Goal: Task Accomplishment & Management: Complete application form

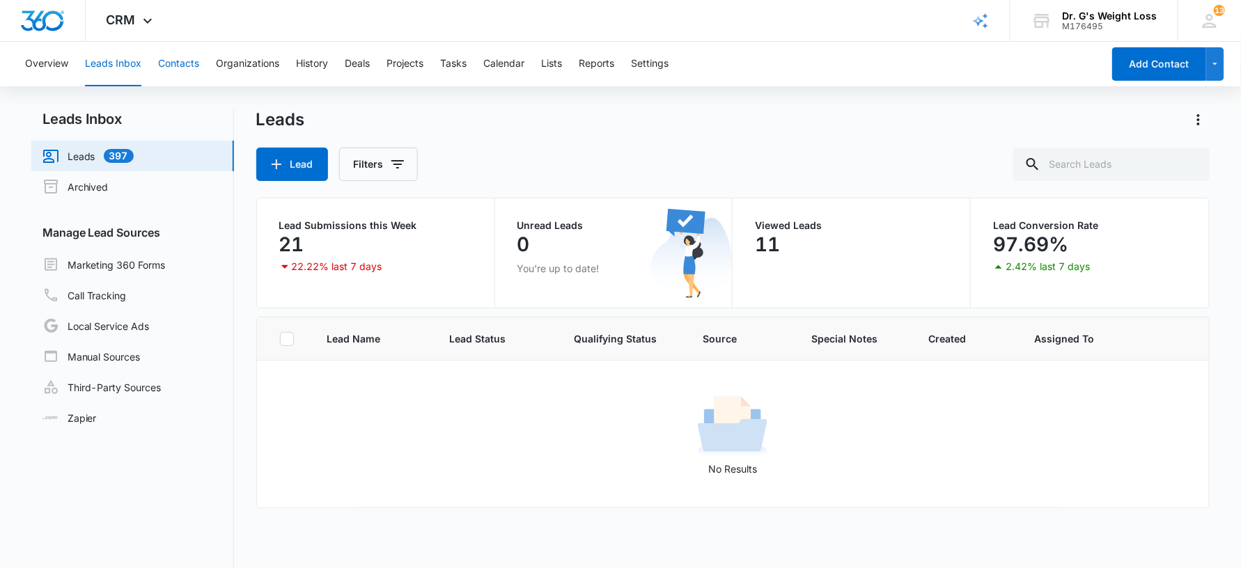
click at [170, 65] on button "Contacts" at bounding box center [178, 64] width 41 height 45
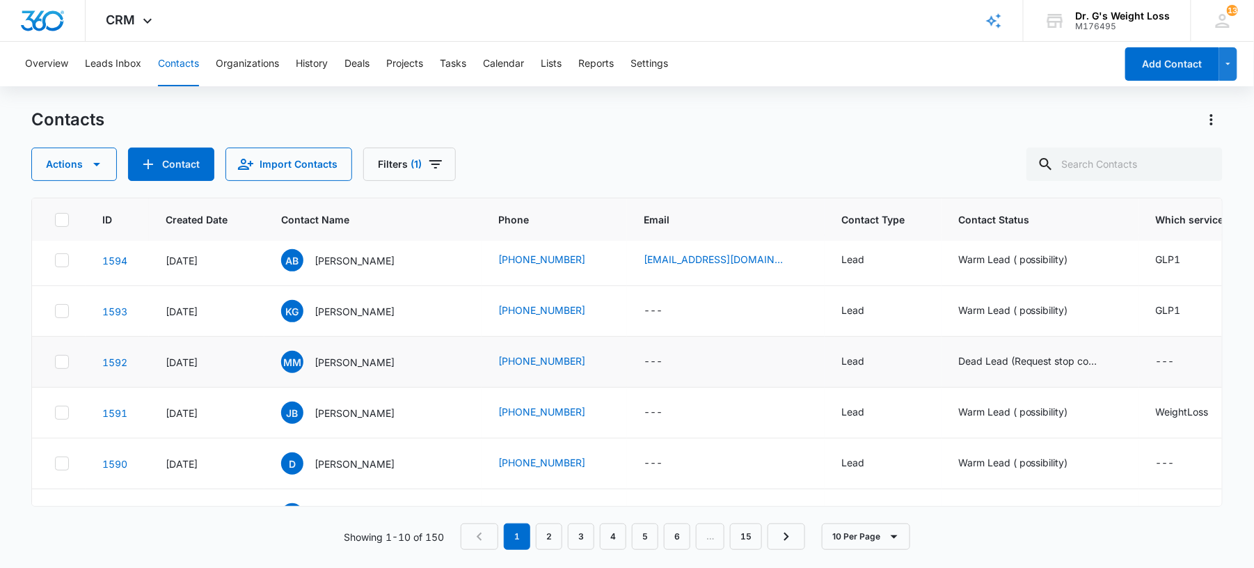
scroll to position [260, 0]
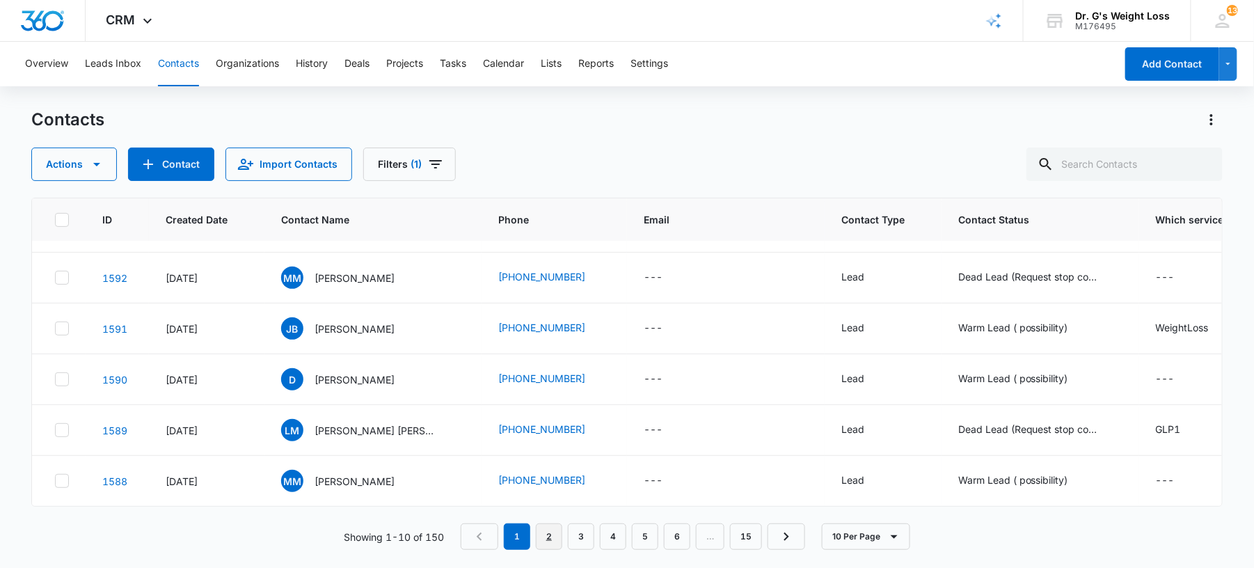
click at [543, 546] on link "2" at bounding box center [549, 537] width 26 height 26
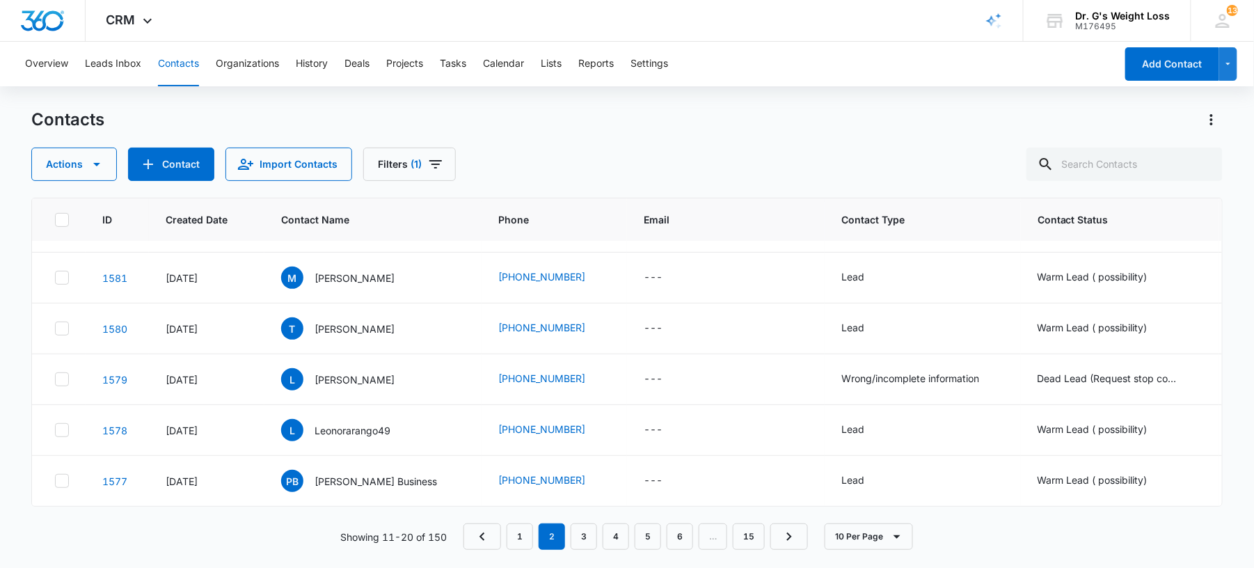
scroll to position [0, 0]
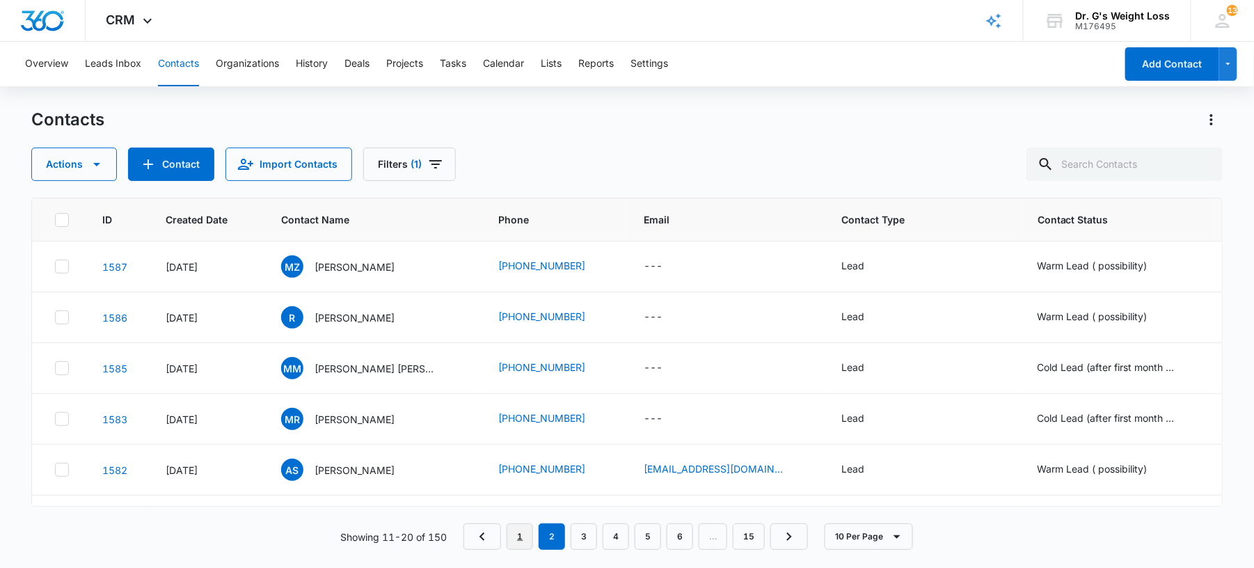
click at [516, 544] on link "1" at bounding box center [520, 537] width 26 height 26
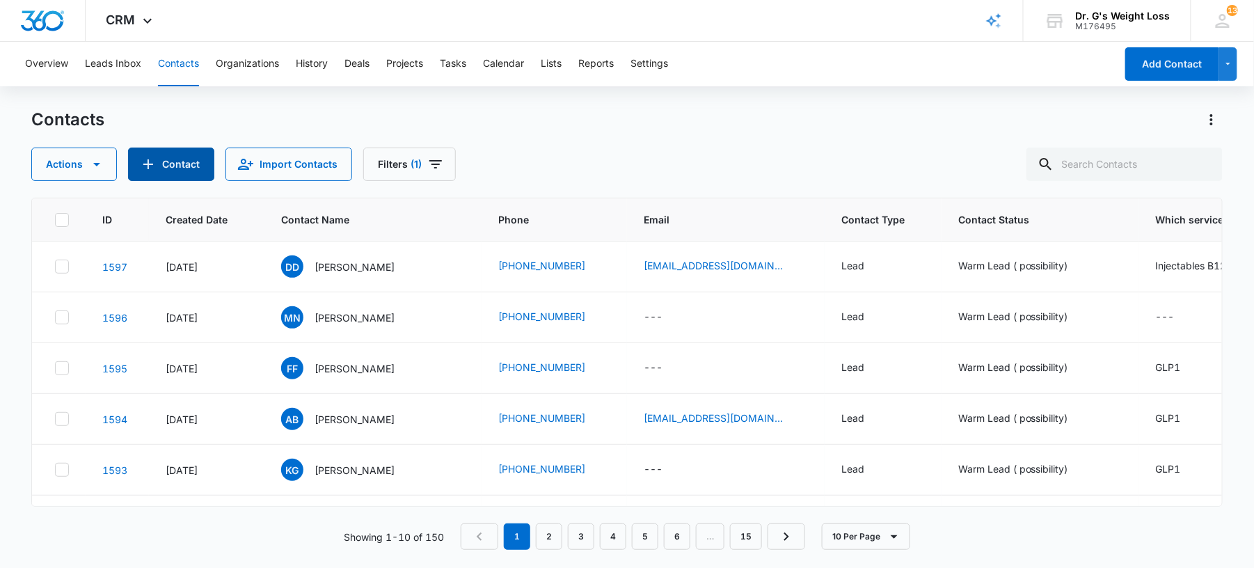
click at [159, 163] on button "Contact" at bounding box center [171, 164] width 86 height 33
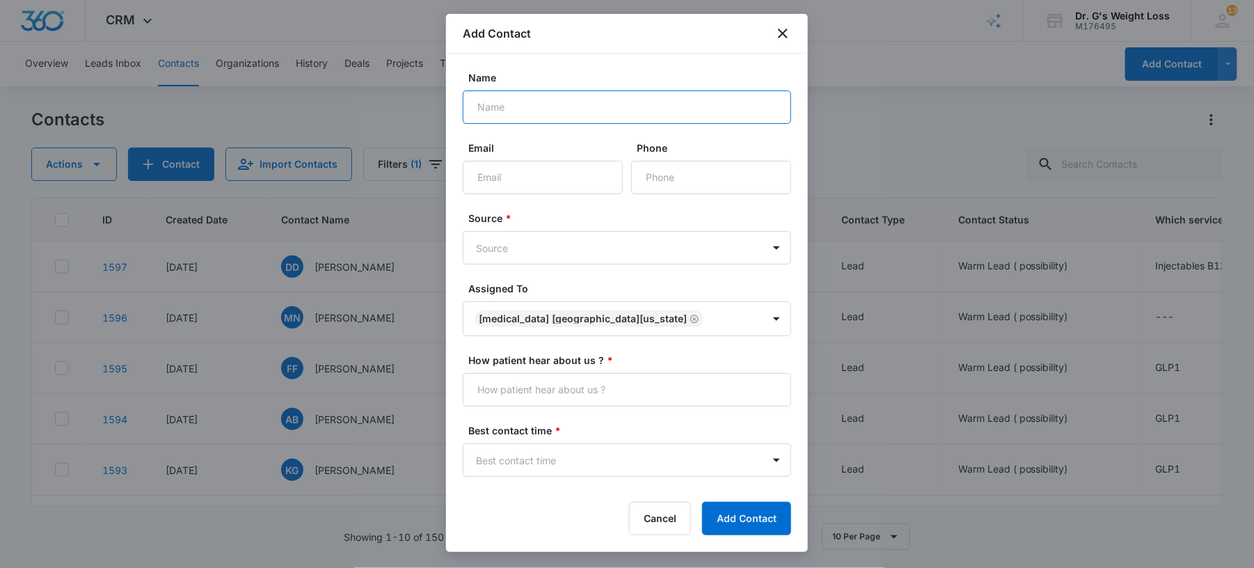
paste input "Gerber [PERSON_NAME]"
type input "Gerber [PERSON_NAME]"
paste input "[PHONE_NUMBER]"
type input "[PHONE_NUMBER]"
click at [540, 173] on input "Email" at bounding box center [543, 177] width 160 height 33
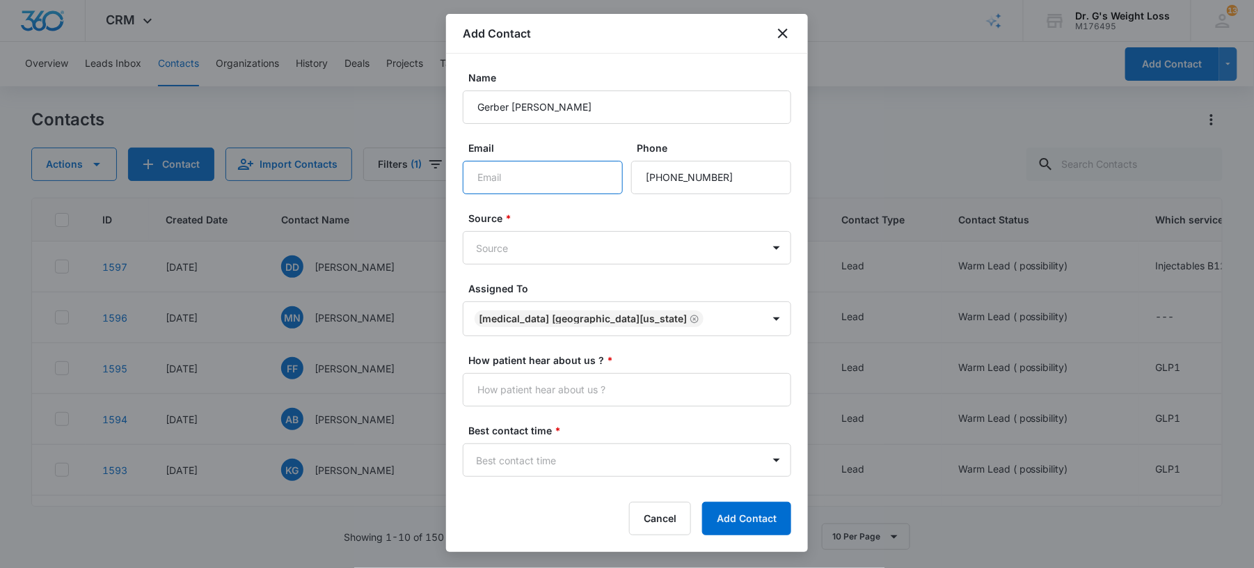
paste input "[EMAIL_ADDRESS][DOMAIN_NAME]"
type input "[EMAIL_ADDRESS][DOMAIN_NAME]"
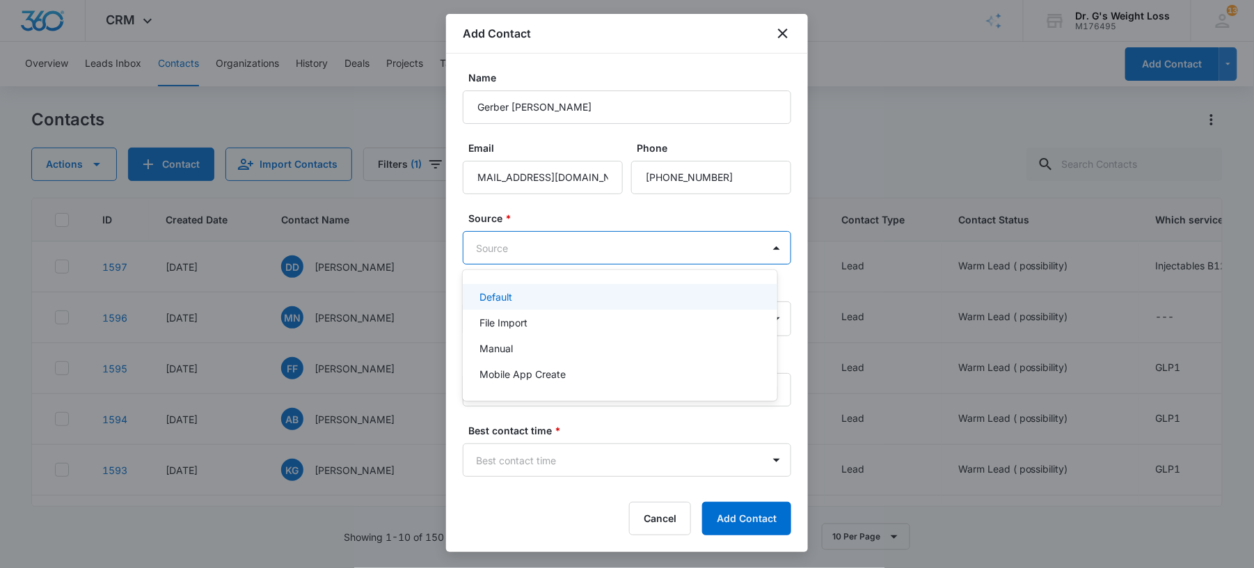
click at [617, 248] on body "CRM Apps Forms CRM Email Files Brand AI Assistant Review & Import Brand Profile…" at bounding box center [627, 284] width 1254 height 568
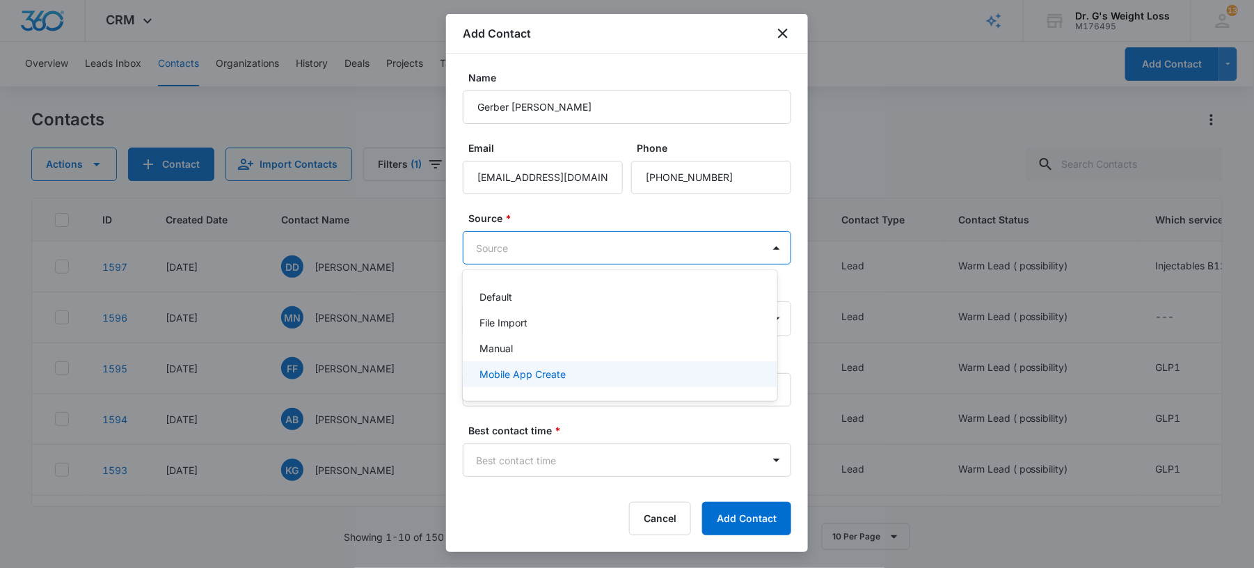
click at [507, 368] on p "Mobile App Create" at bounding box center [523, 374] width 86 height 15
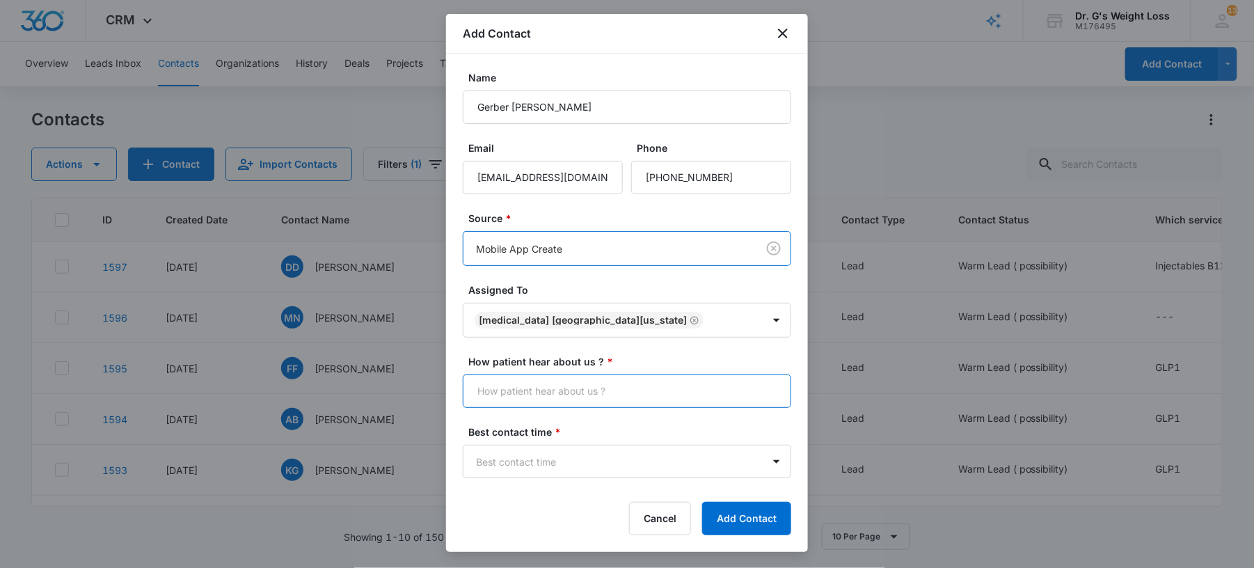
click at [507, 391] on input "How patient hear about us ? *" at bounding box center [627, 391] width 329 height 33
type input "Many Chat"
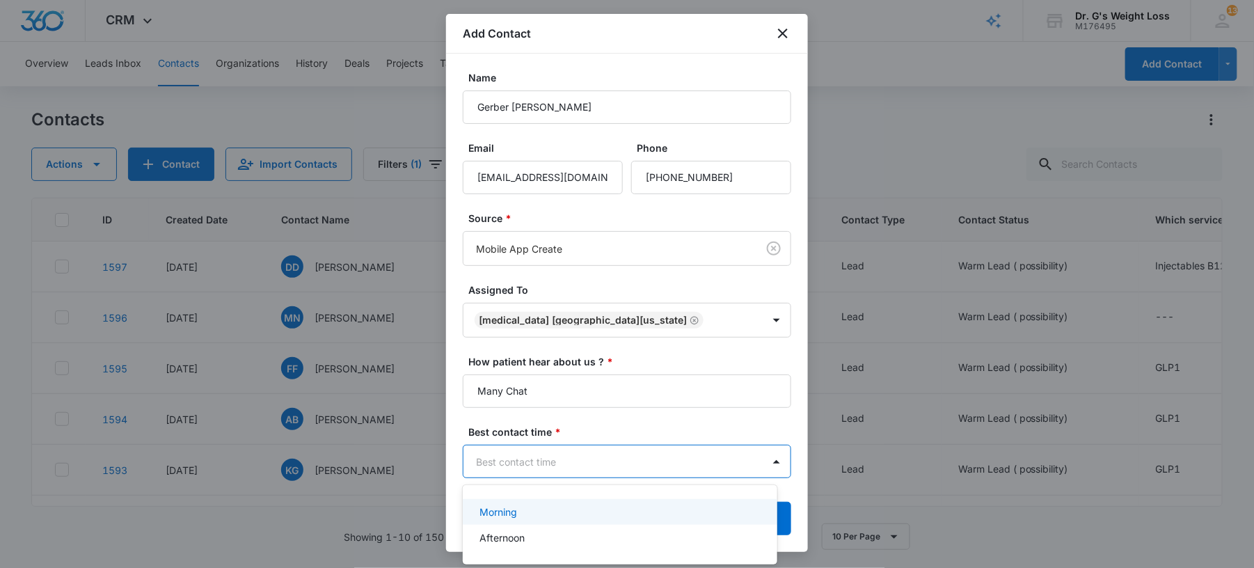
click at [544, 459] on body "CRM Apps Forms CRM Email Files Brand AI Assistant Review & Import Brand Profile…" at bounding box center [627, 284] width 1254 height 568
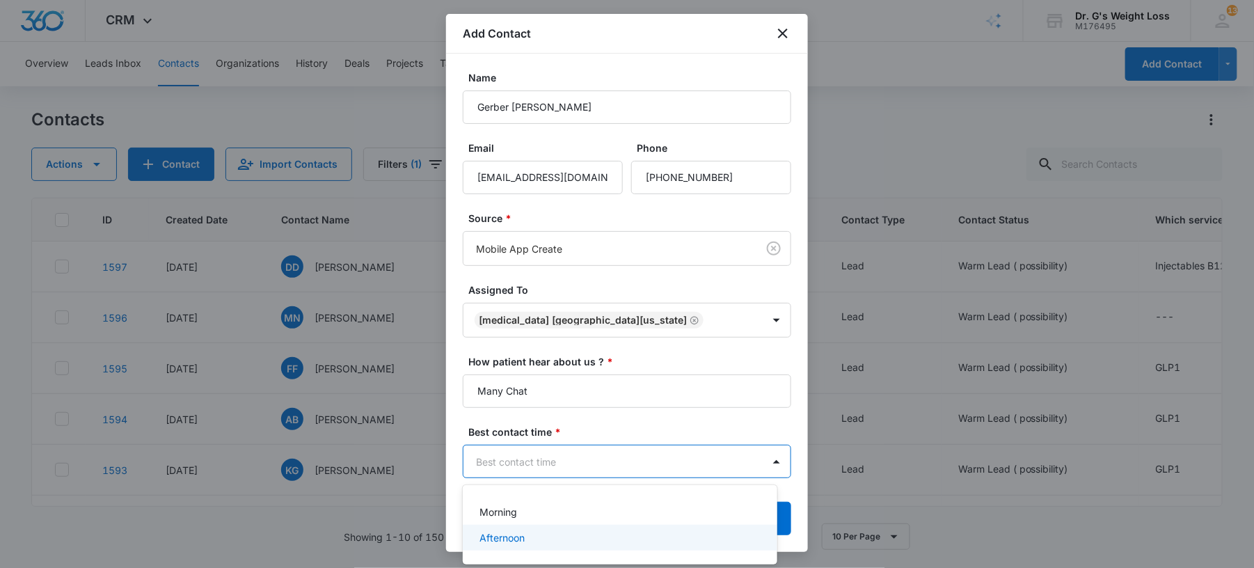
click at [519, 533] on p "Afternoon" at bounding box center [502, 537] width 45 height 15
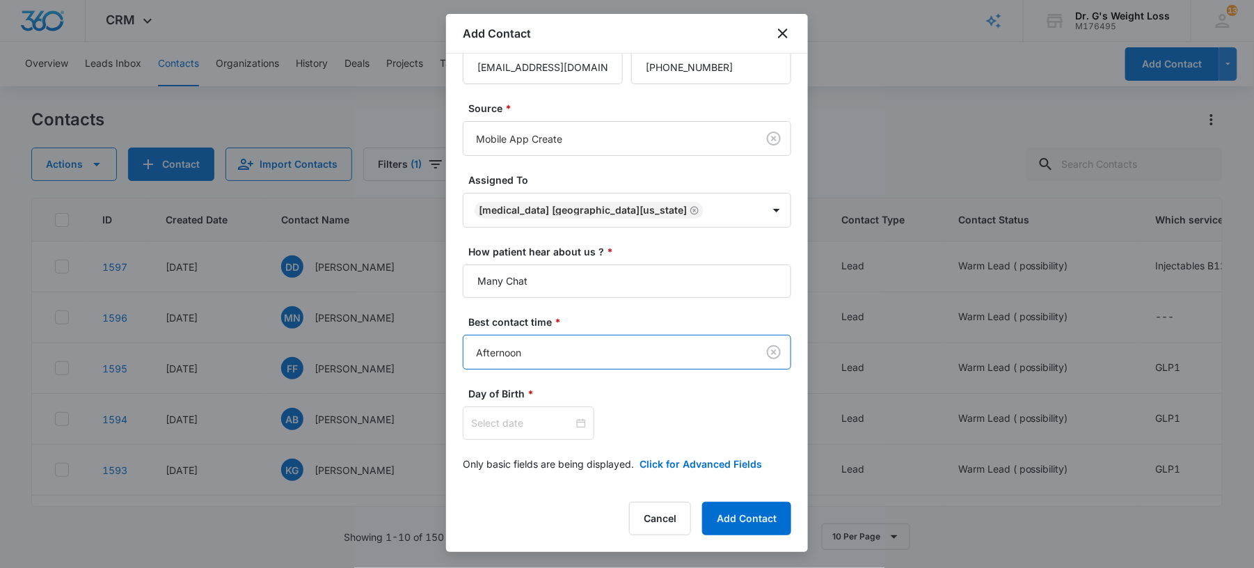
scroll to position [111, 0]
click at [540, 418] on input at bounding box center [522, 423] width 102 height 15
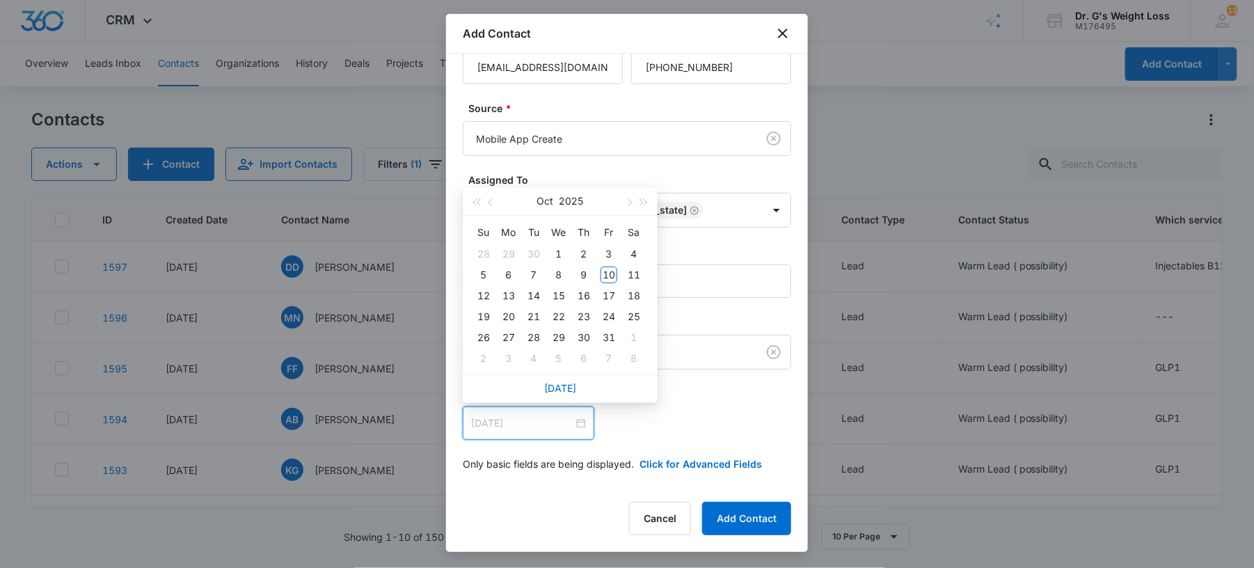
type input "[DATE]"
click at [550, 198] on button "Oct" at bounding box center [545, 201] width 17 height 28
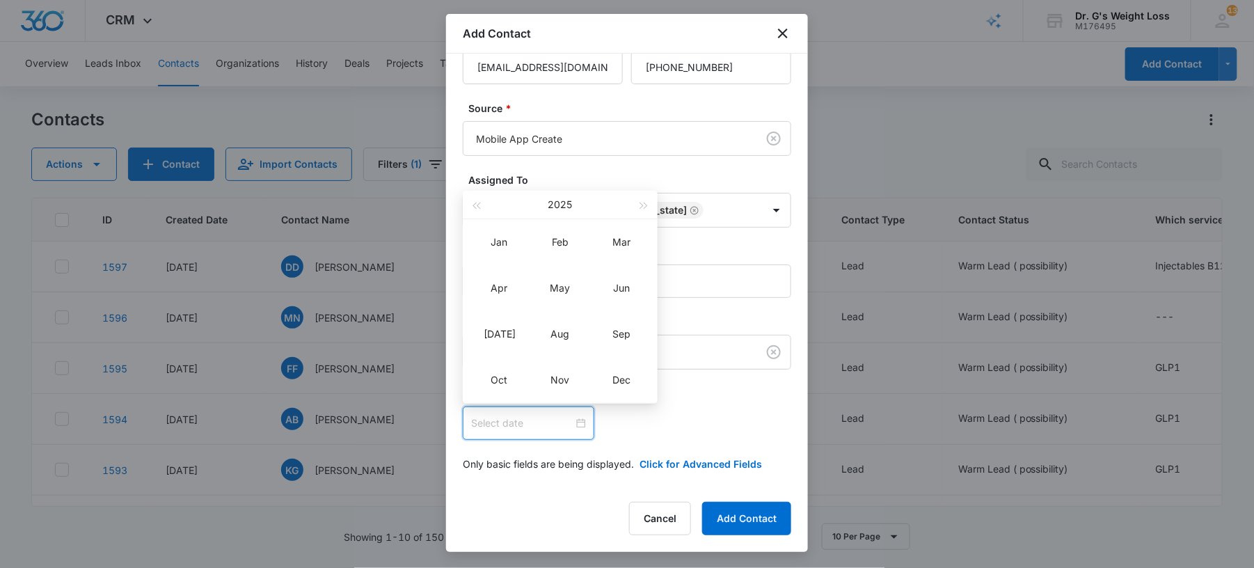
click at [550, 198] on button "2025" at bounding box center [561, 205] width 24 height 28
type input "[DATE]"
click at [478, 207] on button "button" at bounding box center [476, 205] width 15 height 28
click at [560, 331] on div "2006" at bounding box center [561, 334] width 42 height 17
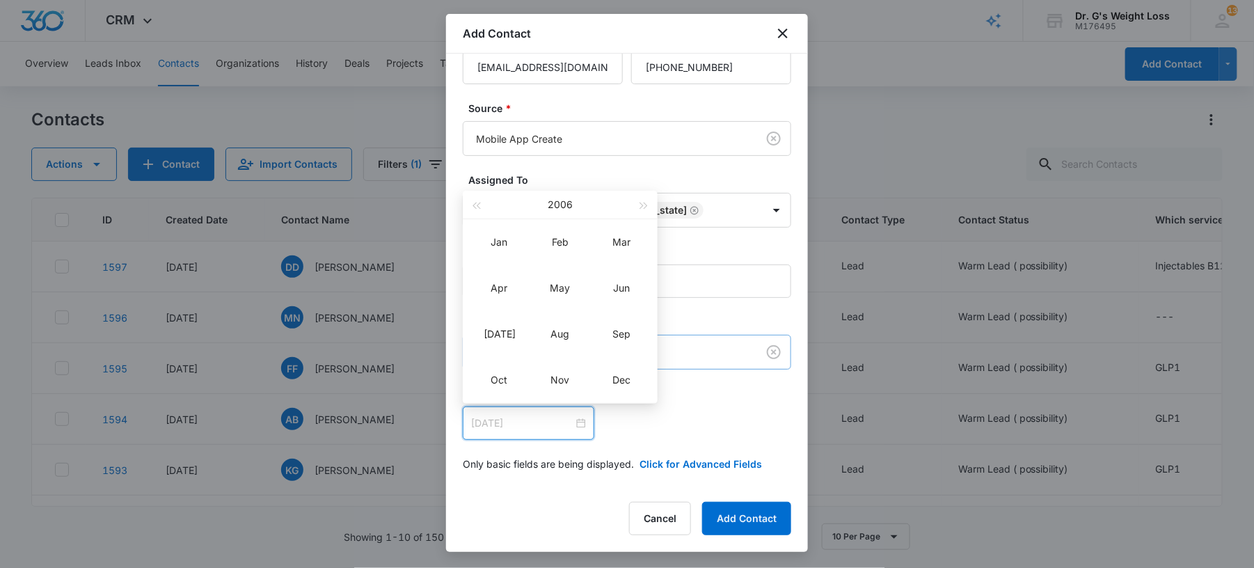
type input "[DATE]"
click at [501, 245] on div "Jan" at bounding box center [499, 242] width 42 height 17
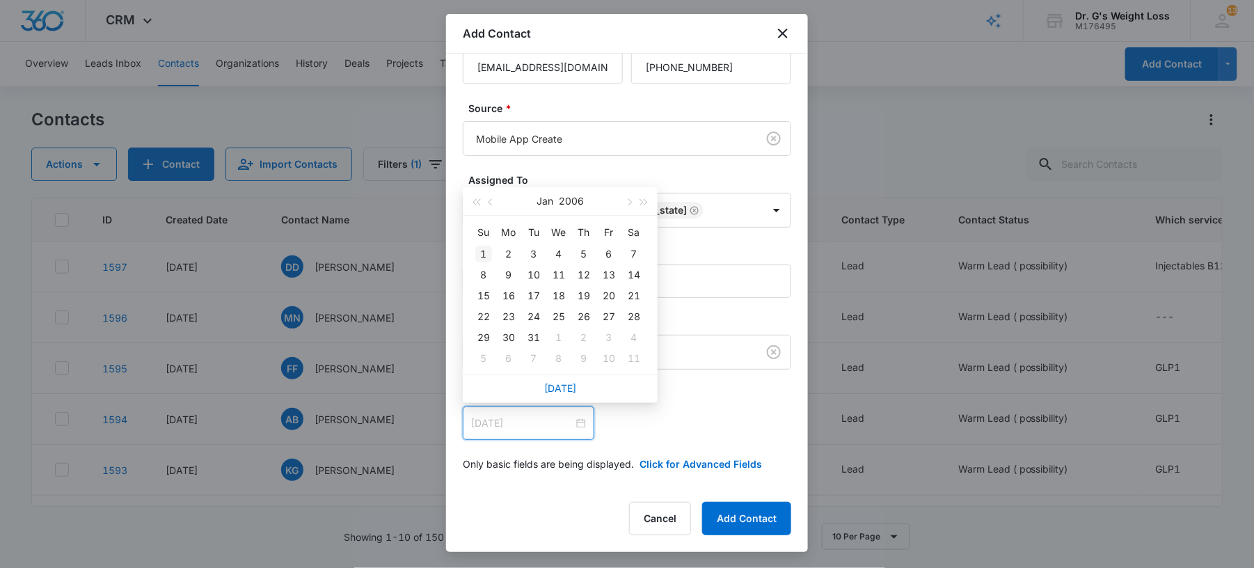
type input "[DATE]"
click at [485, 257] on div "1" at bounding box center [483, 254] width 17 height 17
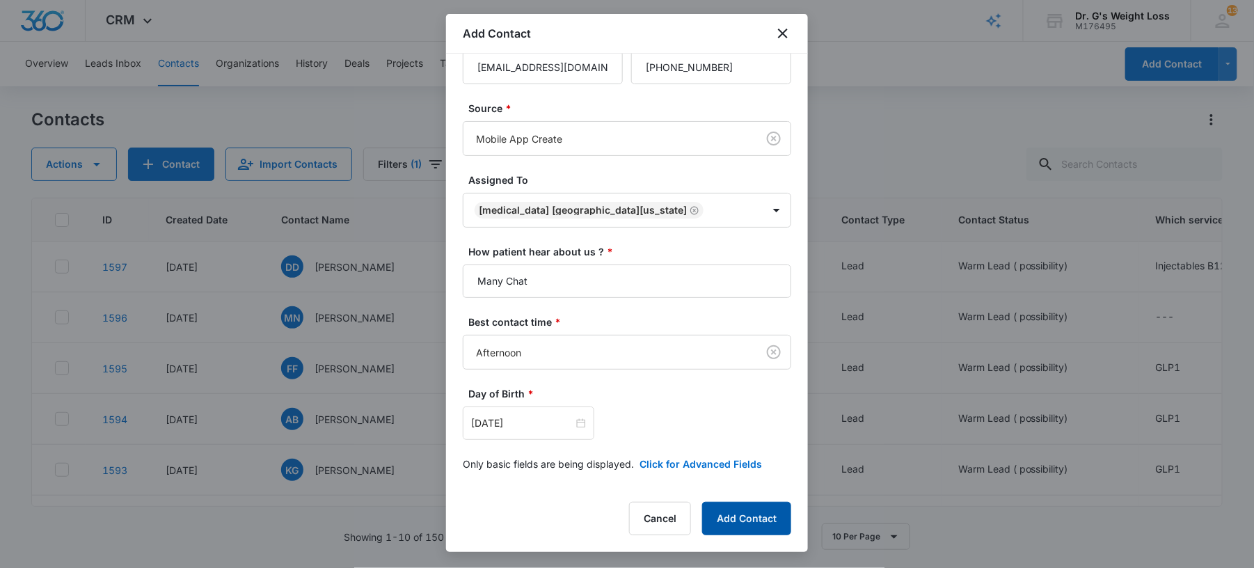
click at [757, 521] on button "Add Contact" at bounding box center [746, 518] width 89 height 33
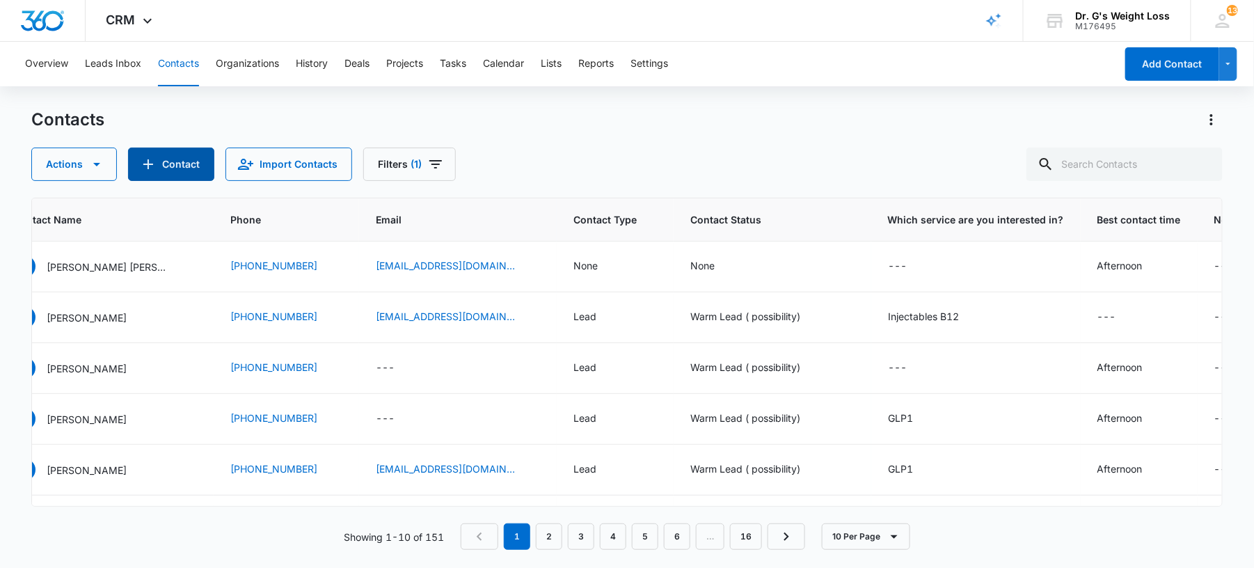
scroll to position [0, 282]
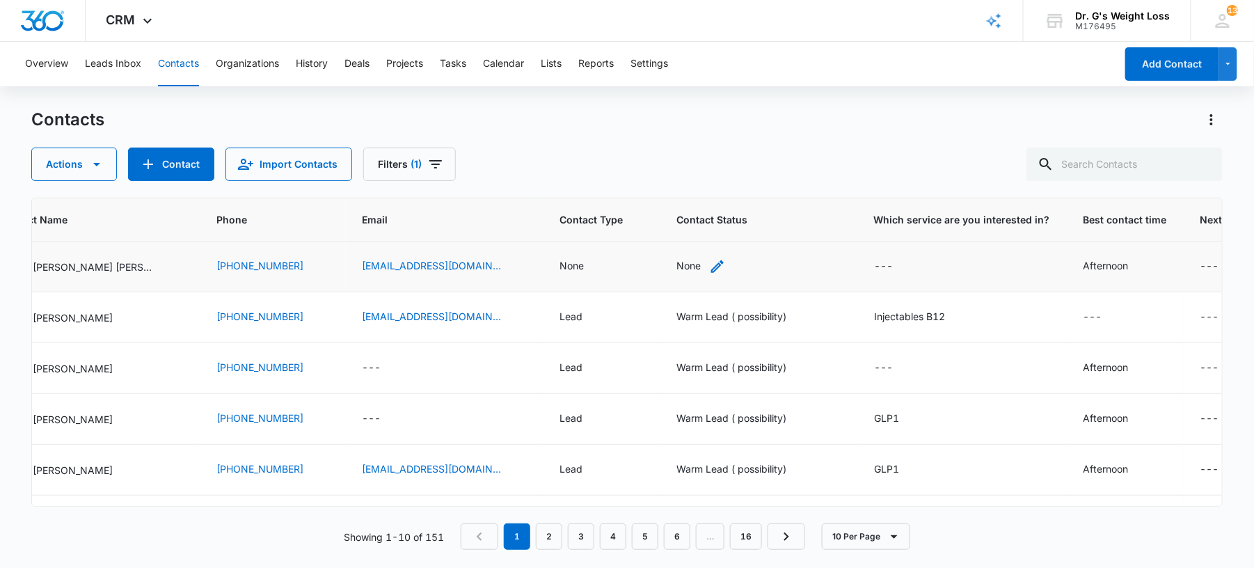
click at [684, 268] on div "None" at bounding box center [689, 265] width 24 height 15
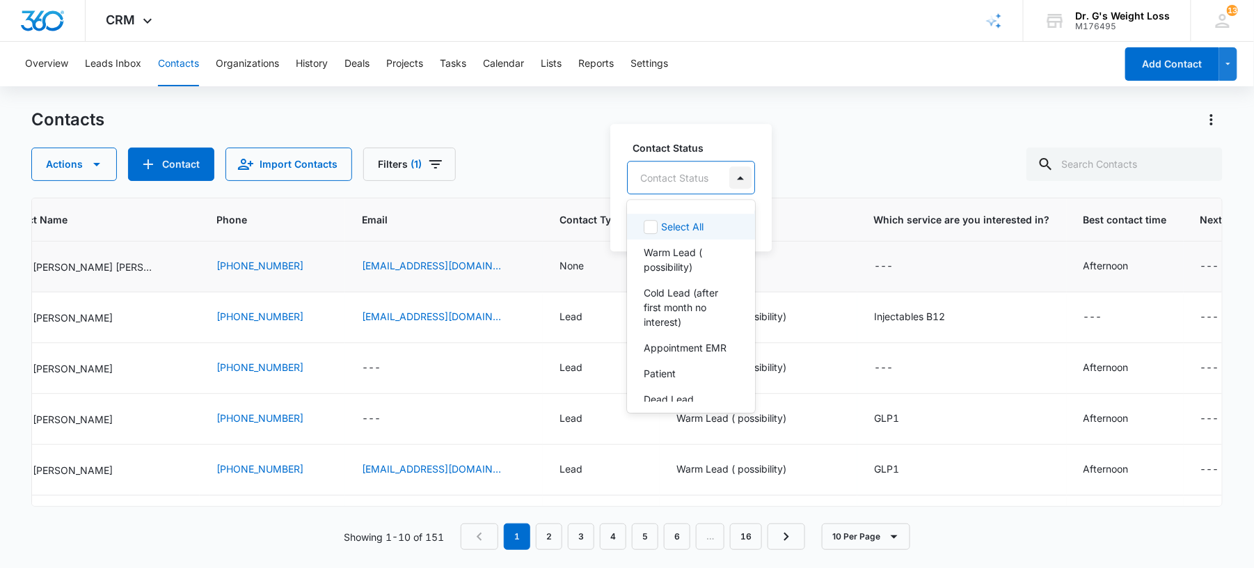
click at [744, 180] on div at bounding box center [741, 177] width 22 height 22
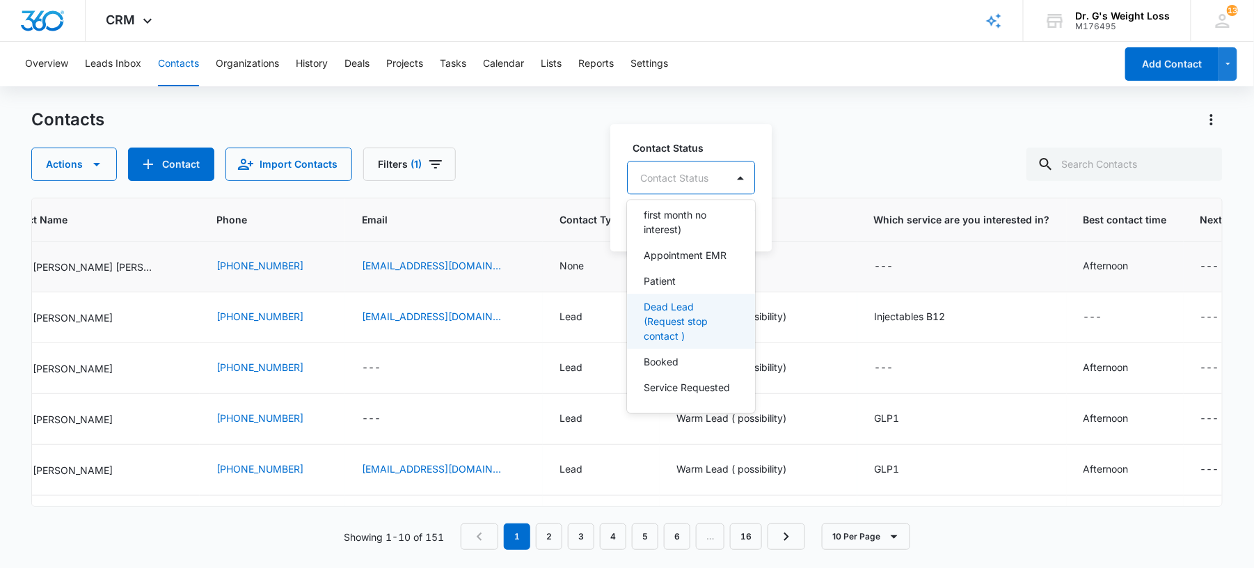
scroll to position [123, 0]
click at [670, 353] on p "Booked" at bounding box center [661, 360] width 35 height 15
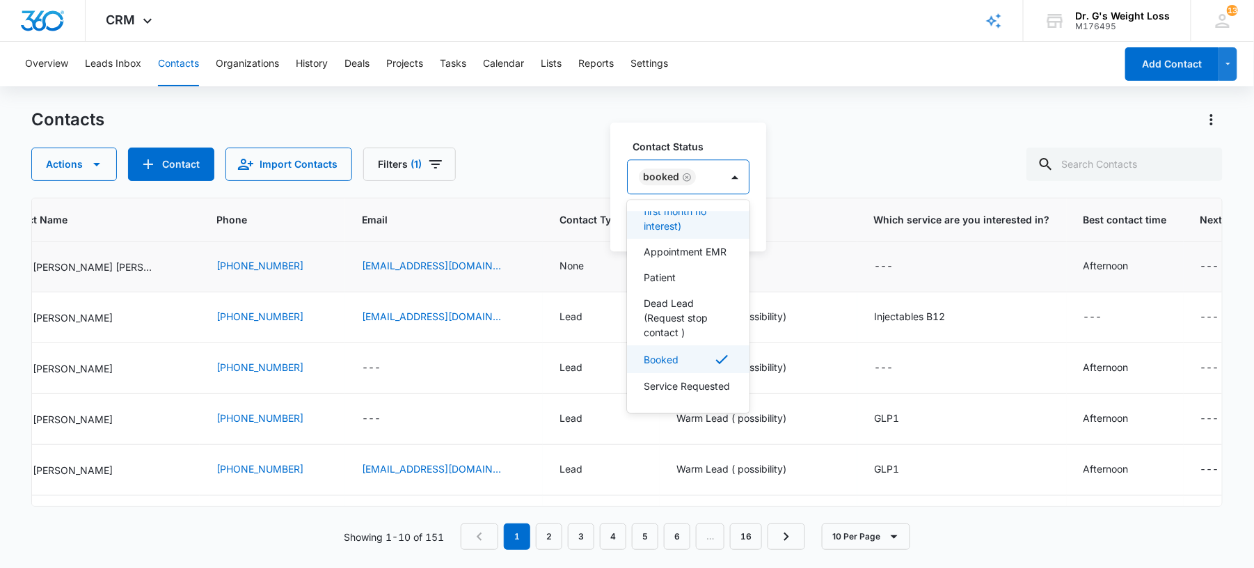
click at [719, 150] on label "Contact Status" at bounding box center [694, 146] width 123 height 15
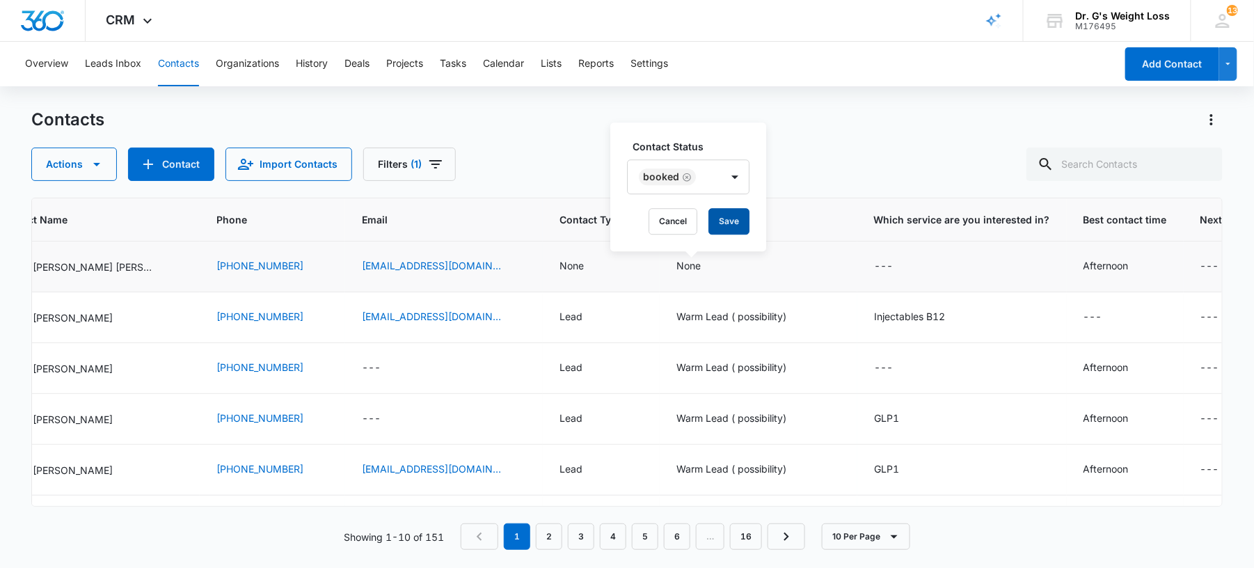
click at [725, 213] on button "Save" at bounding box center [729, 221] width 41 height 26
click at [574, 276] on td "None" at bounding box center [601, 267] width 117 height 51
click at [567, 267] on div "None" at bounding box center [572, 265] width 24 height 15
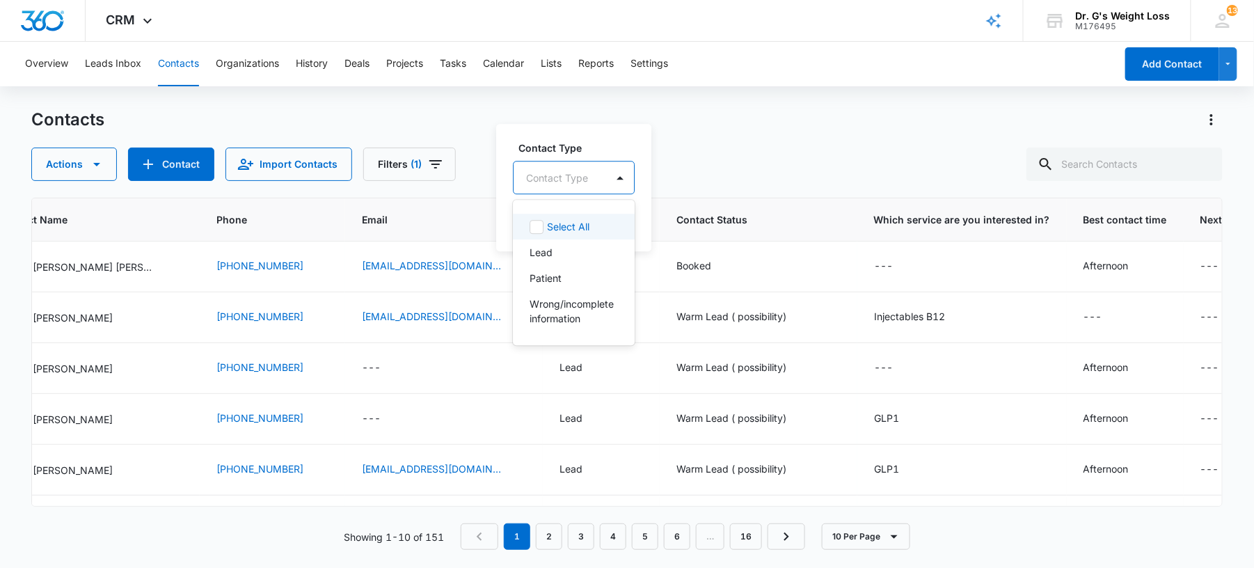
click at [607, 184] on div at bounding box center [620, 178] width 28 height 32
click at [563, 248] on div "Lead" at bounding box center [573, 252] width 86 height 15
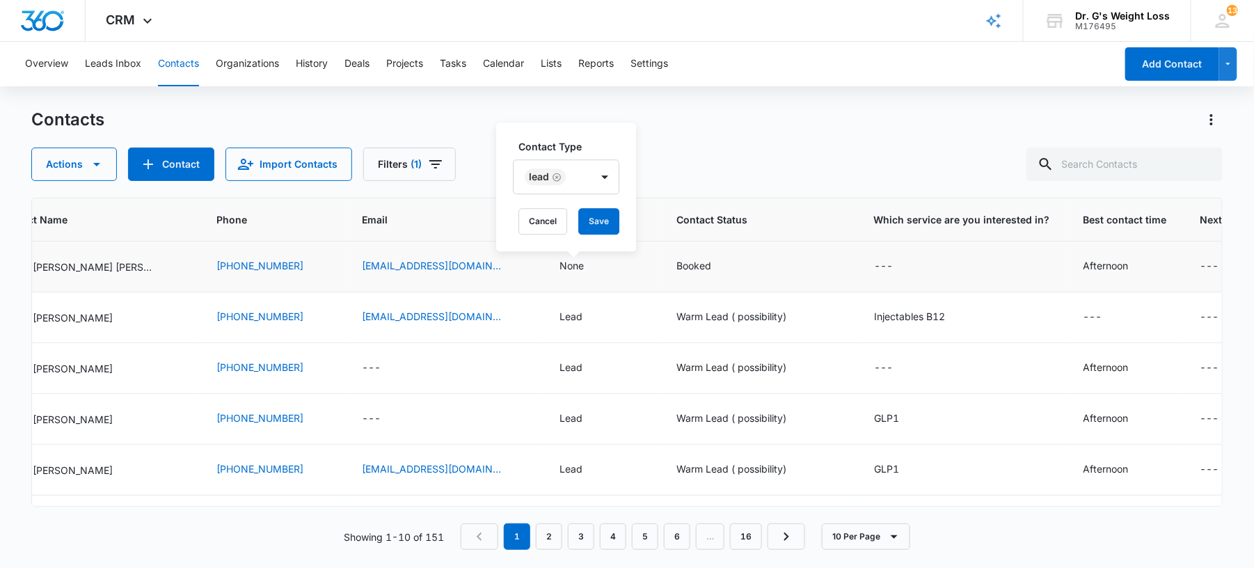
click at [613, 141] on label "Contact Type" at bounding box center [572, 146] width 107 height 15
click at [608, 223] on button "Save" at bounding box center [599, 221] width 41 height 26
click at [879, 269] on div "---" at bounding box center [883, 266] width 19 height 17
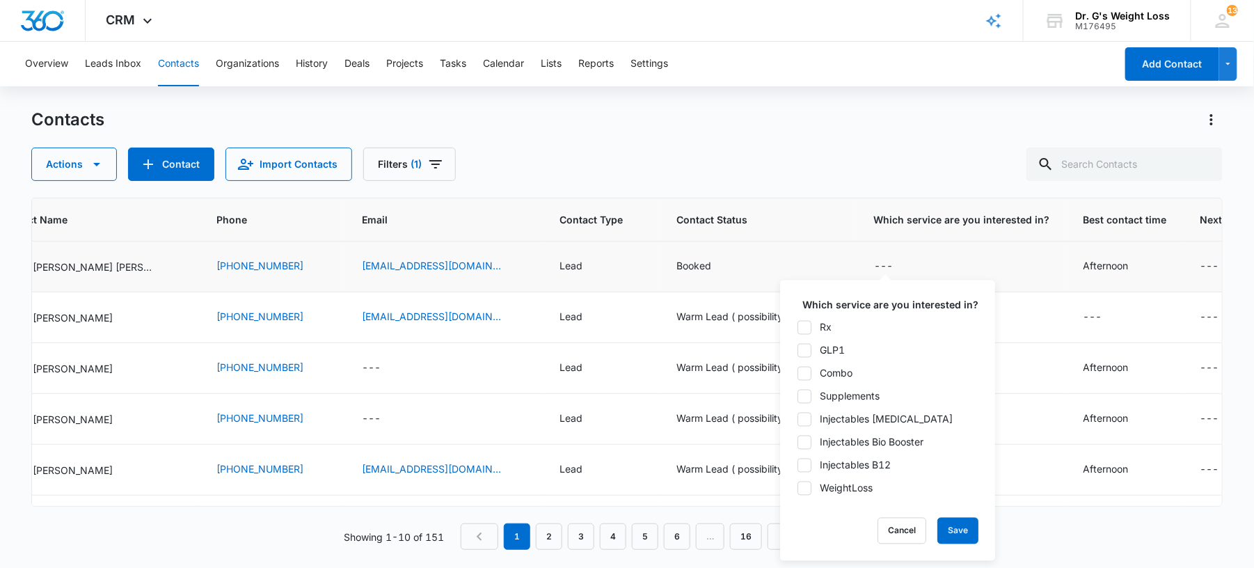
click at [808, 352] on icon at bounding box center [804, 350] width 13 height 13
click at [798, 351] on input "GLP1" at bounding box center [797, 350] width 1 height 1
checkbox input "true"
click at [954, 526] on button "Save" at bounding box center [958, 531] width 41 height 26
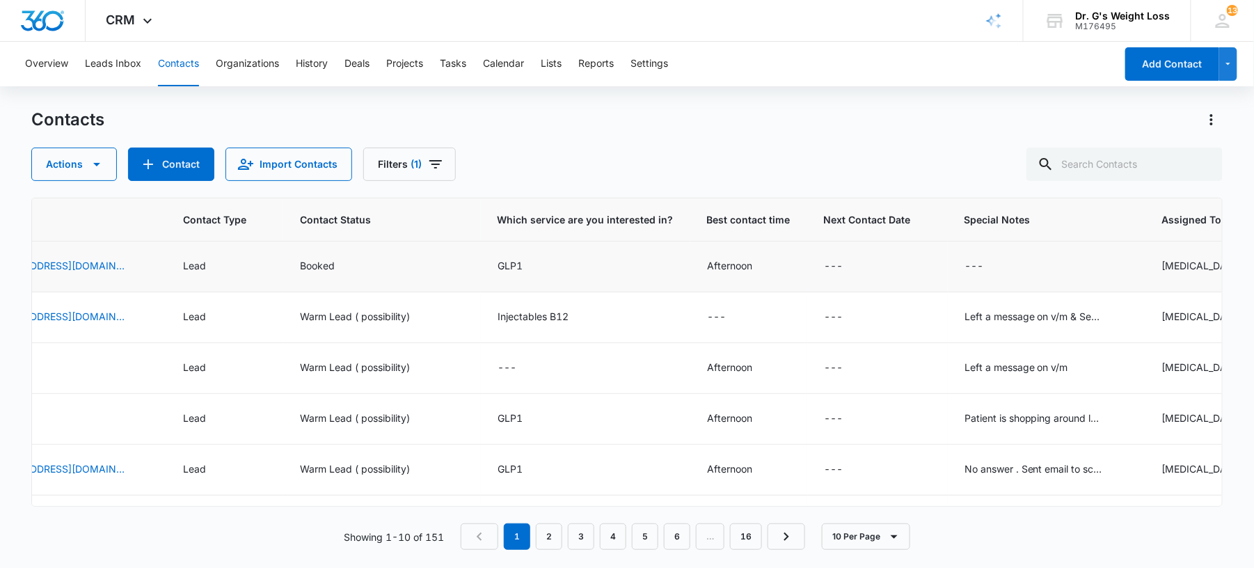
scroll to position [0, 783]
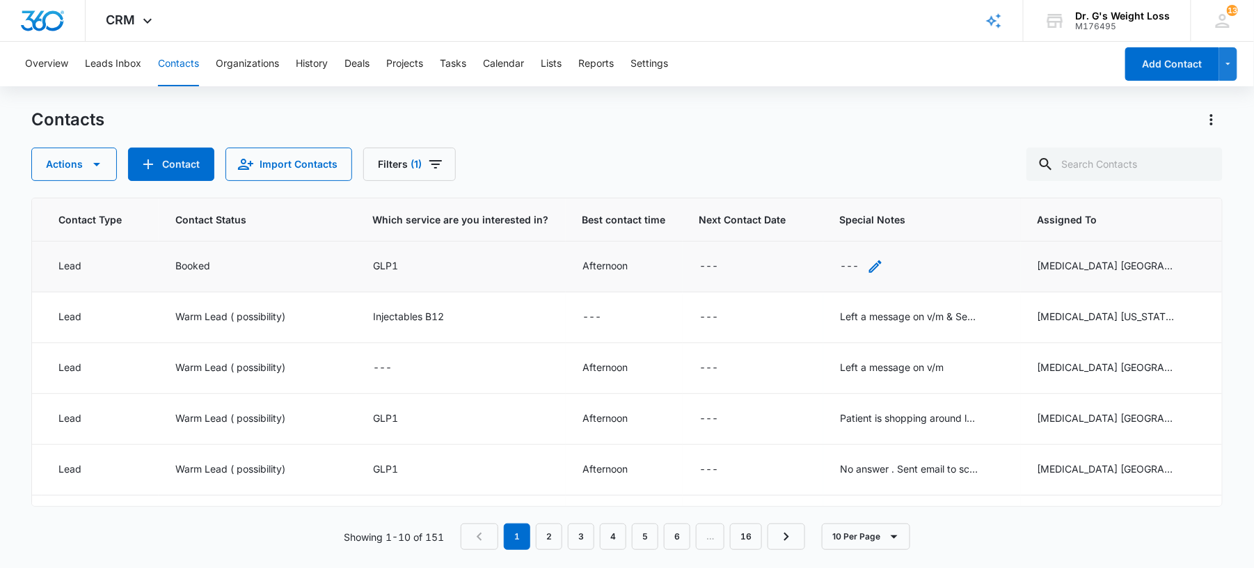
click at [840, 267] on div "---" at bounding box center [849, 266] width 19 height 17
click at [842, 160] on textarea "Special Notes" at bounding box center [851, 154] width 165 height 79
type textarea "GLP-GLP1"
click at [908, 235] on div "Special Notes GLP-GLP1 Cancel Save" at bounding box center [851, 164] width 198 height 173
click at [911, 227] on button "Save" at bounding box center [912, 221] width 41 height 26
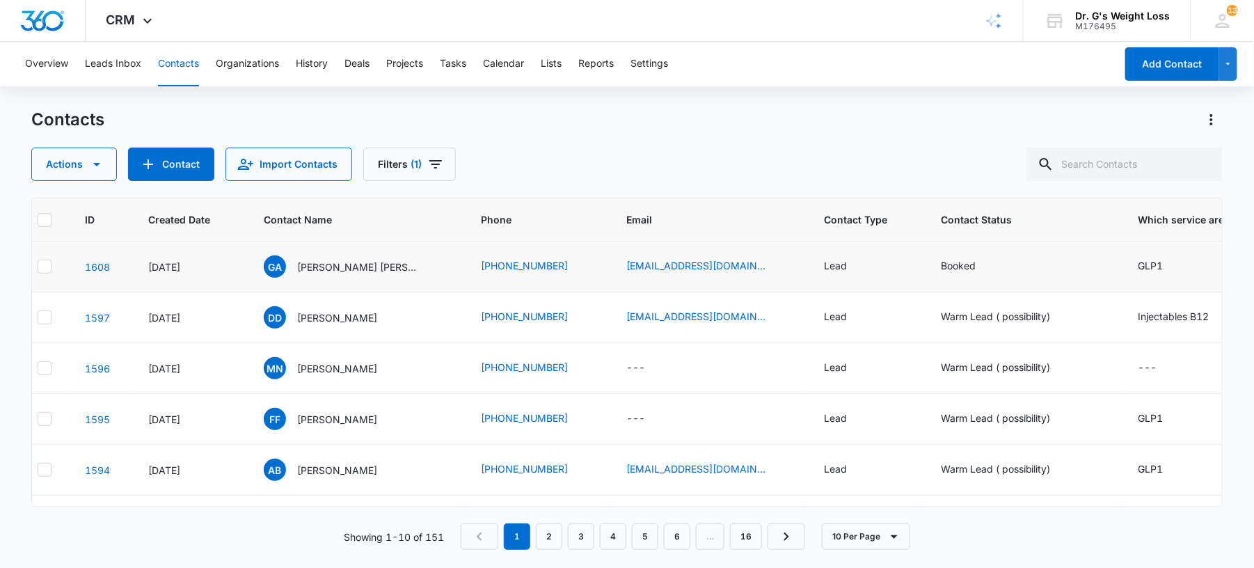
scroll to position [0, 6]
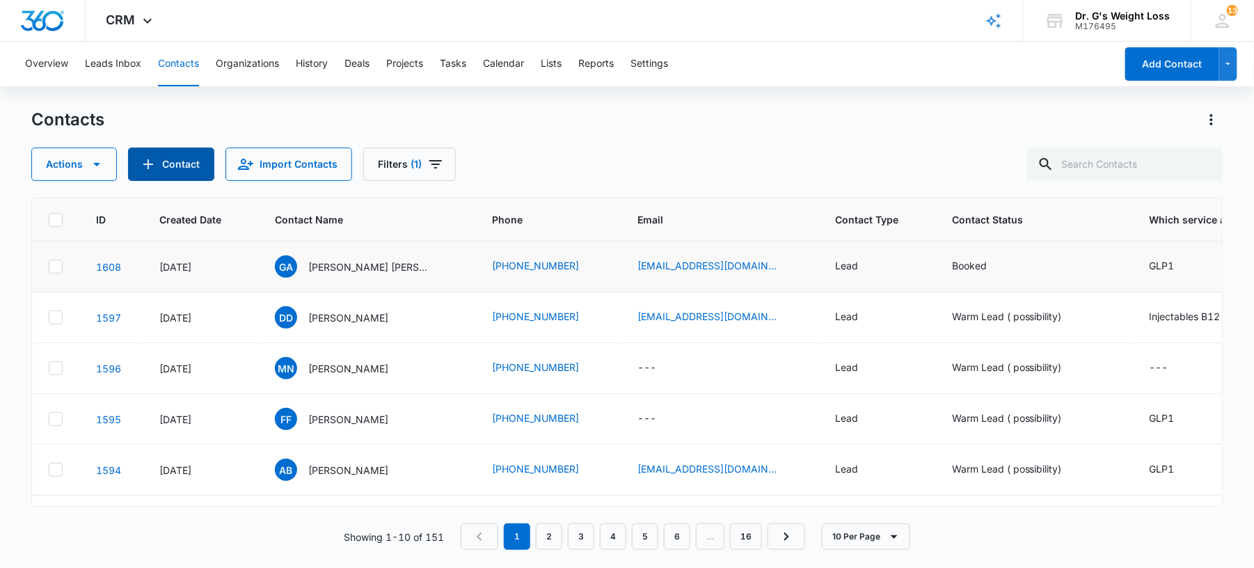
click at [154, 165] on icon "Add Contact" at bounding box center [148, 164] width 17 height 17
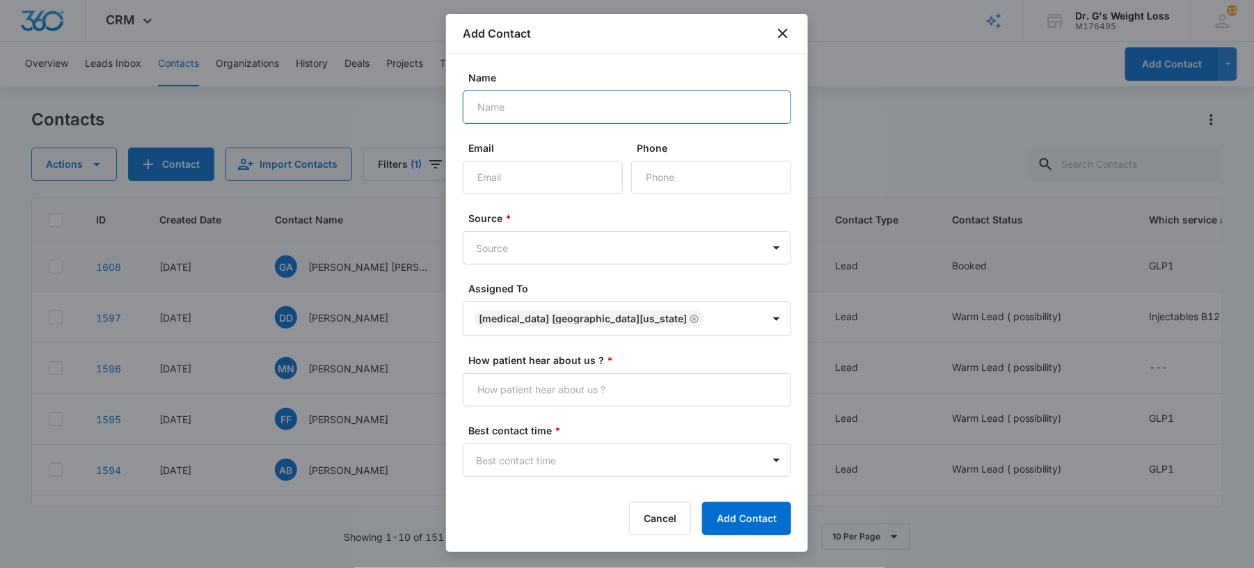
paste input "[PERSON_NAME]"
type input "[PERSON_NAME]"
click at [658, 177] on input "Phone" at bounding box center [711, 177] width 160 height 33
paste input "[PHONE_NUMBER]"
type input "[PHONE_NUMBER]"
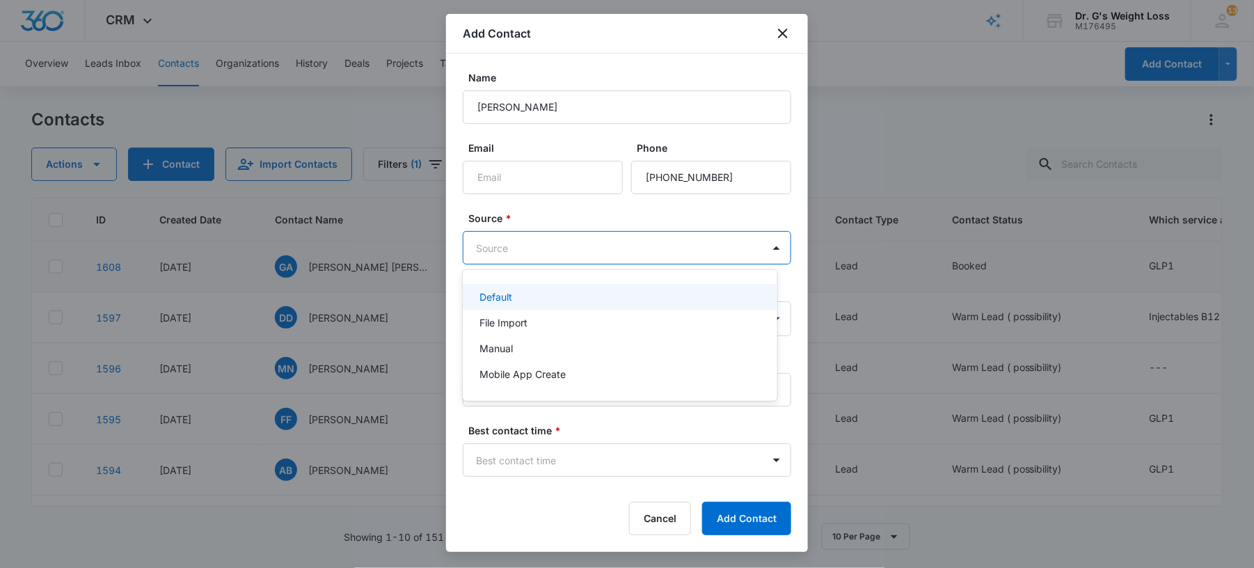
click at [649, 254] on body "CRM Apps Forms CRM Email Files Brand AI Assistant Review & Import Brand Profile…" at bounding box center [627, 284] width 1254 height 568
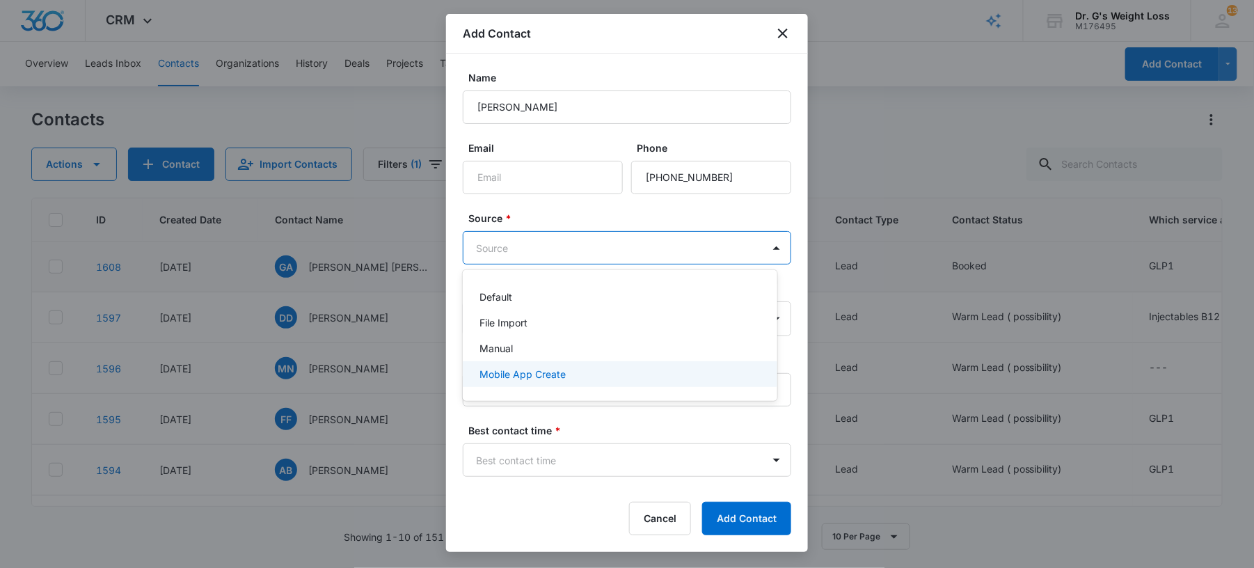
click at [543, 379] on p "Mobile App Create" at bounding box center [523, 374] width 86 height 15
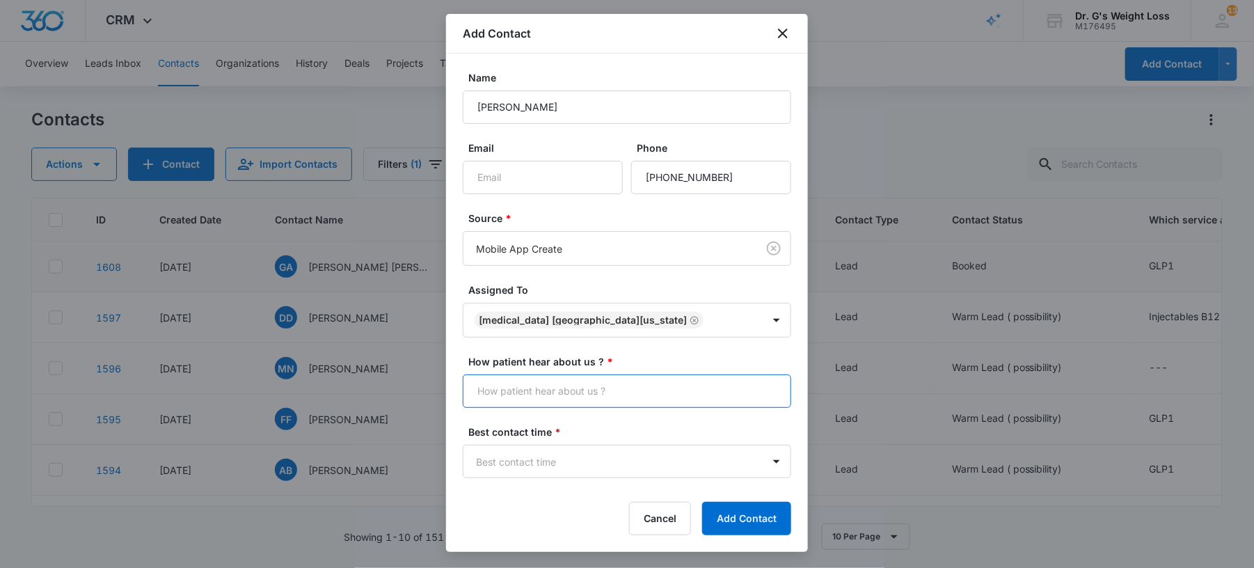
click at [515, 390] on input "How patient hear about us ? *" at bounding box center [627, 391] width 329 height 33
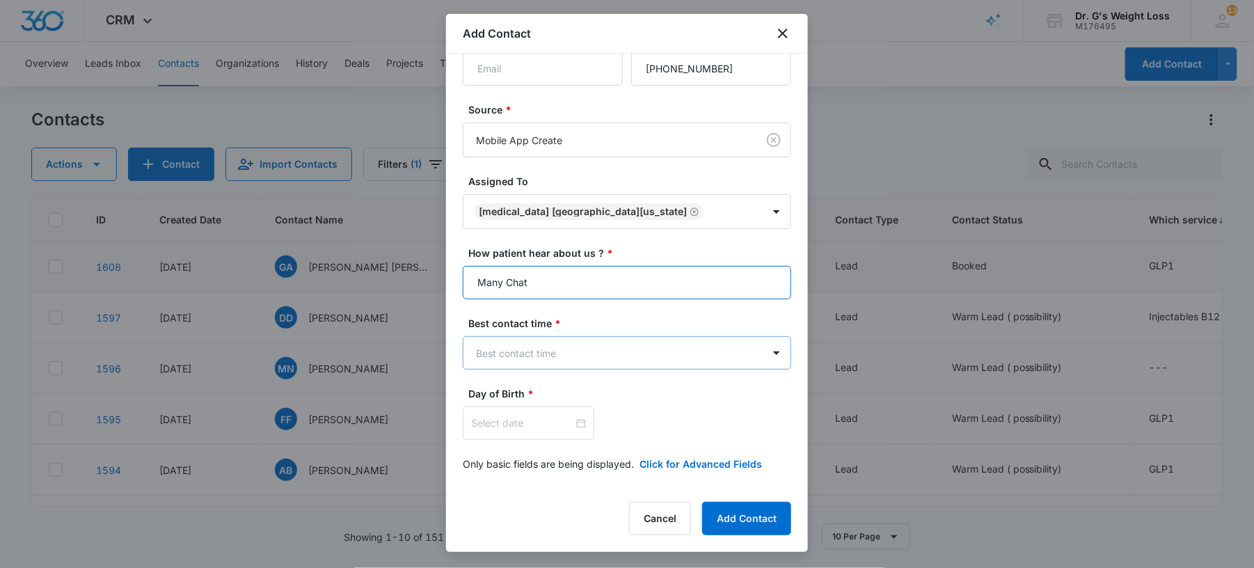
type input "Many Chat"
click at [546, 363] on body "CRM Apps Forms CRM Email Files Brand AI Assistant Review & Import Brand Profile…" at bounding box center [627, 284] width 1254 height 568
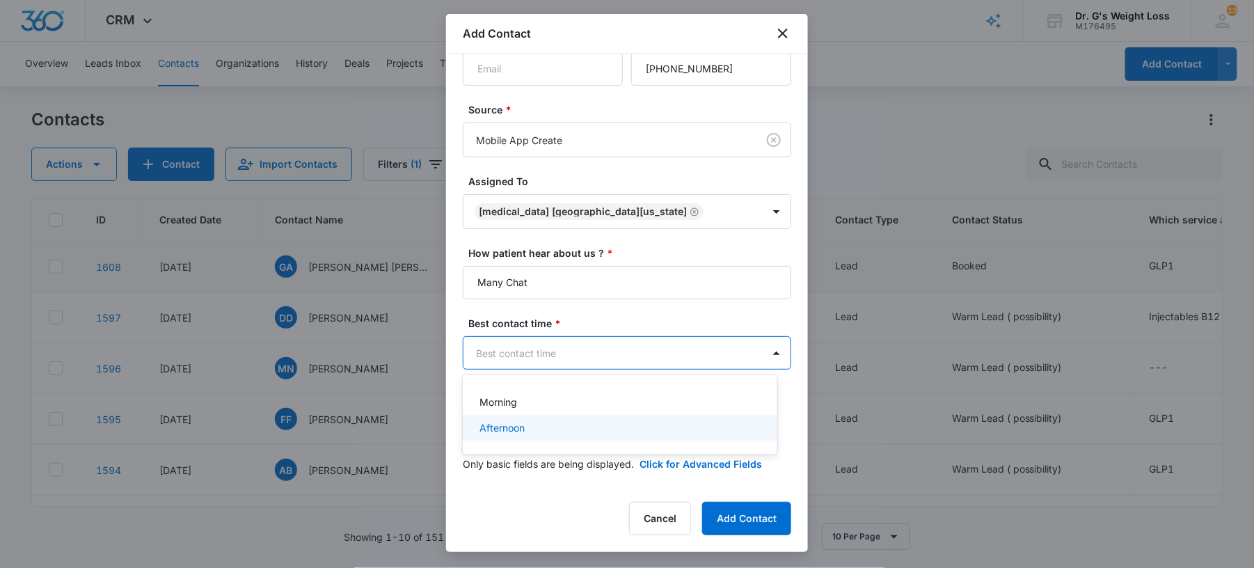
click at [505, 425] on p "Afternoon" at bounding box center [502, 427] width 45 height 15
click at [493, 416] on div at bounding box center [529, 423] width 132 height 33
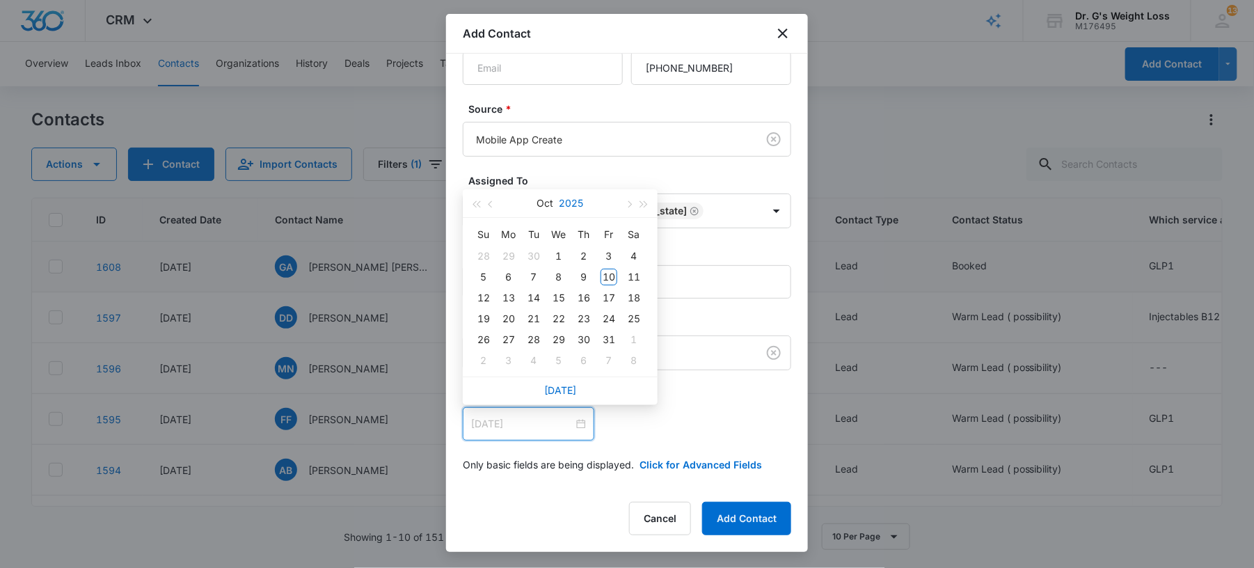
type input "[DATE]"
click at [569, 207] on button "2025" at bounding box center [572, 203] width 24 height 28
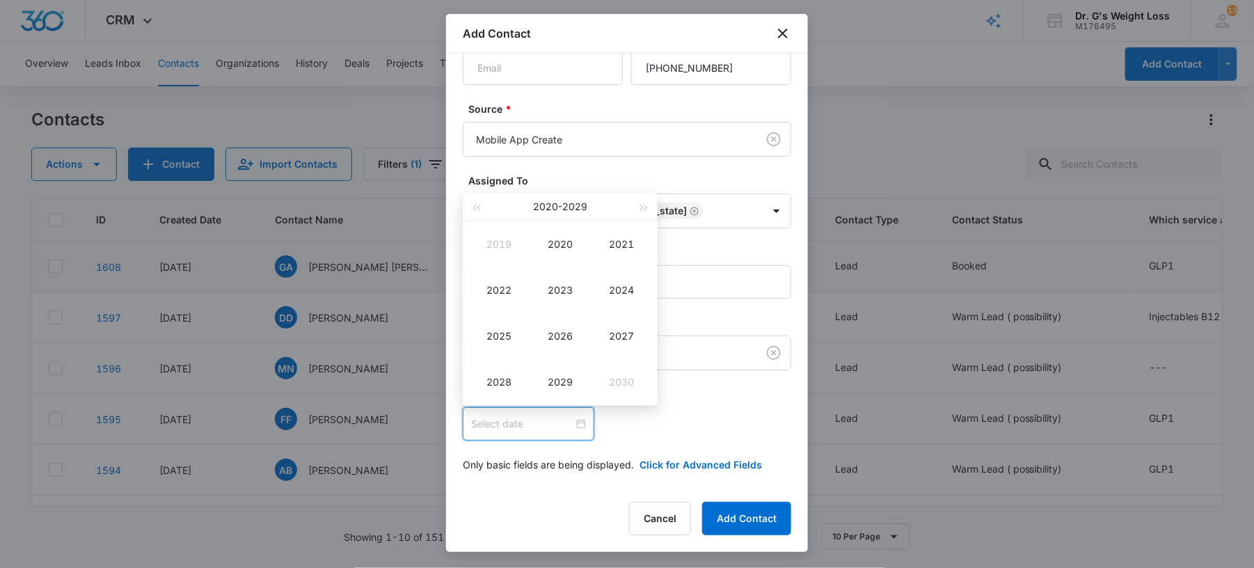
click at [569, 207] on button "[DATE] - [DATE]" at bounding box center [560, 207] width 54 height 28
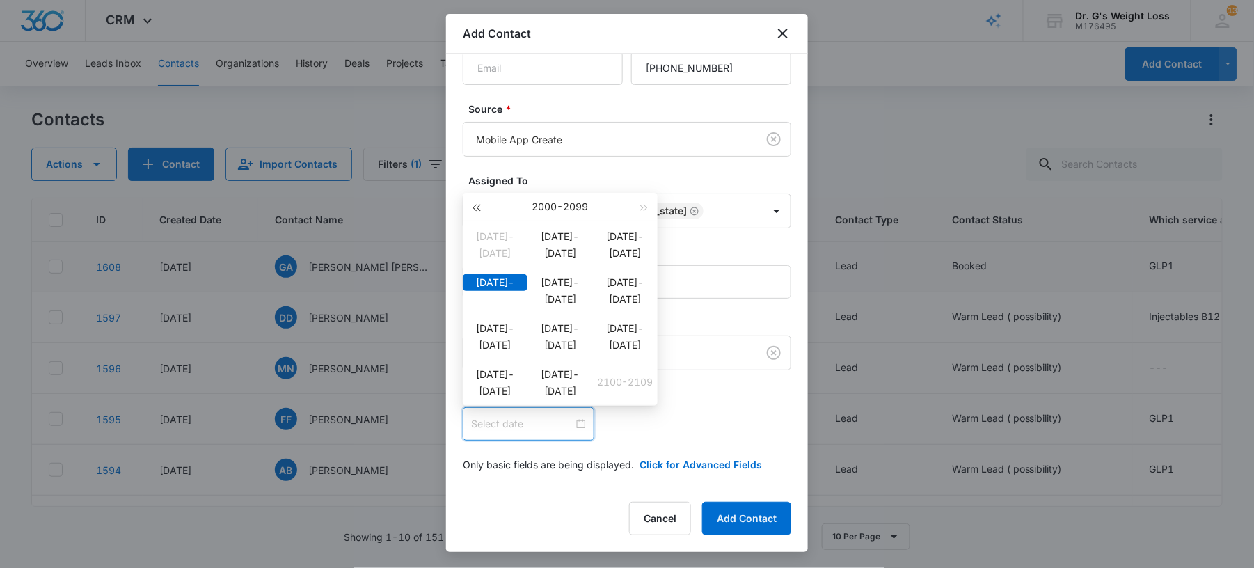
click at [478, 206] on span "button" at bounding box center [476, 208] width 7 height 7
click at [581, 345] on td "[DATE]-[DATE]" at bounding box center [560, 336] width 65 height 46
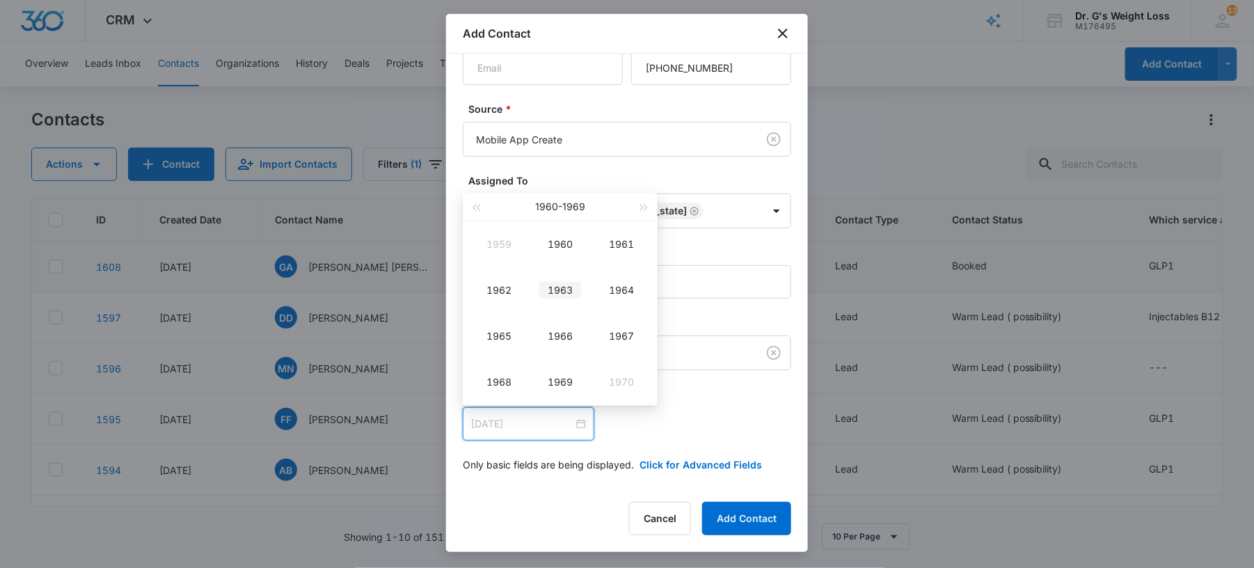
click at [566, 292] on div "1963" at bounding box center [561, 290] width 42 height 17
click at [566, 292] on div "May" at bounding box center [561, 290] width 42 height 17
type input "[DATE]"
click at [560, 253] on div "1" at bounding box center [559, 256] width 17 height 17
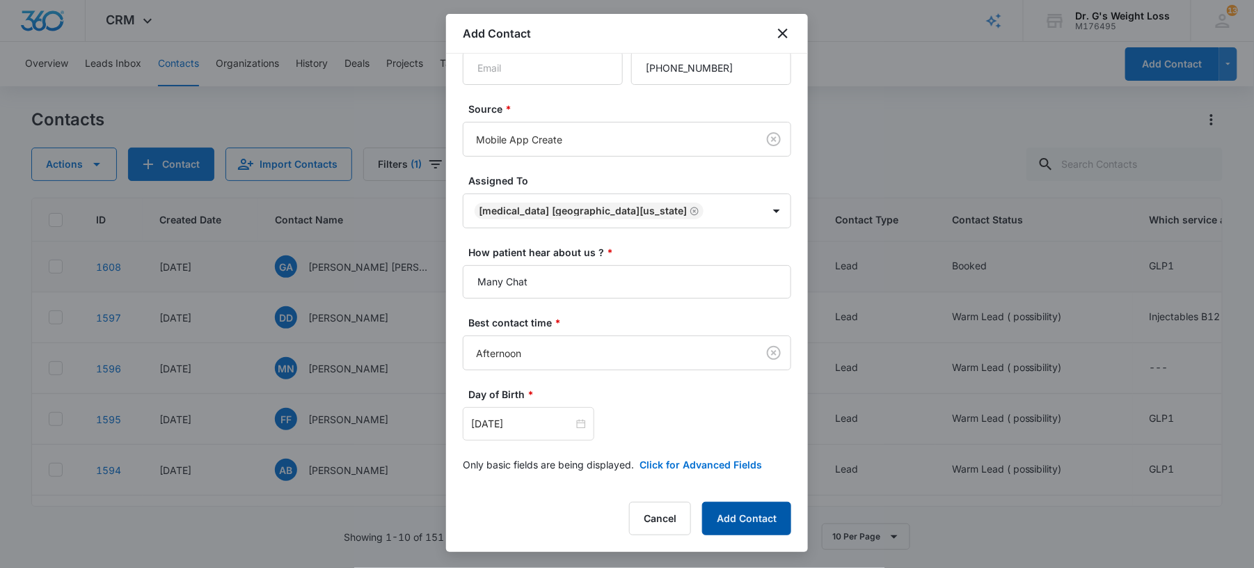
click at [741, 526] on button "Add Contact" at bounding box center [746, 518] width 89 height 33
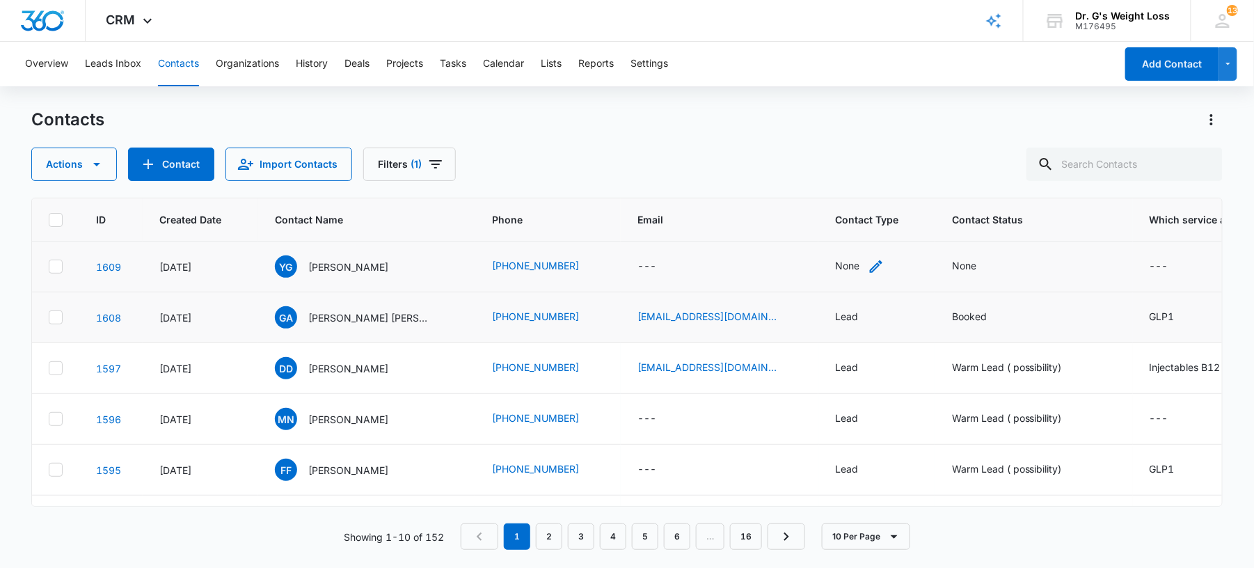
click at [835, 266] on div "None" at bounding box center [847, 265] width 24 height 15
click at [856, 175] on div at bounding box center [867, 177] width 22 height 22
click at [799, 249] on div "Lead" at bounding box center [819, 252] width 86 height 15
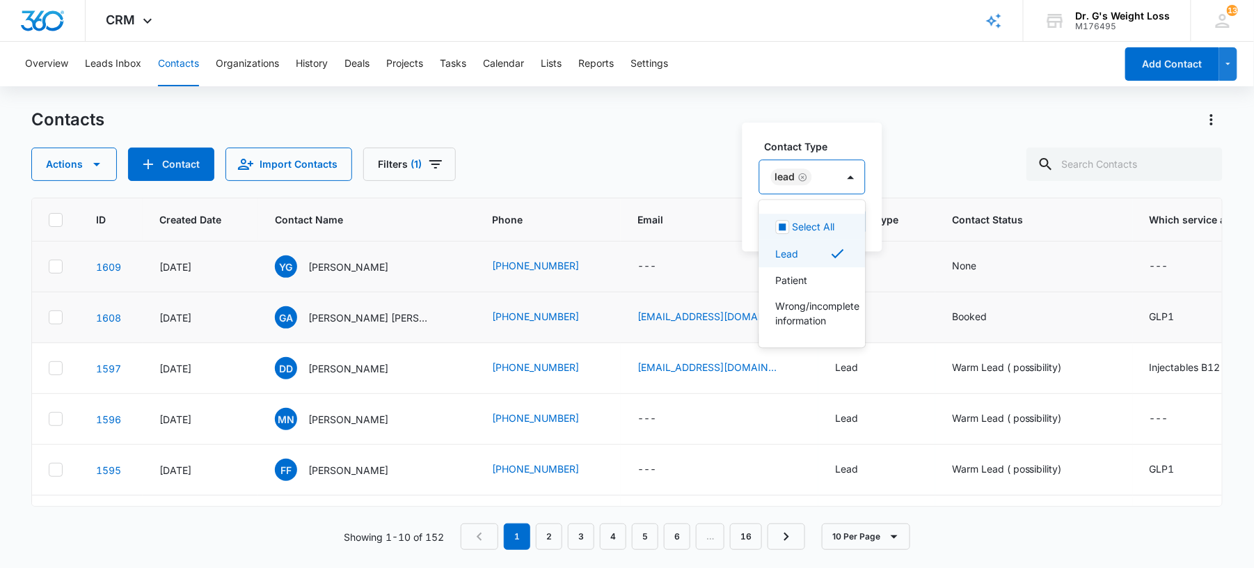
click at [847, 153] on label "Contact Type" at bounding box center [818, 146] width 107 height 15
click at [853, 218] on button "Save" at bounding box center [845, 221] width 41 height 26
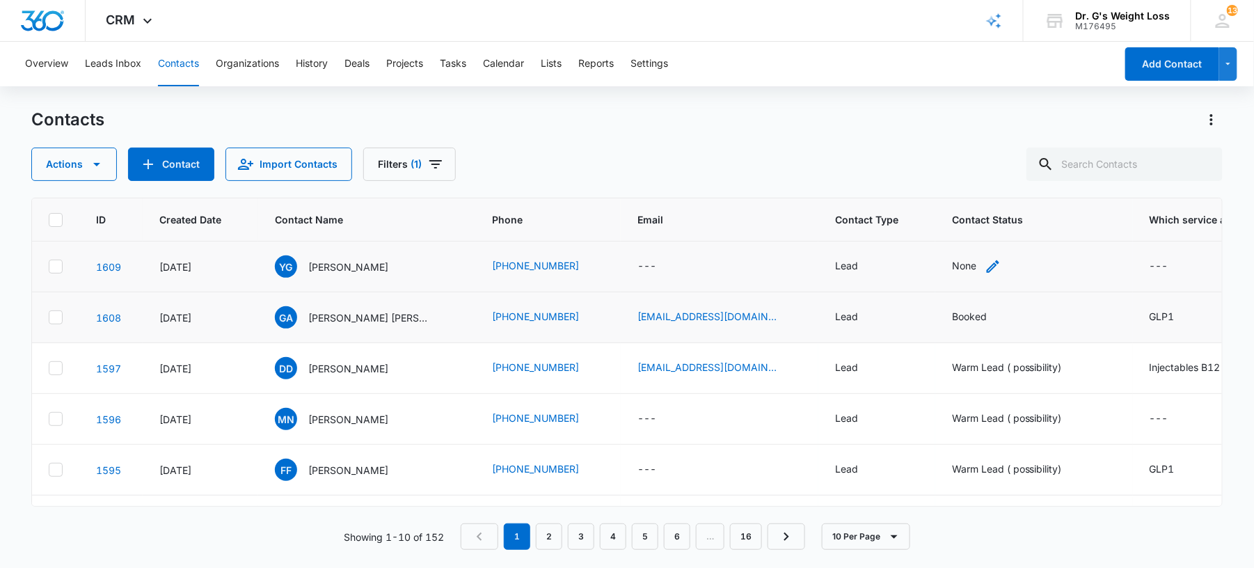
click at [952, 268] on div "None" at bounding box center [964, 265] width 24 height 15
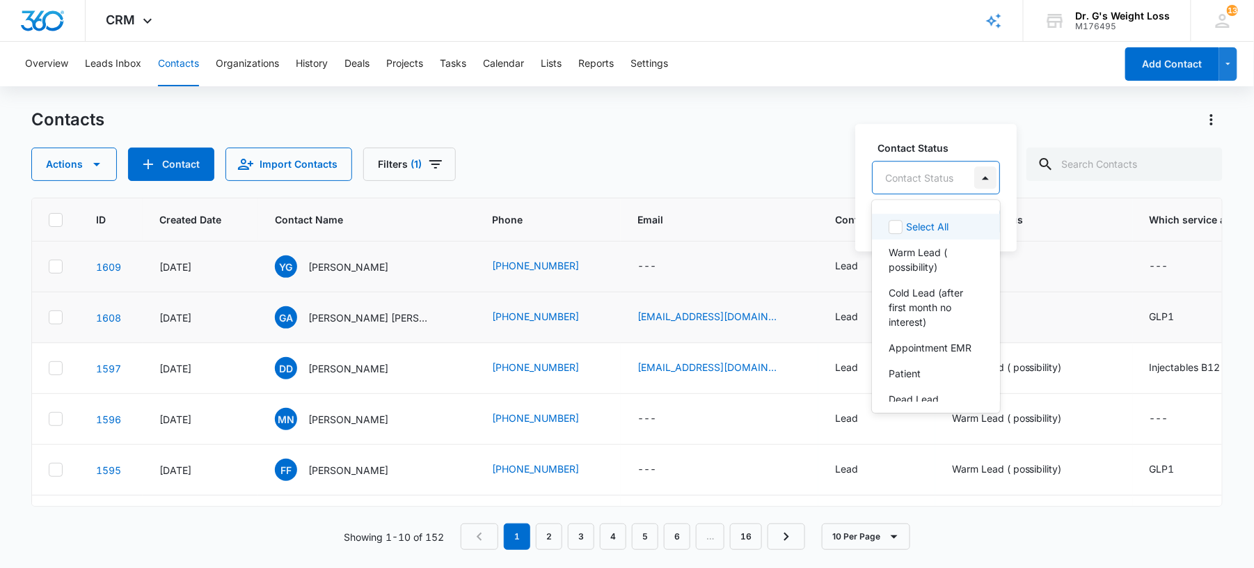
click at [978, 178] on div at bounding box center [986, 177] width 22 height 22
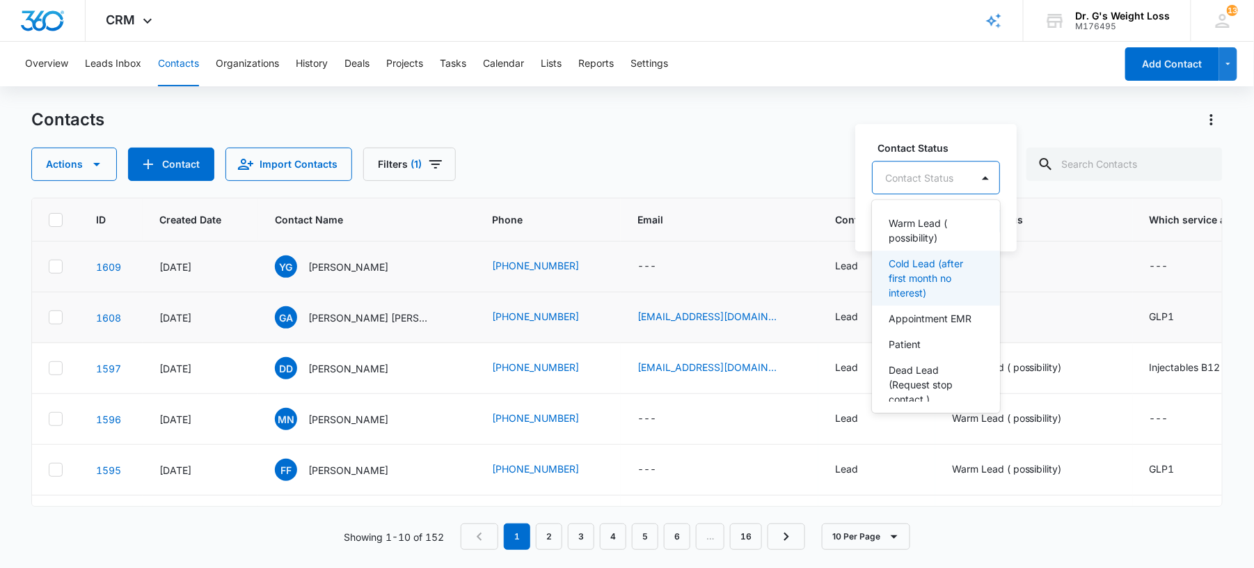
scroll to position [0, 0]
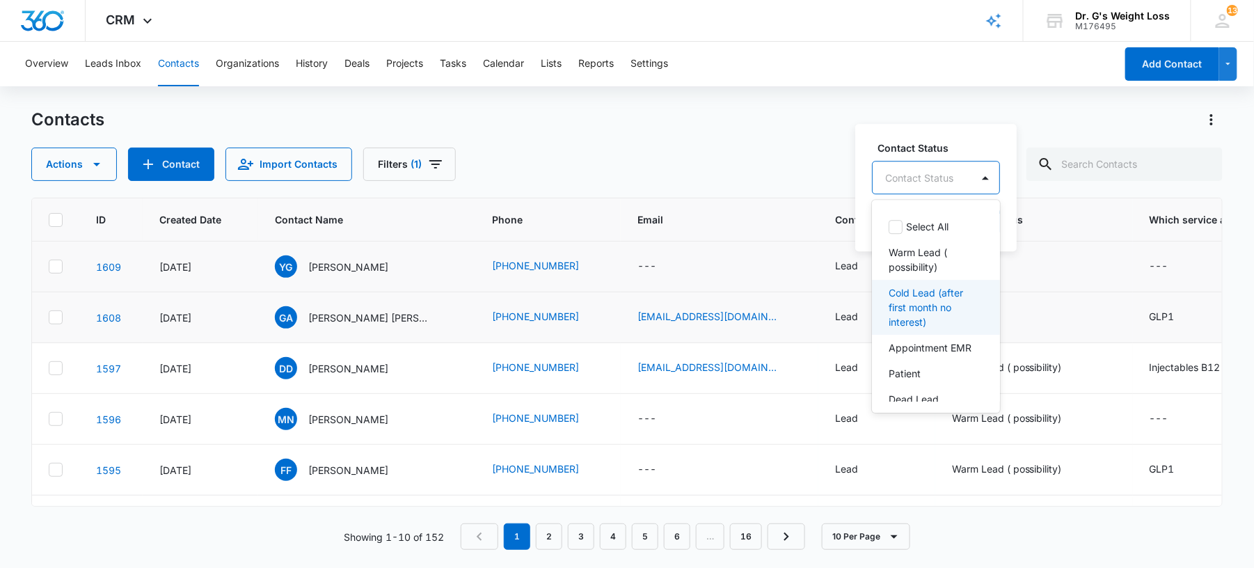
click at [925, 298] on p "Cold Lead (after first month no interest)" at bounding box center [935, 307] width 92 height 44
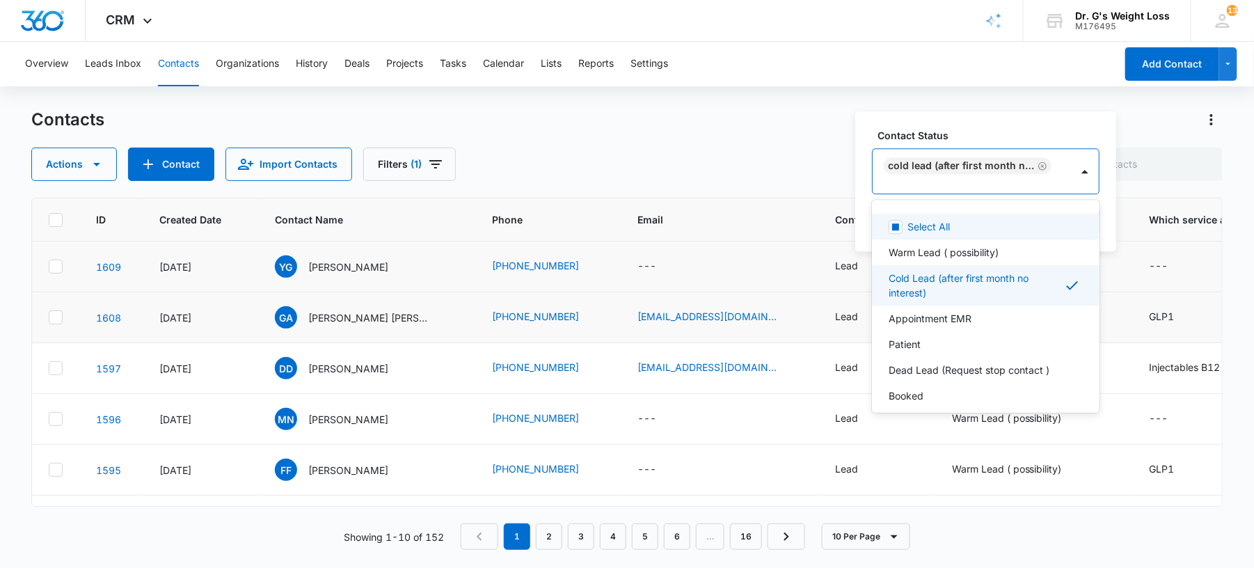
click at [1048, 126] on div "Contact Status option Cold Lead (after first month no interest) , selected. 8 r…" at bounding box center [986, 181] width 261 height 140
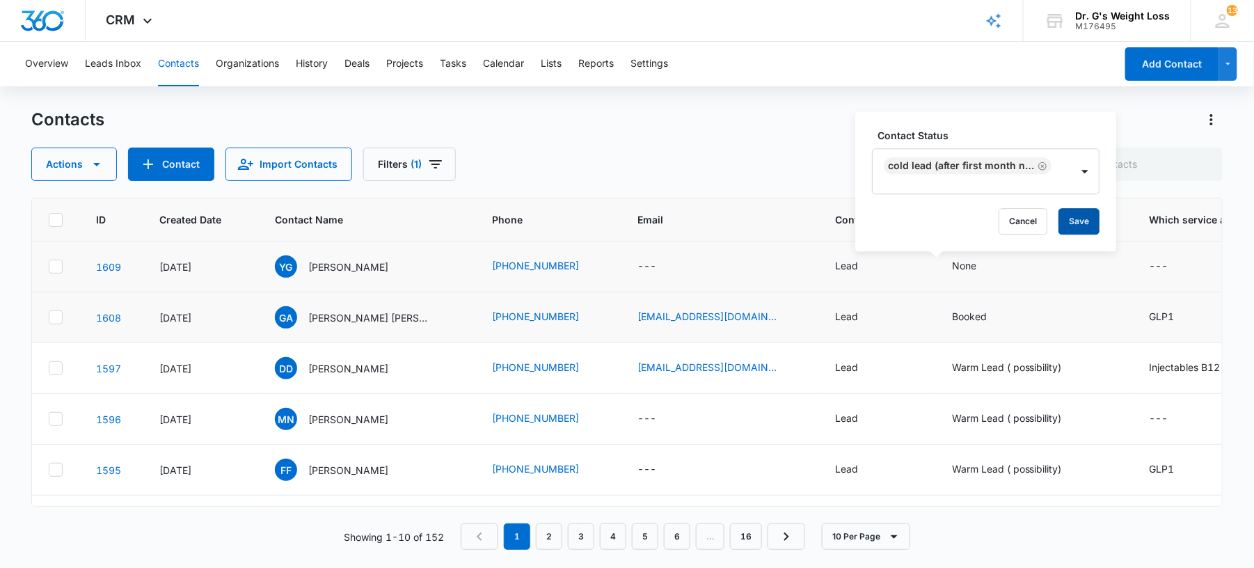
click at [1070, 221] on button "Save" at bounding box center [1079, 221] width 41 height 26
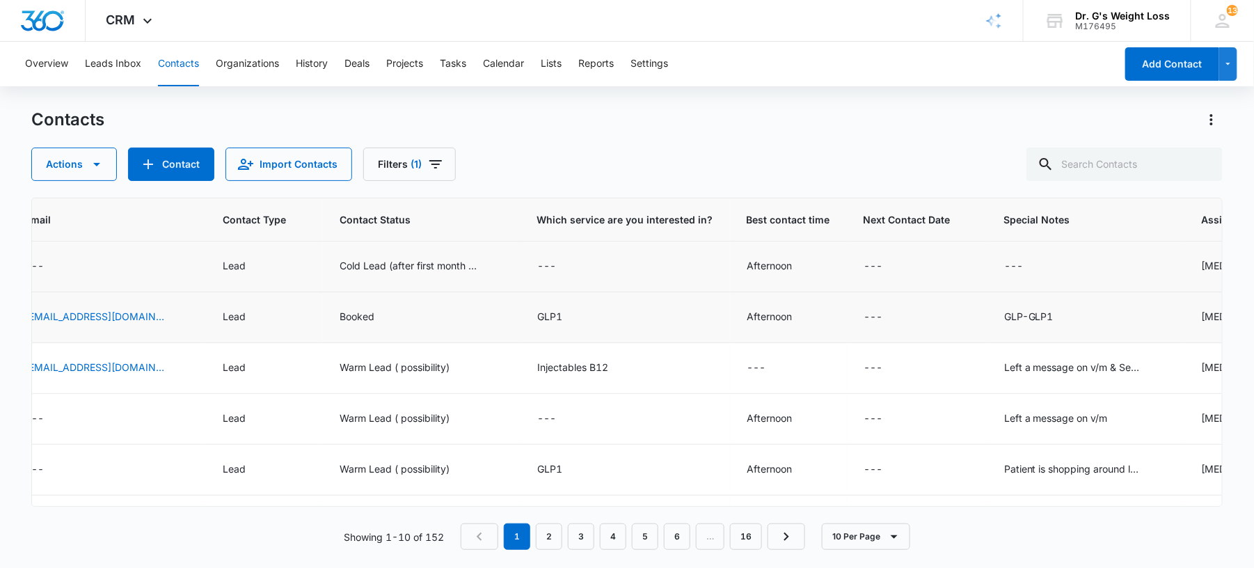
scroll to position [0, 621]
click at [535, 260] on div "---" at bounding box center [544, 266] width 19 height 17
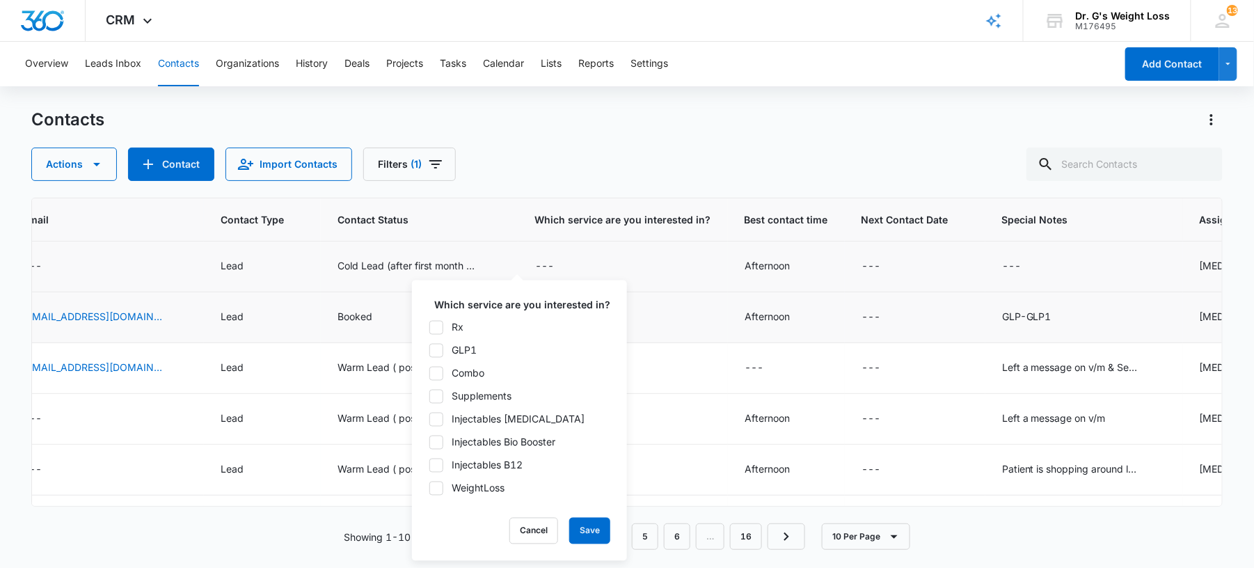
click at [436, 482] on icon at bounding box center [436, 488] width 13 height 13
click at [430, 488] on input "WeightLoss" at bounding box center [429, 488] width 1 height 1
checkbox input "true"
click at [574, 522] on button "Save" at bounding box center [589, 531] width 41 height 26
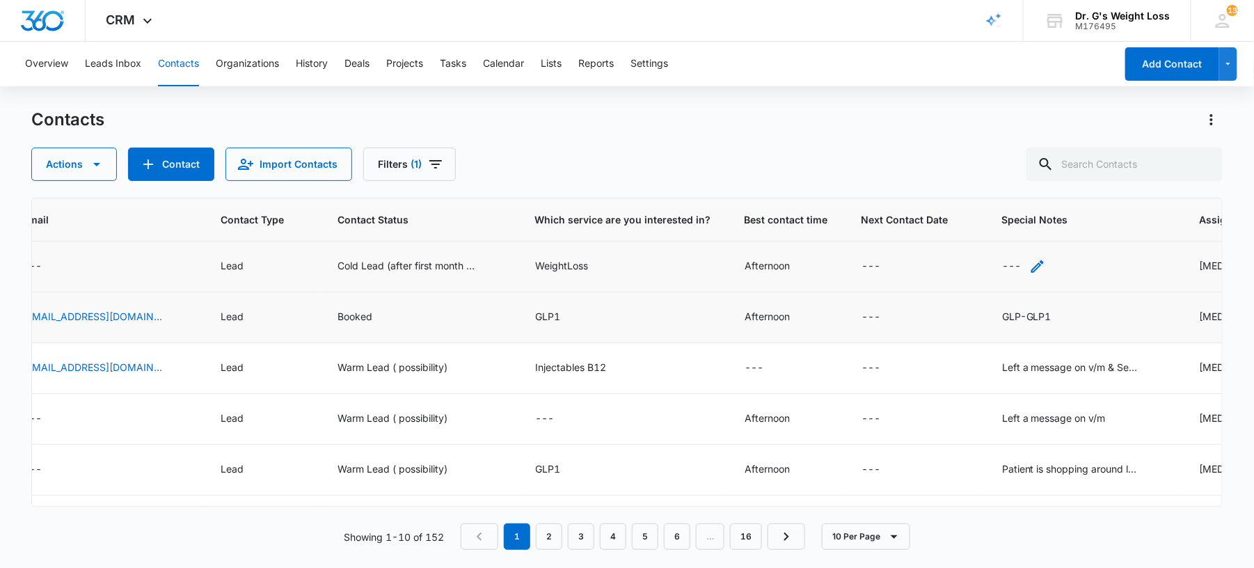
click at [1002, 269] on div "---" at bounding box center [1011, 266] width 19 height 17
paste textarea "Price-sensitive Lead"
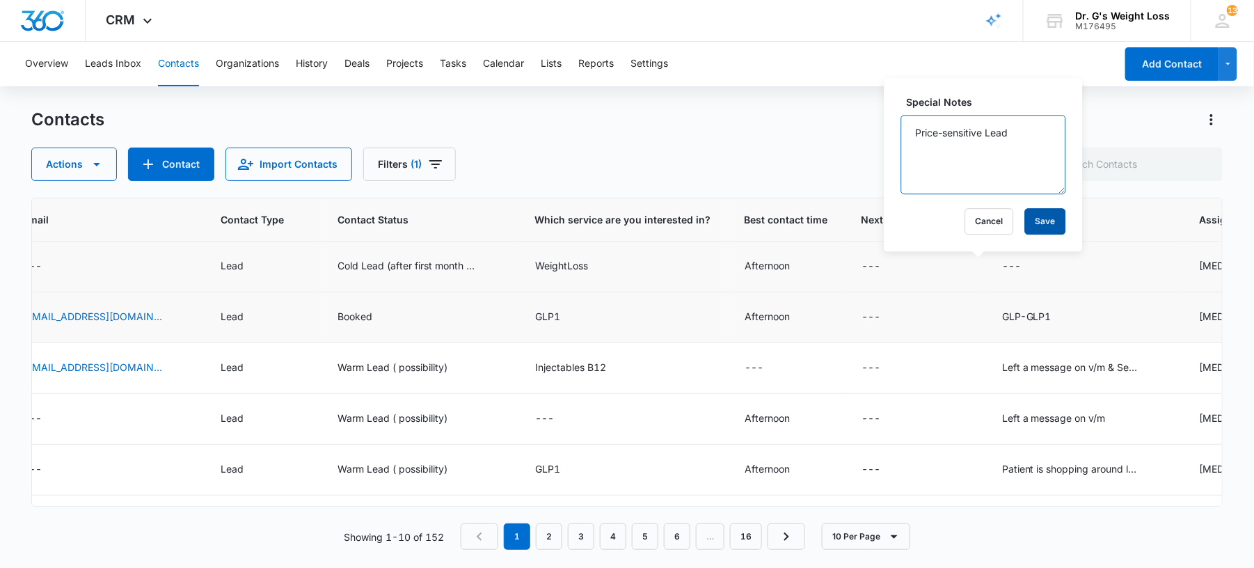
type textarea "Price-sensitive Lead"
click at [1041, 221] on button "Save" at bounding box center [1045, 221] width 41 height 26
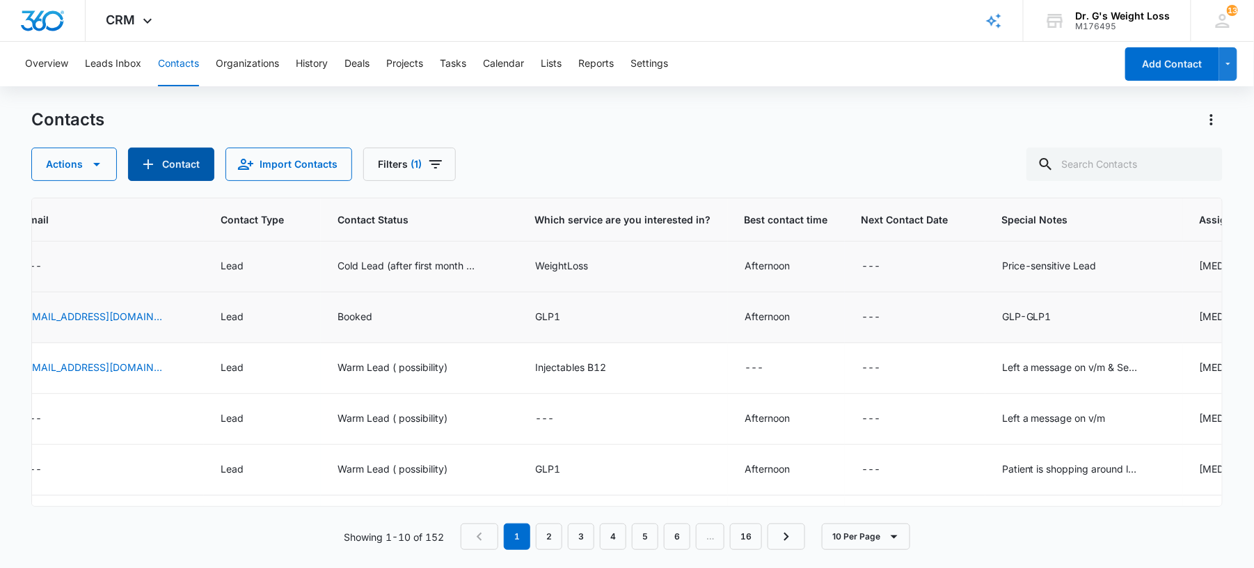
click at [184, 162] on button "Contact" at bounding box center [171, 164] width 86 height 33
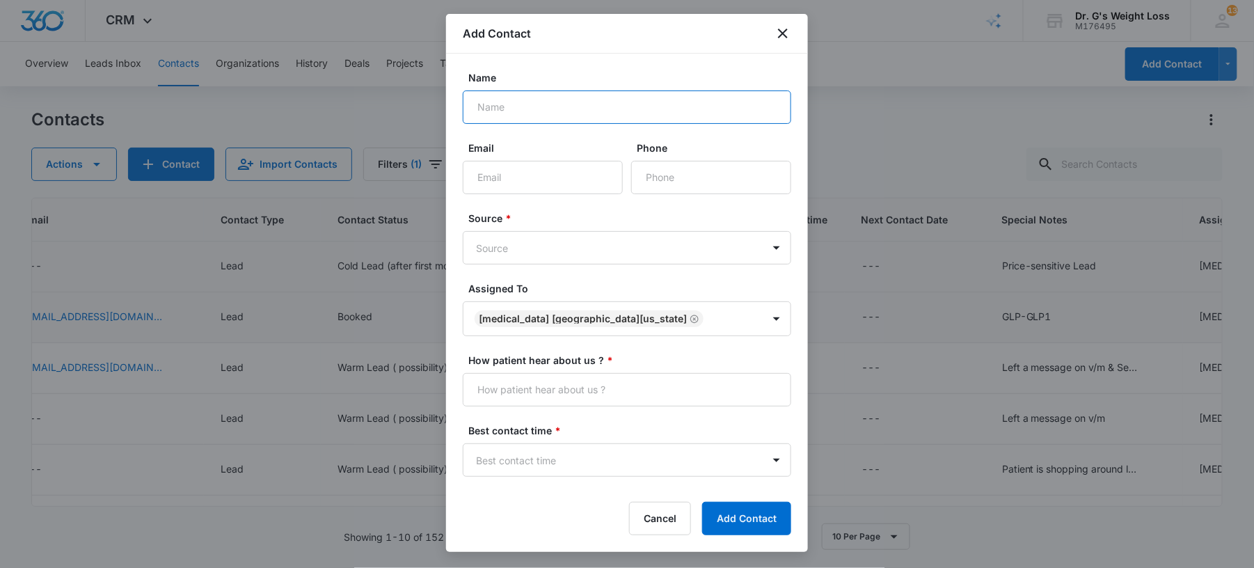
paste input "Santana7valbuena"
type input "Santana7valbuena"
click at [533, 179] on input "Email" at bounding box center [543, 177] width 160 height 33
click at [730, 180] on input "Phone" at bounding box center [711, 177] width 160 height 33
paste input "[PHONE_NUMBER]"
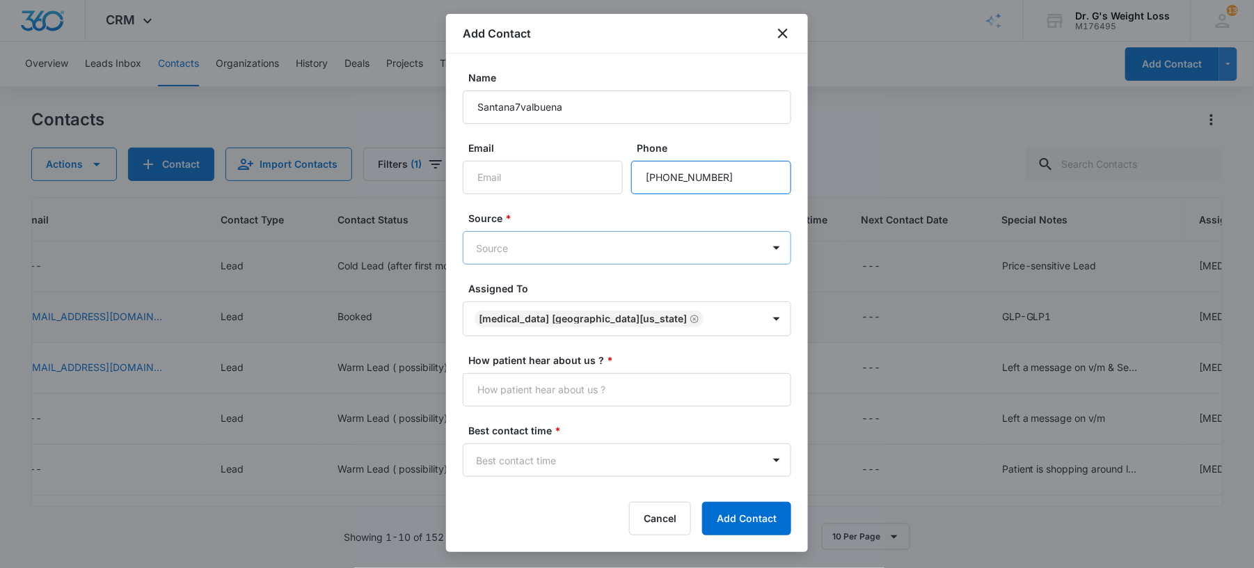
type input "[PHONE_NUMBER]"
click at [617, 257] on body "CRM Apps Forms CRM Email Files Brand AI Assistant Review & Import Brand Profile…" at bounding box center [627, 284] width 1254 height 568
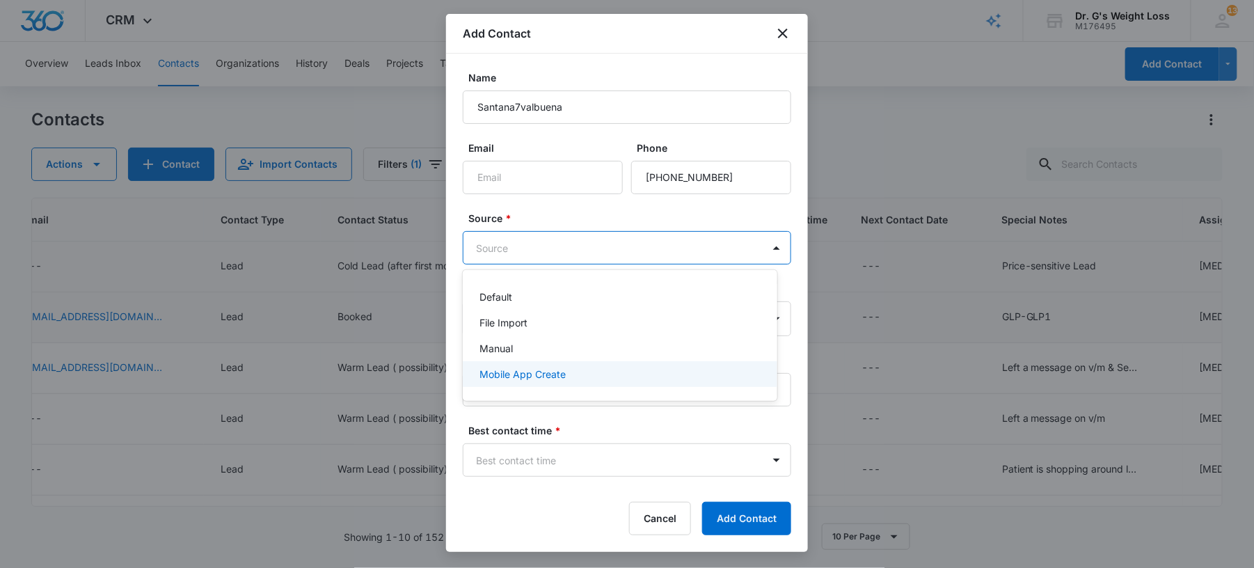
click at [602, 363] on div "Mobile App Create" at bounding box center [620, 374] width 315 height 26
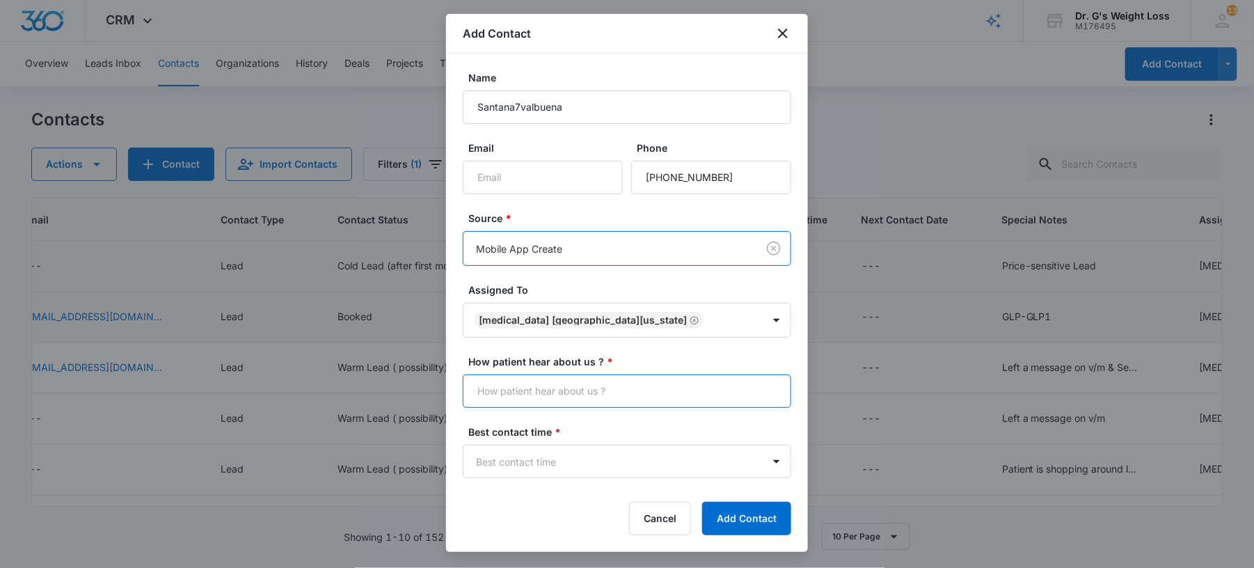
click at [577, 391] on input "How patient hear about us ? *" at bounding box center [627, 391] width 329 height 33
type input "Many Chat"
click at [546, 455] on body "CRM Apps Forms CRM Email Files Brand AI Assistant Review & Import Brand Profile…" at bounding box center [627, 284] width 1254 height 568
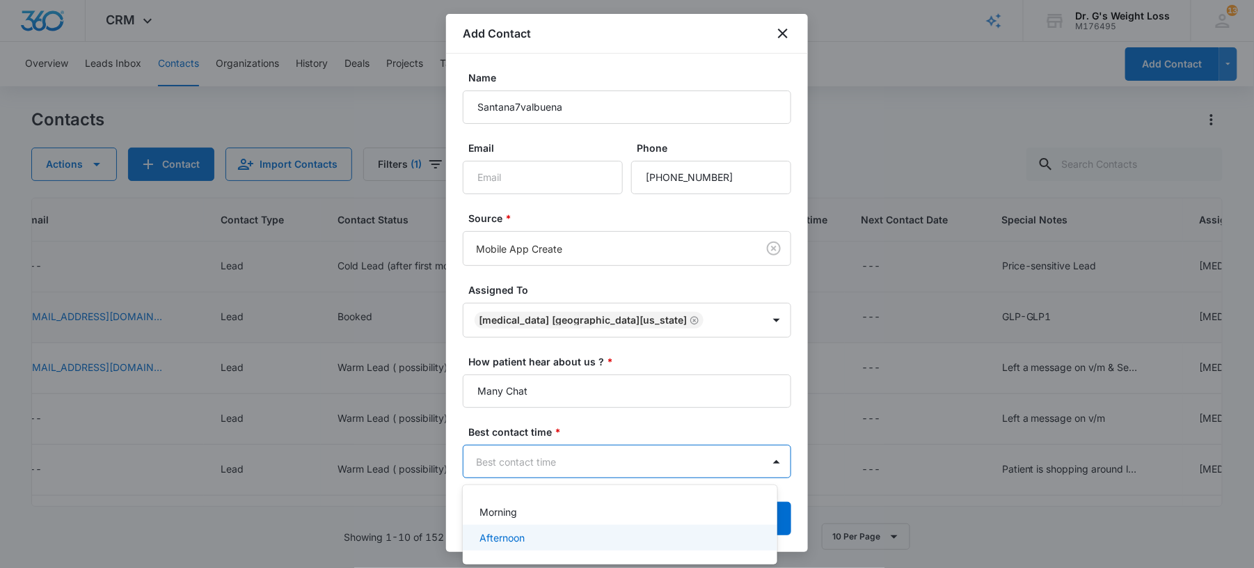
click at [519, 527] on div "Afternoon" at bounding box center [620, 538] width 315 height 26
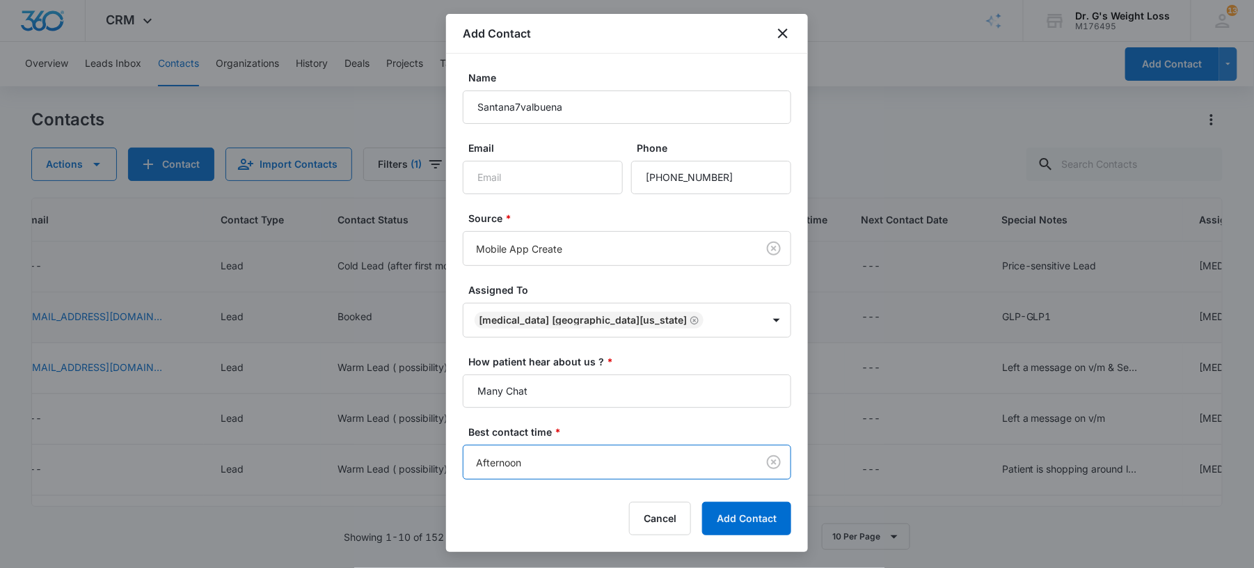
scroll to position [111, 0]
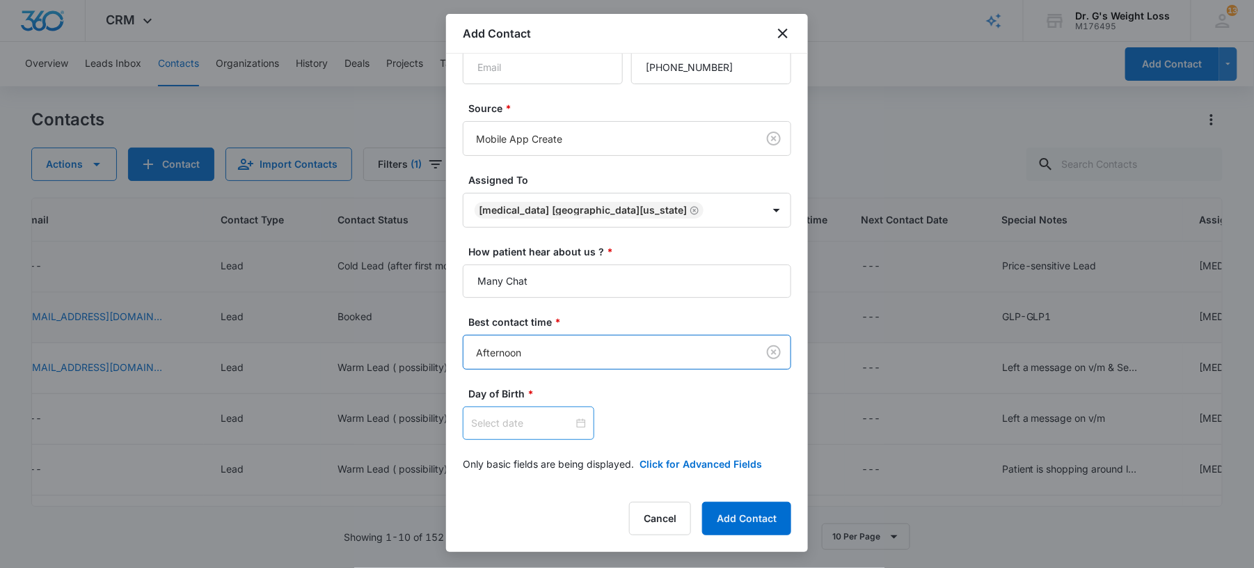
click at [561, 418] on input at bounding box center [522, 423] width 102 height 15
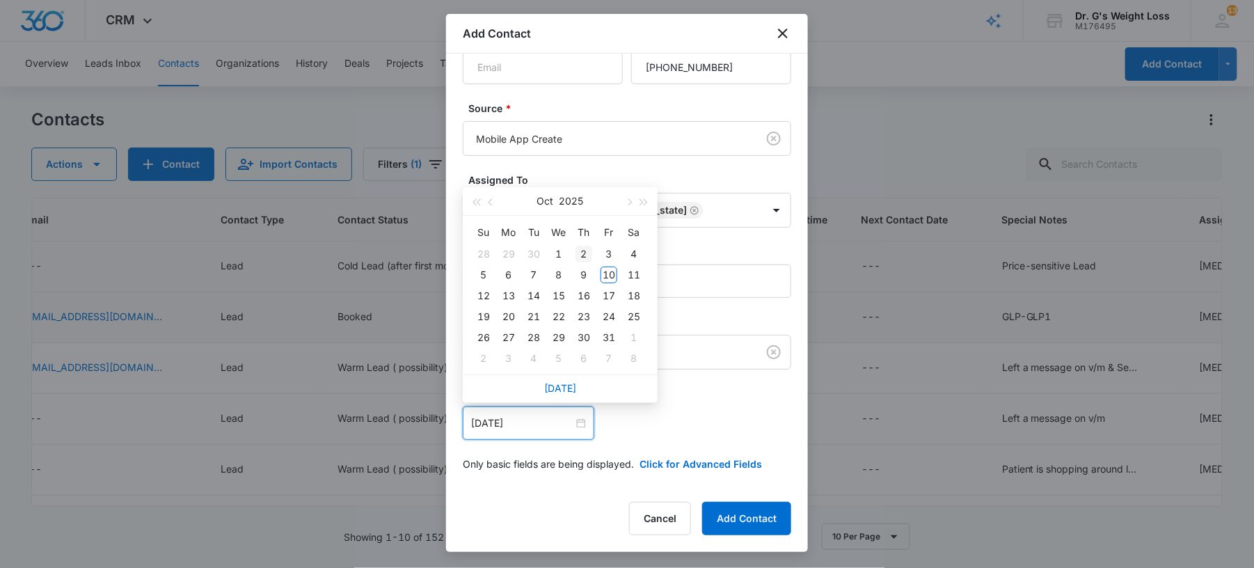
type input "[DATE]"
click at [571, 201] on button "2025" at bounding box center [572, 201] width 24 height 28
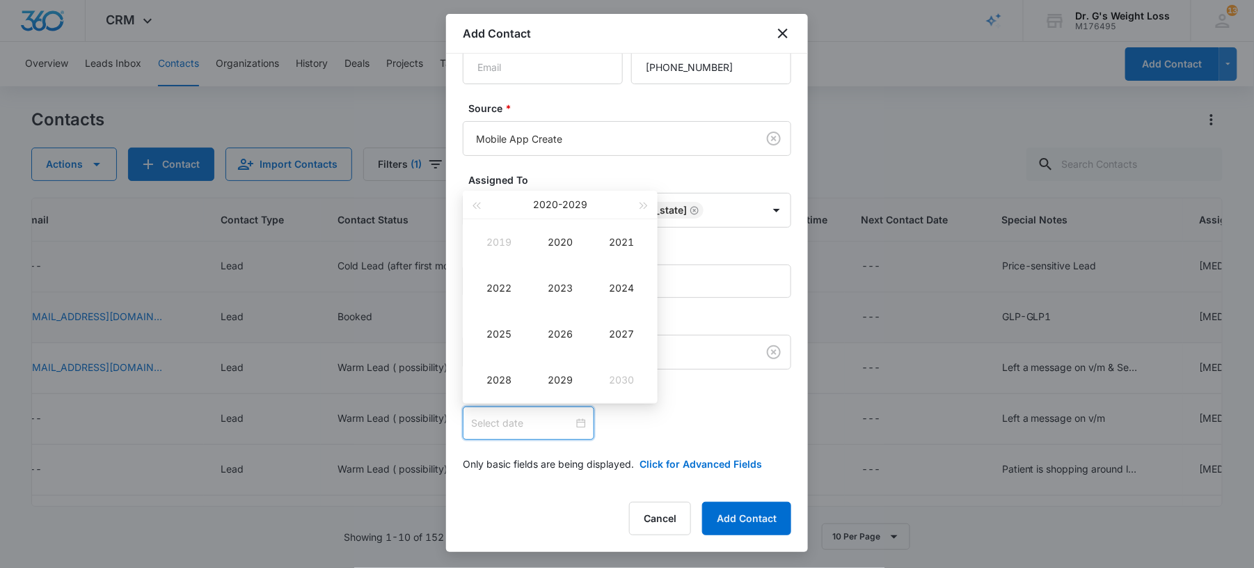
click at [571, 201] on button "[DATE] - [DATE]" at bounding box center [560, 205] width 54 height 28
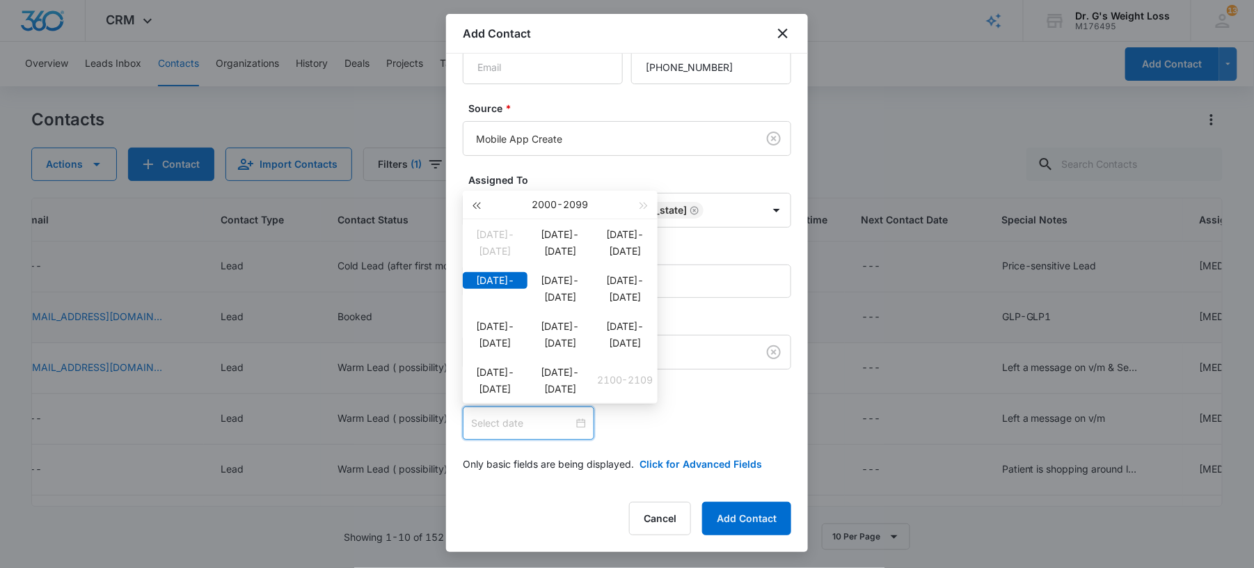
click at [472, 209] on button "button" at bounding box center [476, 205] width 15 height 28
click at [569, 376] on div "[DATE]-[DATE]" at bounding box center [560, 372] width 65 height 17
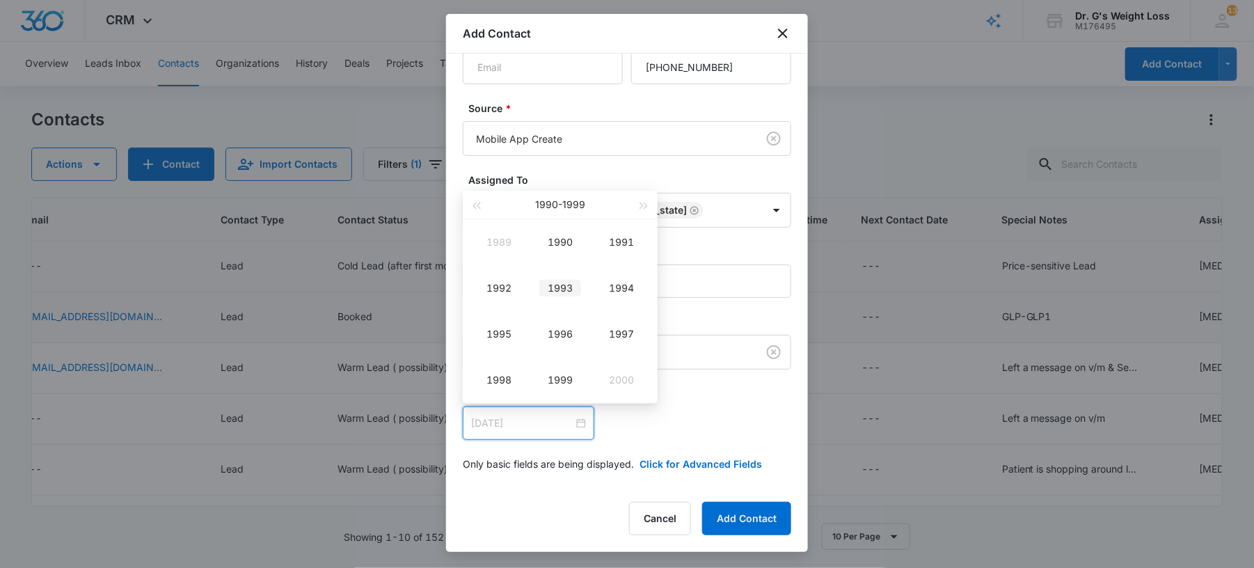
click at [571, 282] on div "1993" at bounding box center [561, 288] width 42 height 17
type input "[DATE]"
click at [496, 241] on div "Jan" at bounding box center [499, 242] width 42 height 17
type input "[DATE]"
click at [611, 256] on div "1" at bounding box center [609, 254] width 17 height 17
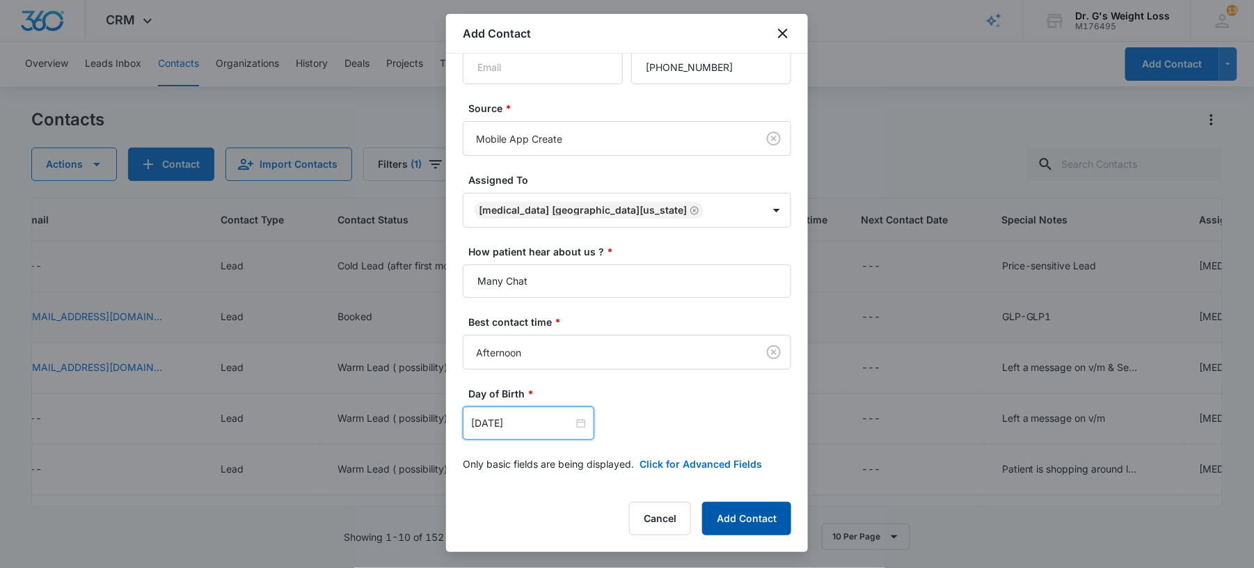
click at [725, 517] on button "Add Contact" at bounding box center [746, 518] width 89 height 33
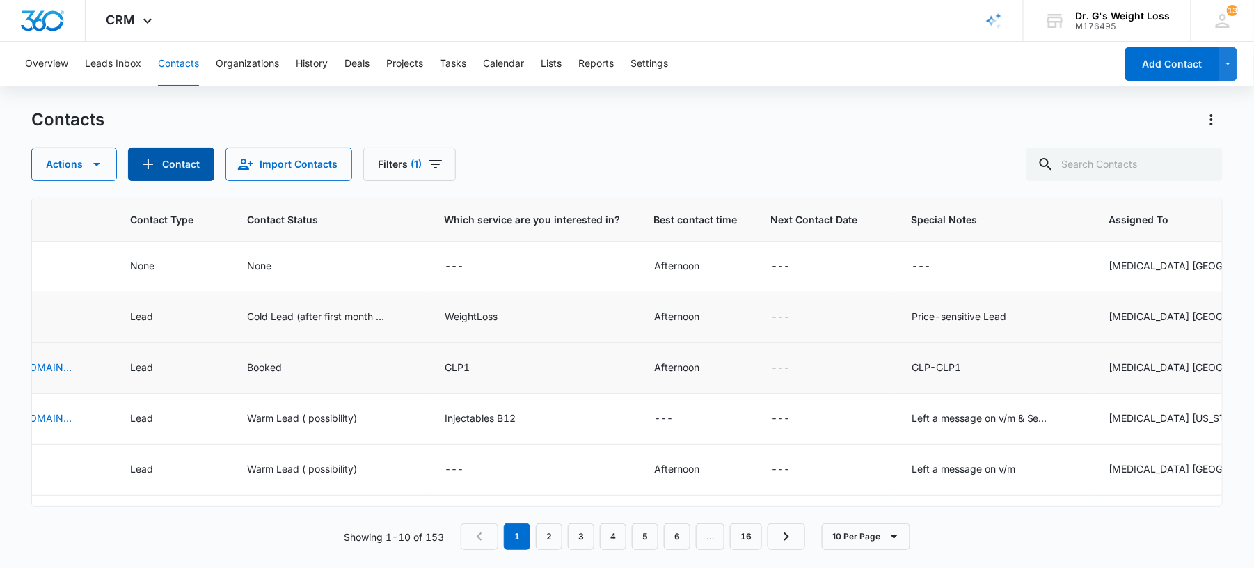
scroll to position [0, 753]
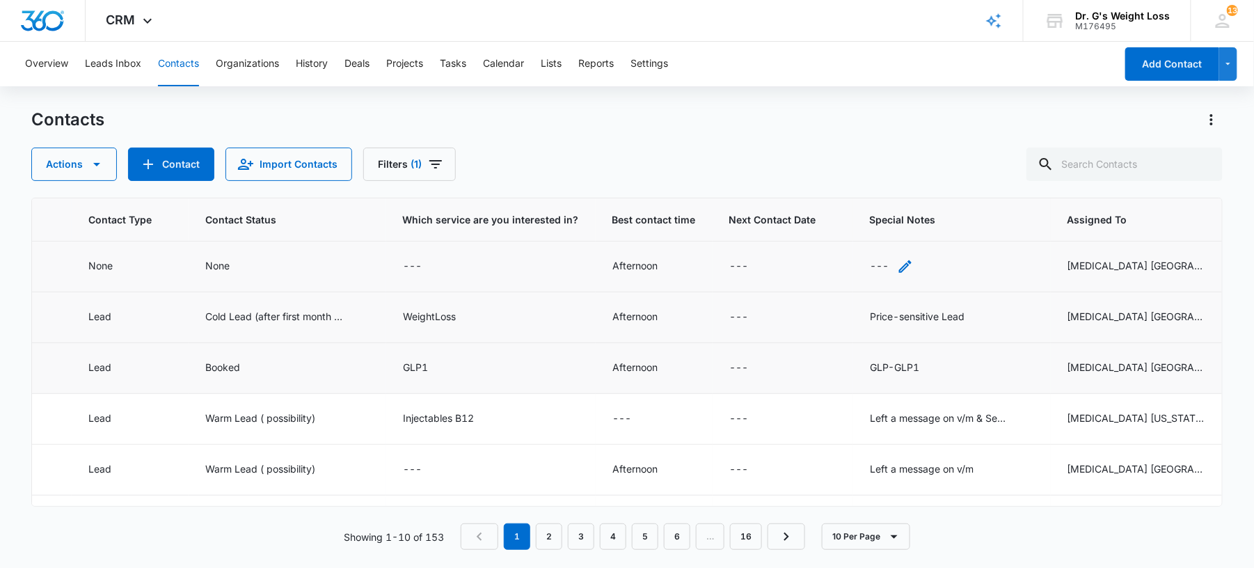
click at [870, 270] on div "---" at bounding box center [879, 266] width 19 height 17
paste textarea "Price-sensitive Lead"
type textarea "Price-sensitive Lead"
click at [892, 221] on button "Save" at bounding box center [912, 221] width 41 height 26
click at [403, 267] on div "---" at bounding box center [425, 266] width 44 height 17
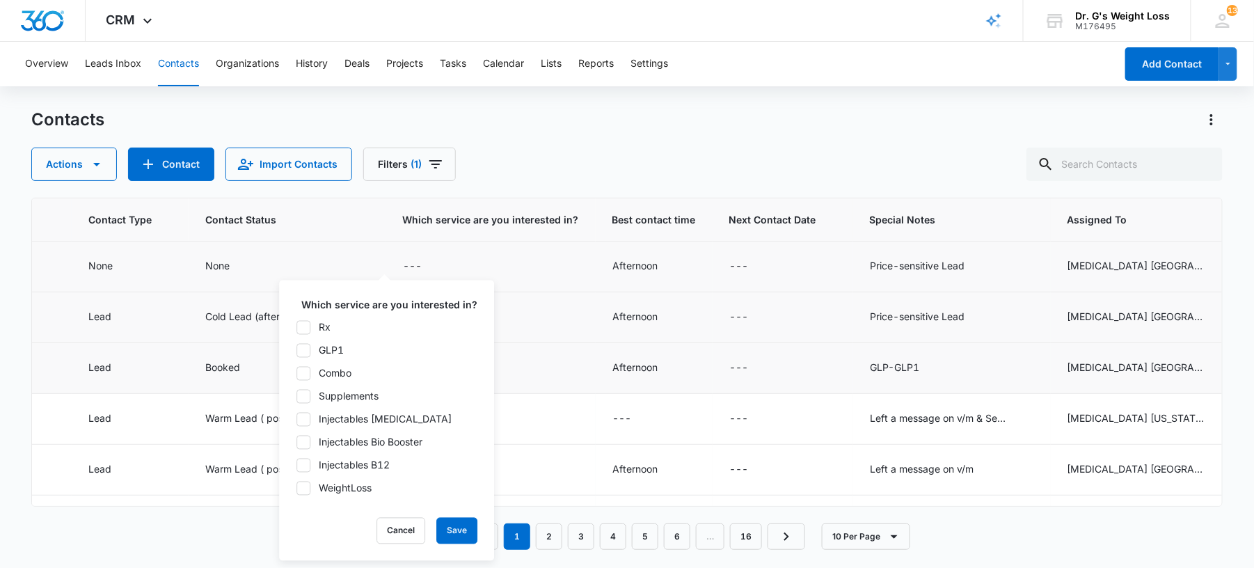
click at [306, 357] on div at bounding box center [304, 350] width 14 height 14
click at [297, 351] on input "GLP1" at bounding box center [296, 350] width 1 height 1
checkbox input "true"
click at [437, 532] on button "Save" at bounding box center [456, 531] width 41 height 26
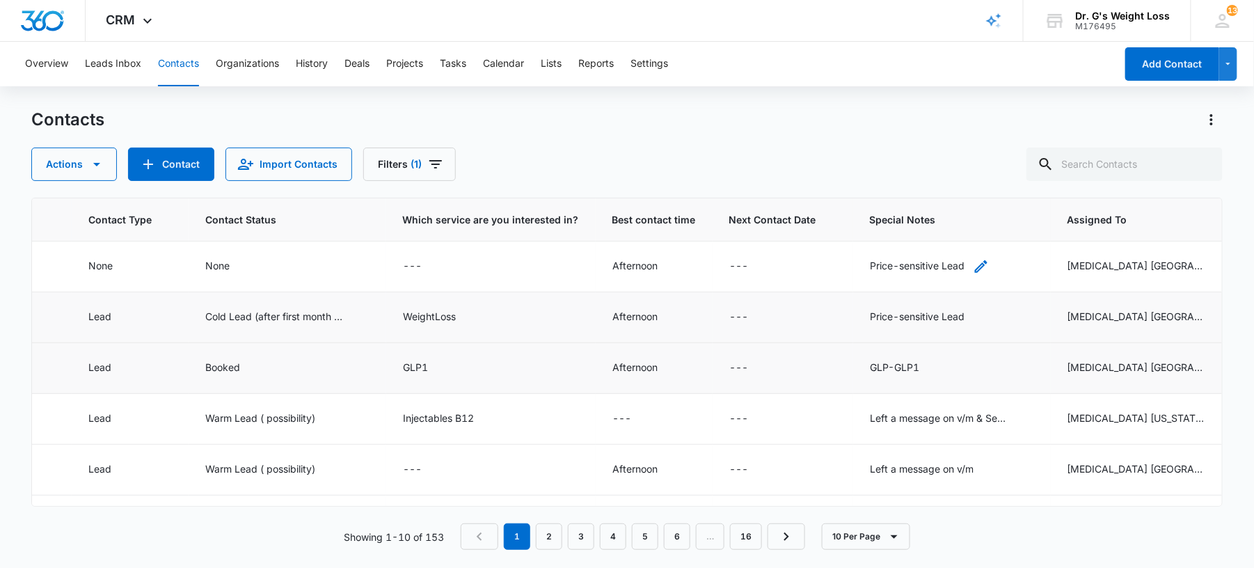
click at [911, 268] on div "Price-sensitive Lead" at bounding box center [917, 265] width 95 height 15
click at [925, 129] on div "Contacts" at bounding box center [627, 120] width 1192 height 22
click at [973, 272] on icon "Special Notes - Price-sensitive Lead - Select to Edit Field" at bounding box center [981, 266] width 17 height 17
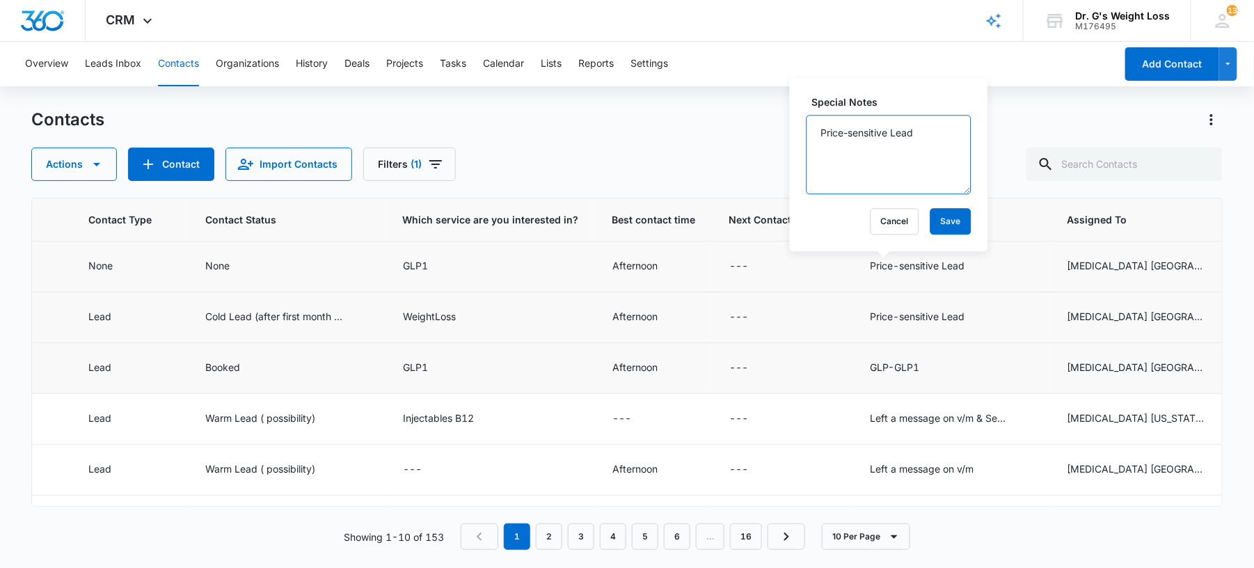
click at [923, 142] on textarea "Price-sensitive Lead" at bounding box center [889, 154] width 165 height 79
click at [899, 155] on textarea "Price-sensitive Lead , wants weight lose use her insurance" at bounding box center [889, 154] width 165 height 79
type textarea "Price-sensitive Lead, wants weight to lose use her insurance"
click at [936, 213] on button "Save" at bounding box center [951, 221] width 41 height 26
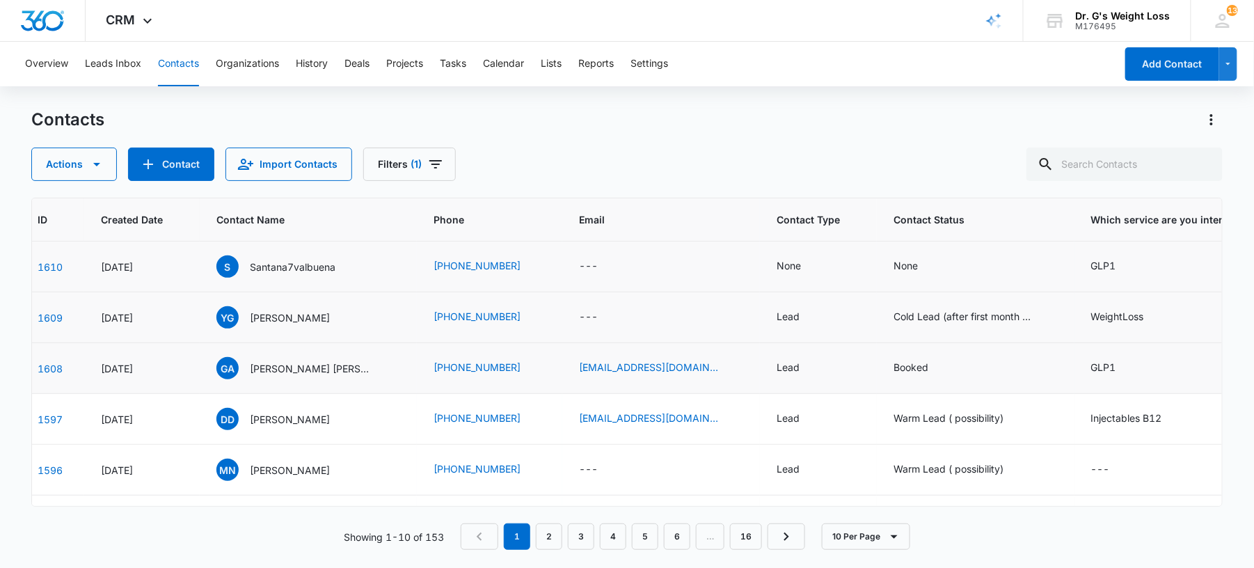
scroll to position [0, 0]
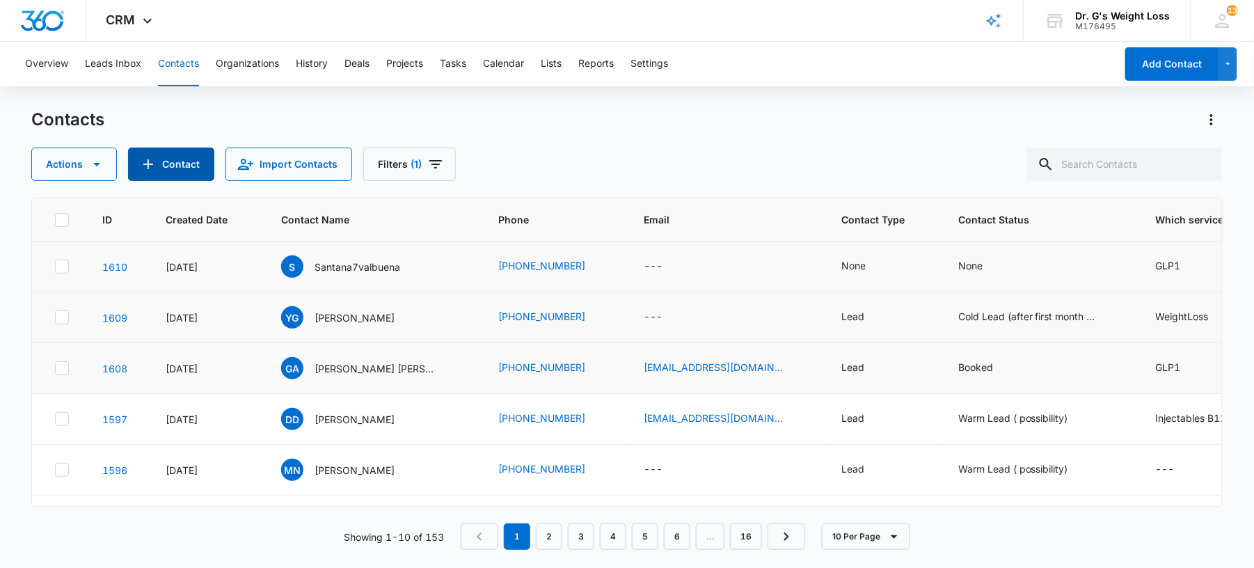
click at [162, 162] on button "Contact" at bounding box center [171, 164] width 86 height 33
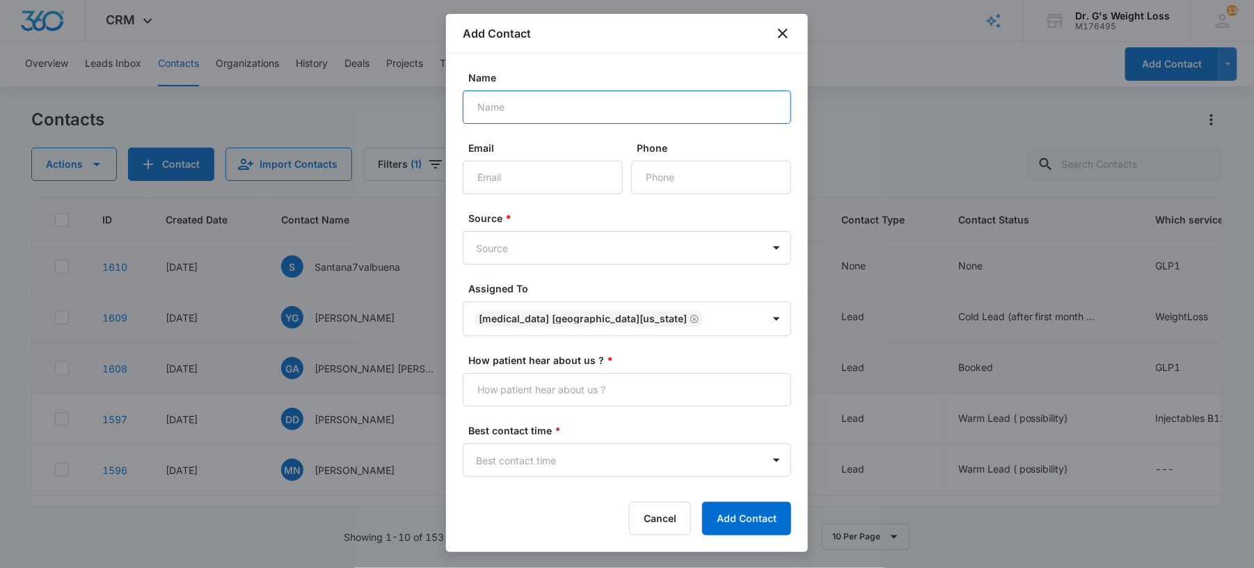
paste input "[PERSON_NAME]"
type input "[PERSON_NAME]"
click at [666, 177] on input "Phone" at bounding box center [711, 177] width 160 height 33
paste input "[PHONE_NUMBER]"
type input "[PHONE_NUMBER]"
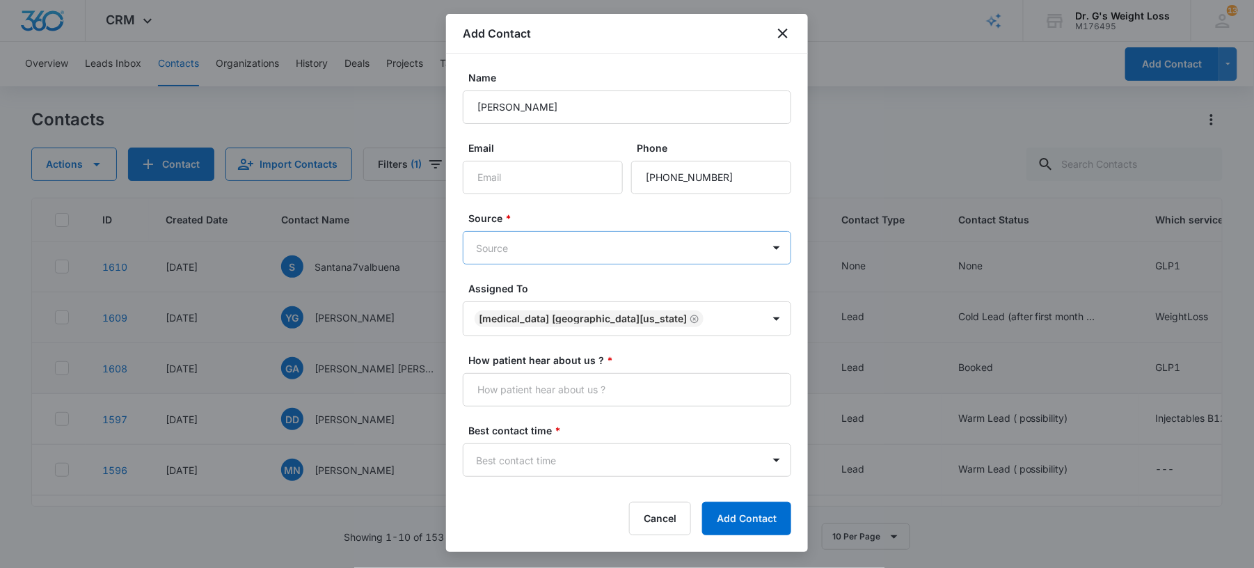
click at [608, 256] on body "CRM Apps Forms CRM Email Files Brand AI Assistant Review & Import Brand Profile…" at bounding box center [627, 284] width 1254 height 568
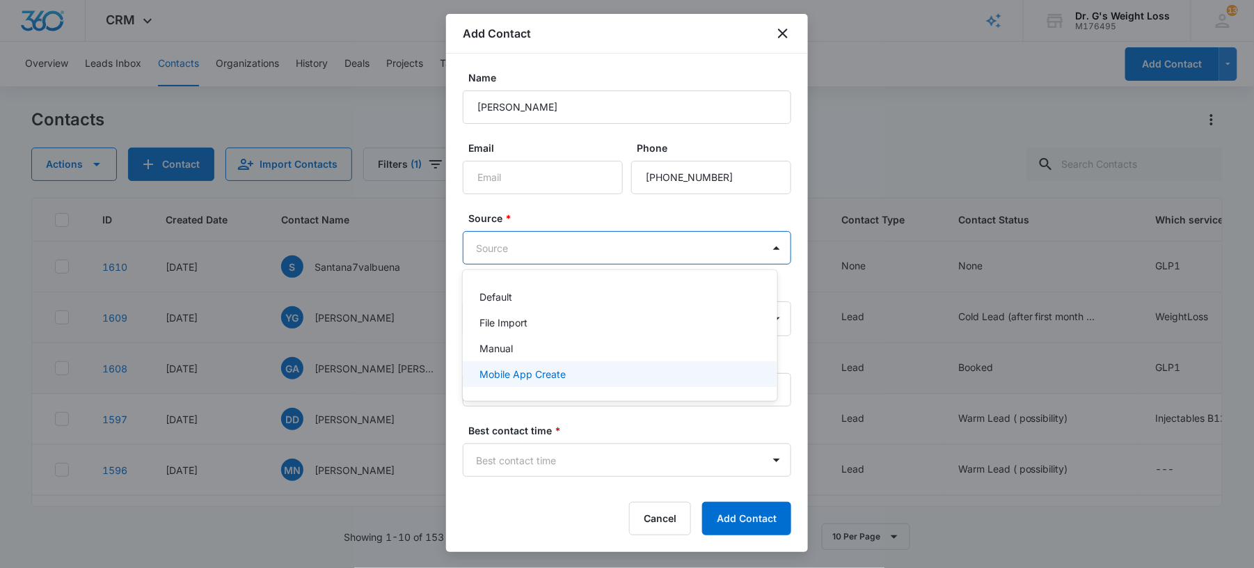
click at [591, 376] on div "Mobile App Create" at bounding box center [619, 374] width 278 height 15
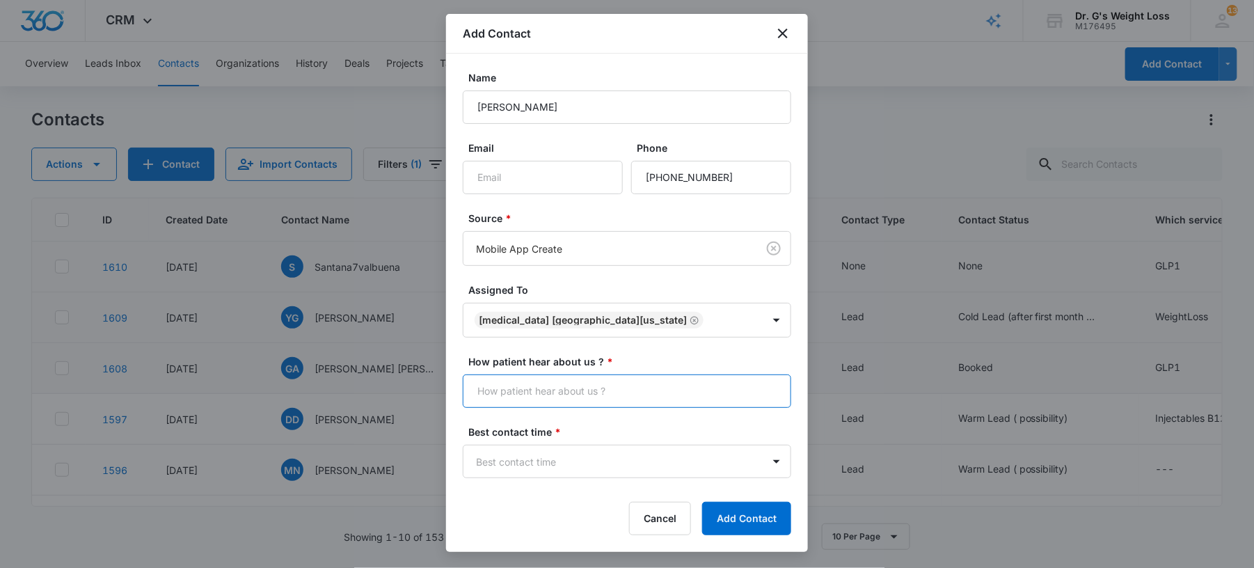
click at [569, 388] on input "How patient hear about us ? *" at bounding box center [627, 391] width 329 height 33
type input "Many Chat"
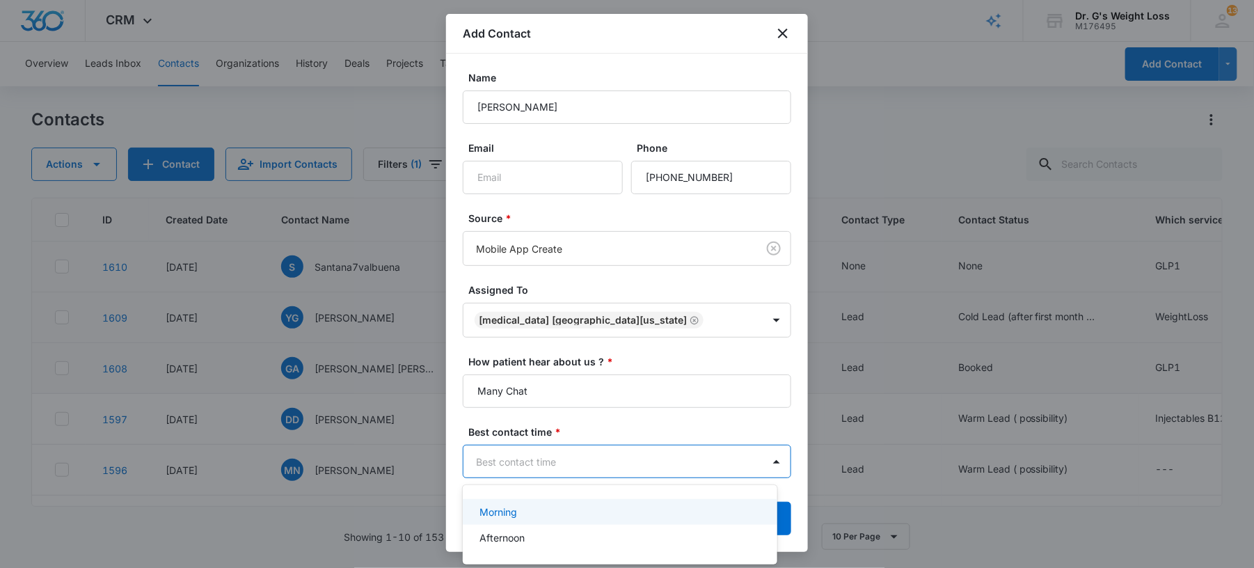
click at [551, 457] on body "CRM Apps Forms CRM Email Files Brand AI Assistant Review & Import Brand Profile…" at bounding box center [627, 284] width 1254 height 568
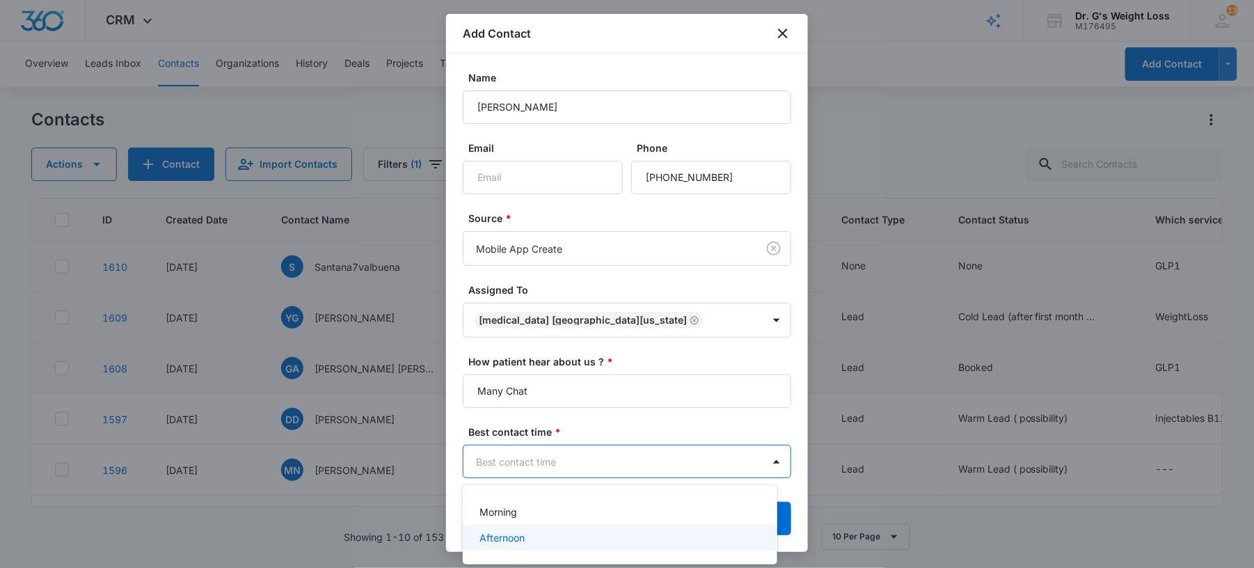
click at [554, 536] on div "Afternoon" at bounding box center [619, 537] width 278 height 15
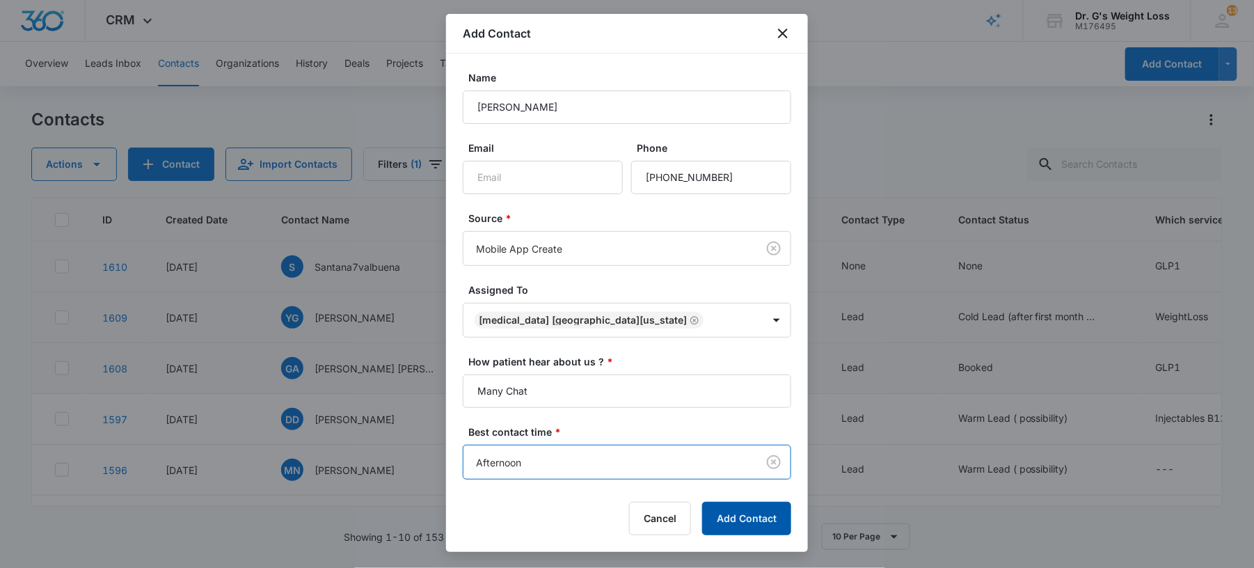
click at [774, 529] on button "Add Contact" at bounding box center [746, 518] width 89 height 33
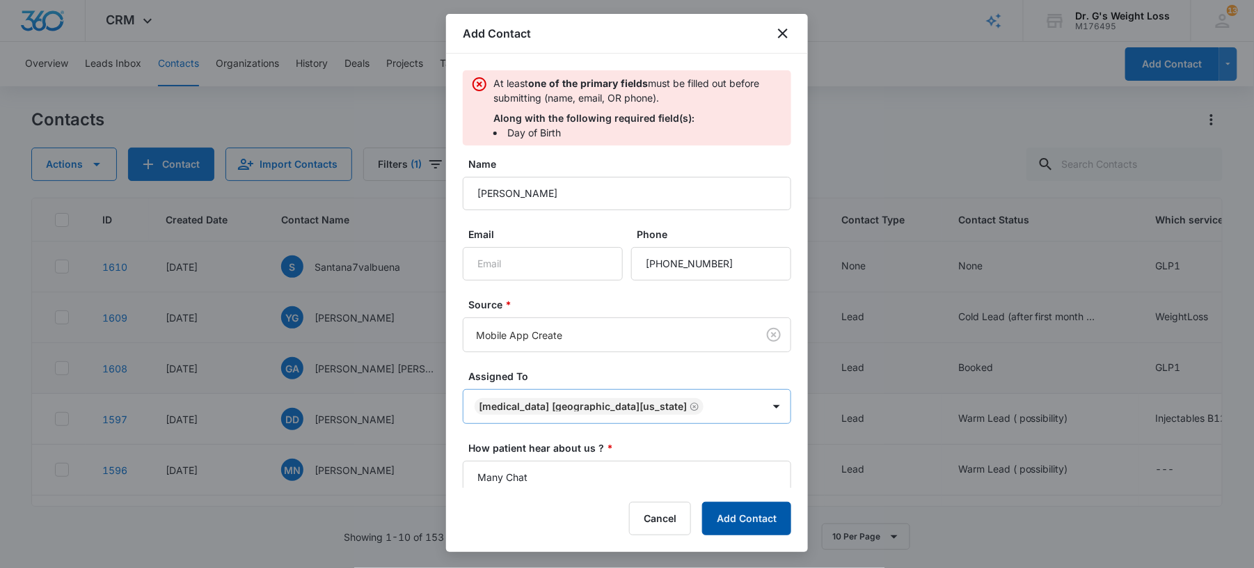
scroll to position [218, 0]
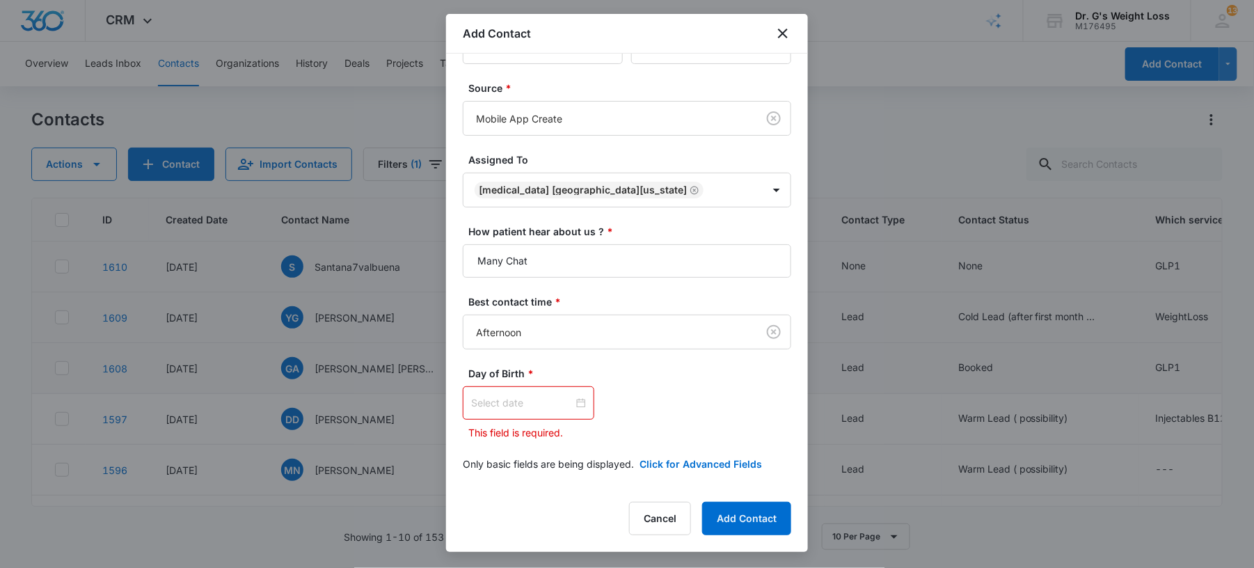
click at [571, 402] on div at bounding box center [528, 402] width 115 height 15
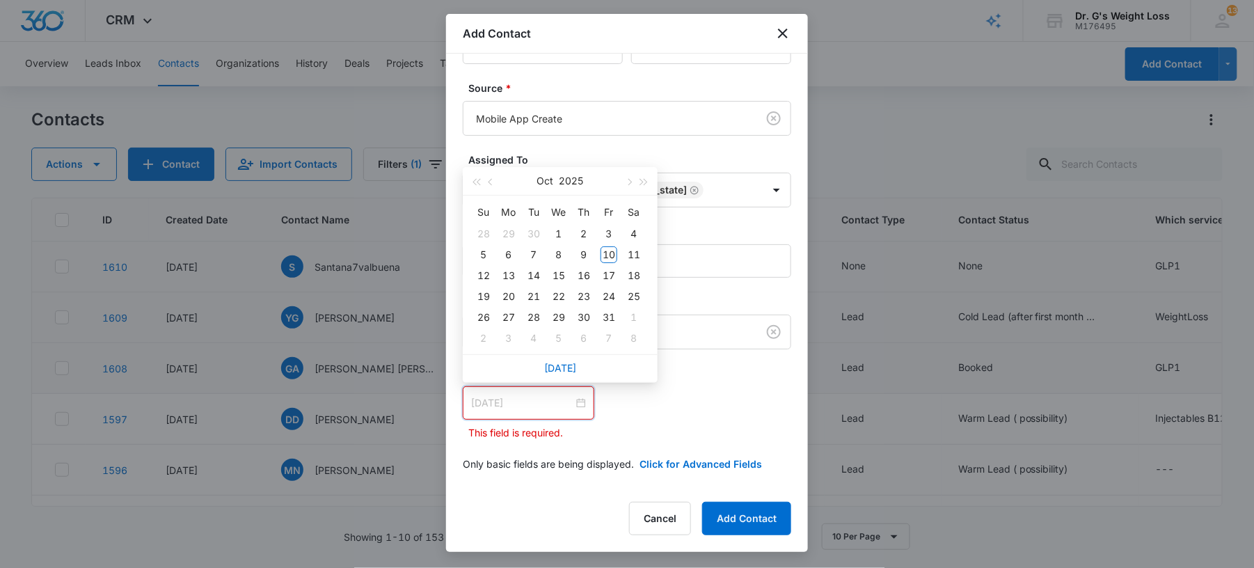
type input "[DATE]"
click at [555, 184] on div "[DATE]" at bounding box center [560, 181] width 121 height 28
click at [558, 181] on div "[DATE]" at bounding box center [560, 181] width 121 height 28
click at [569, 176] on button "2025" at bounding box center [572, 181] width 24 height 28
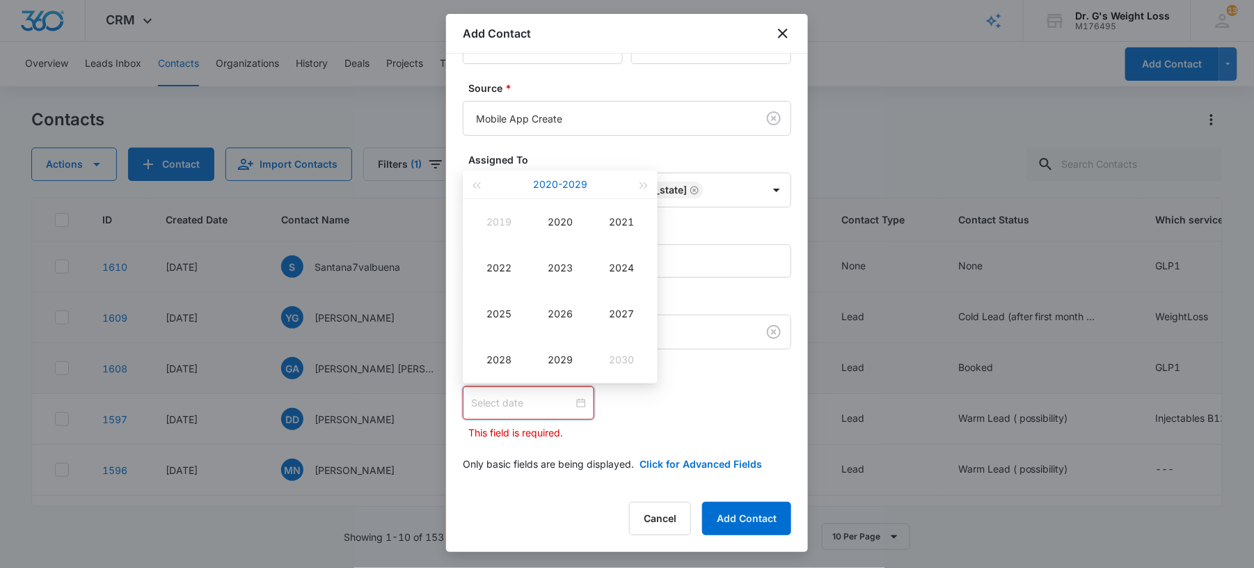
click at [563, 185] on button "[DATE] - [DATE]" at bounding box center [560, 185] width 54 height 28
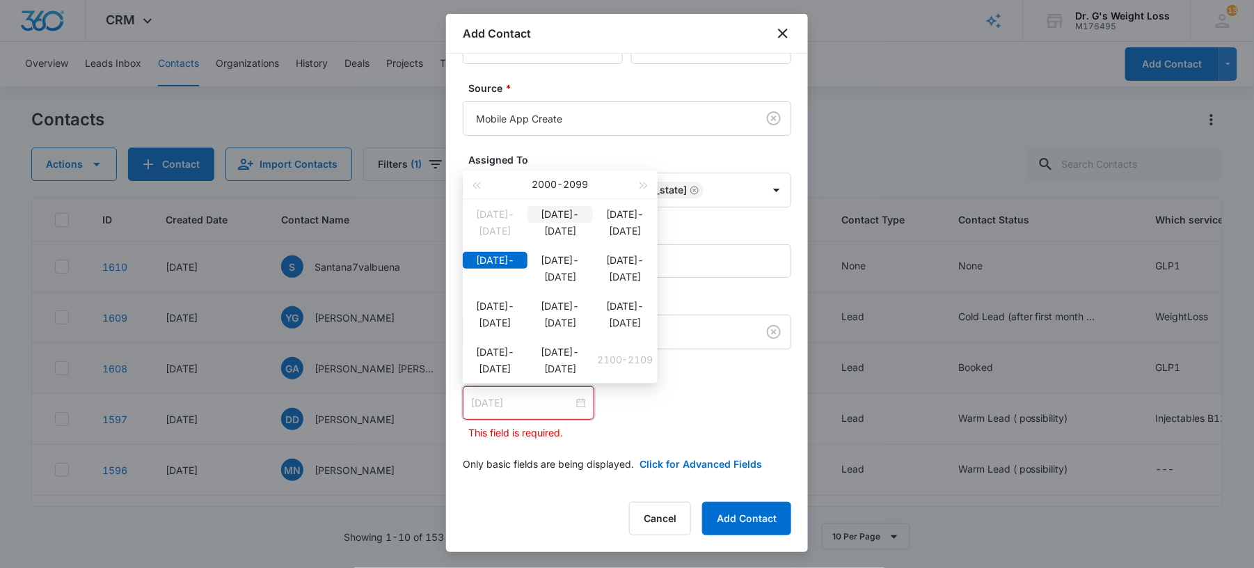
type input "[DATE]"
click at [476, 182] on span "button" at bounding box center [476, 185] width 7 height 7
click at [585, 360] on div "[DATE]-[DATE]" at bounding box center [560, 352] width 65 height 17
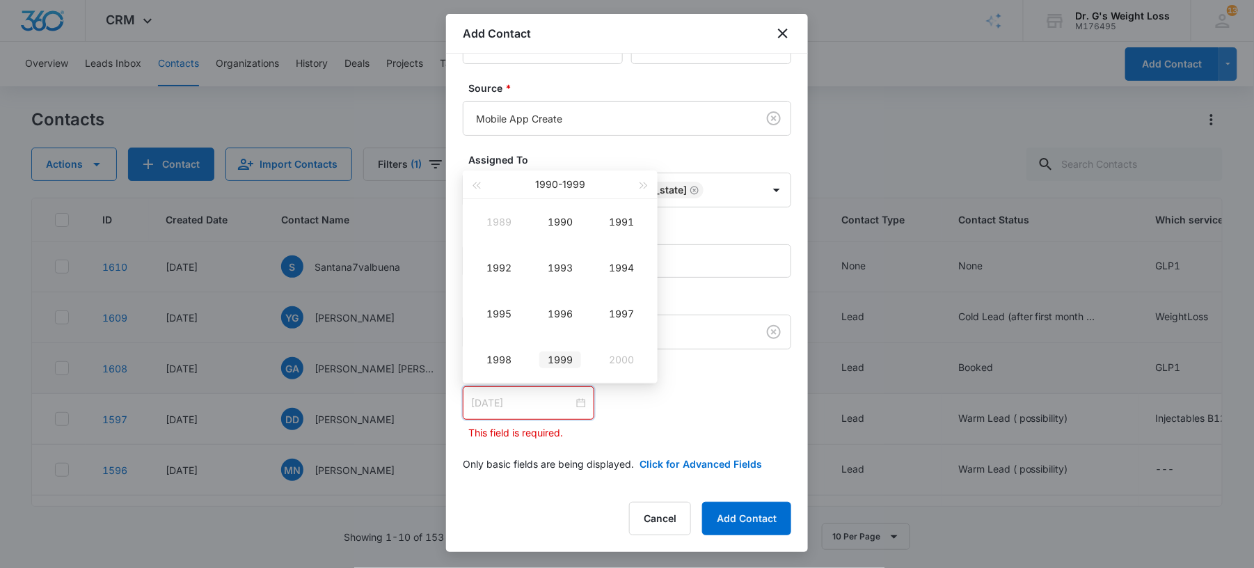
click at [575, 360] on div "1999" at bounding box center [561, 360] width 42 height 17
type input "[DATE]"
click at [494, 218] on div "Jan" at bounding box center [499, 222] width 42 height 17
type input "[DATE]"
click at [607, 233] on div "1" at bounding box center [609, 234] width 17 height 17
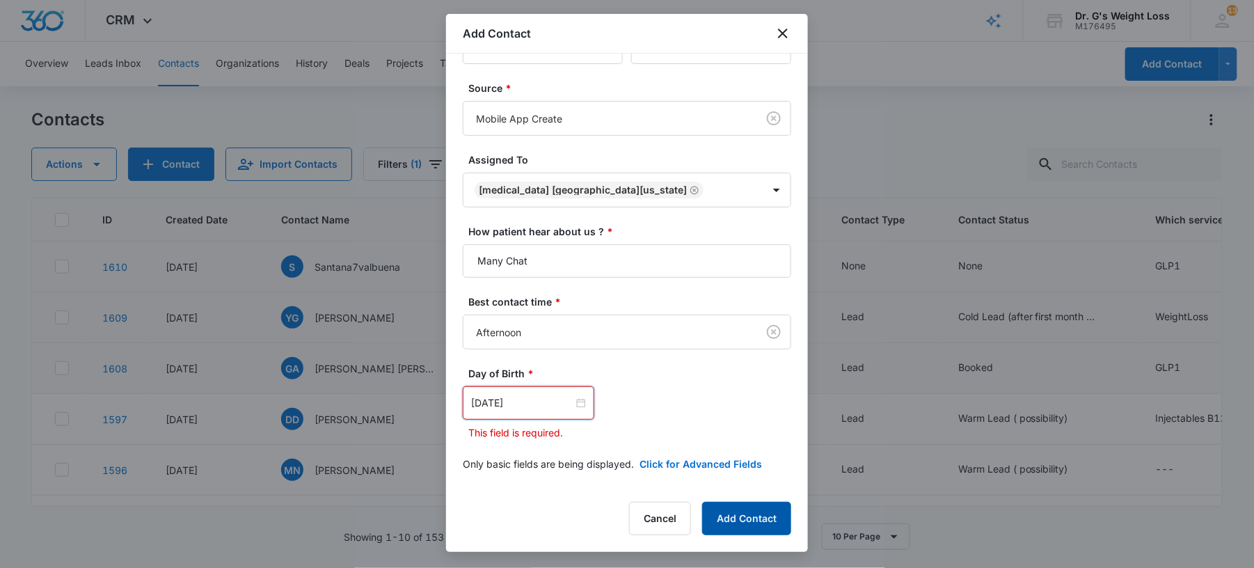
click at [743, 517] on button "Add Contact" at bounding box center [746, 518] width 89 height 33
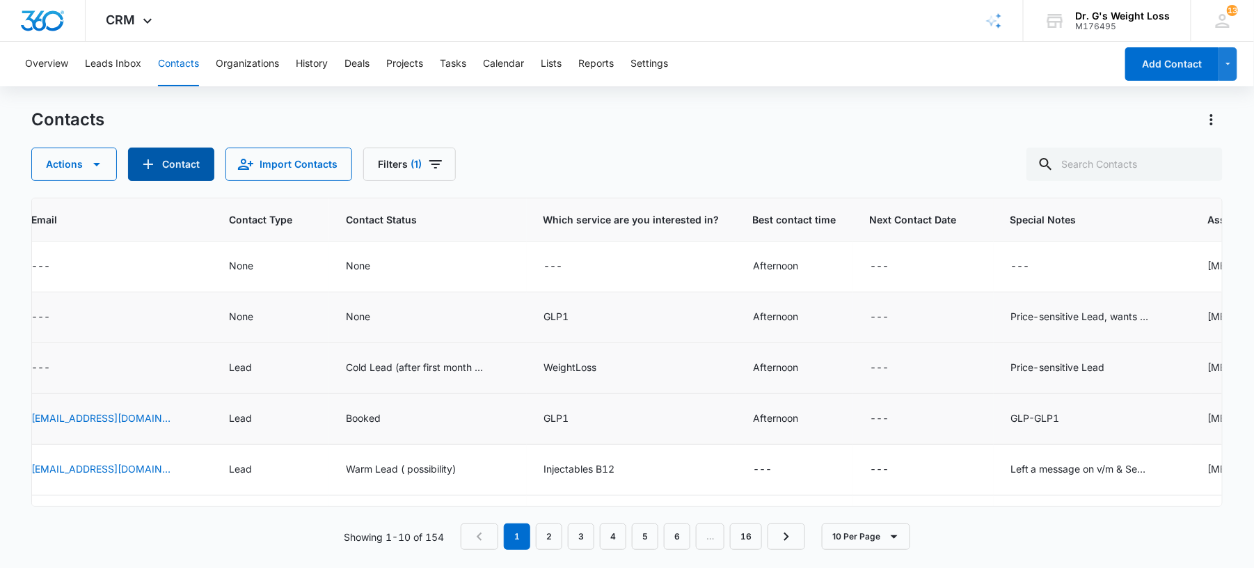
scroll to position [0, 621]
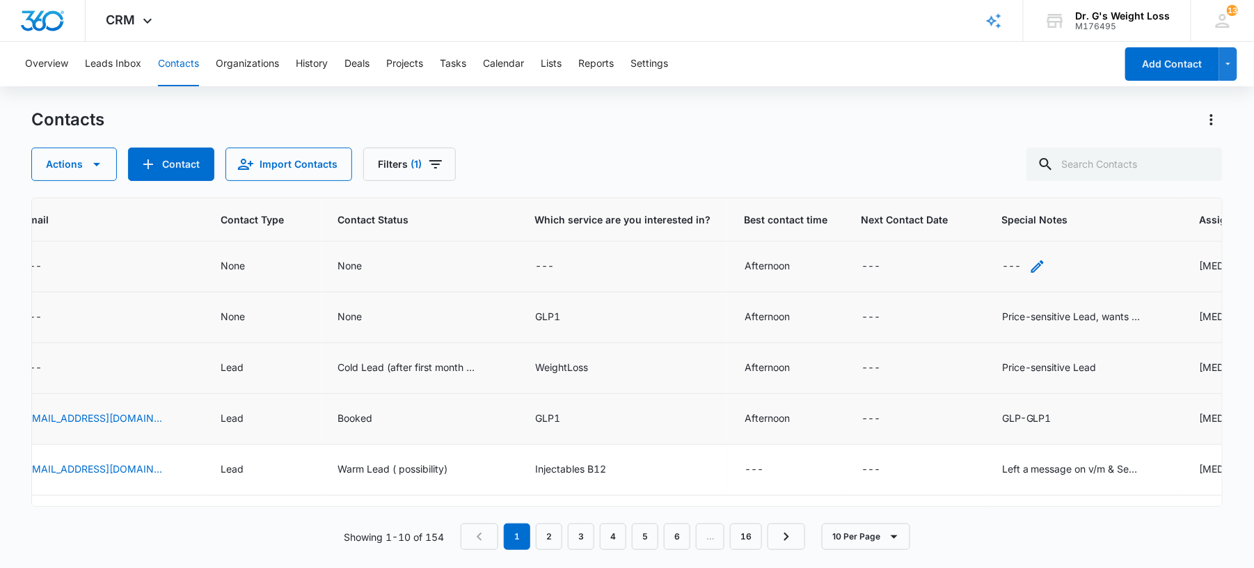
click at [1002, 260] on div "---" at bounding box center [1011, 266] width 19 height 17
paste textarea "Looking for price"
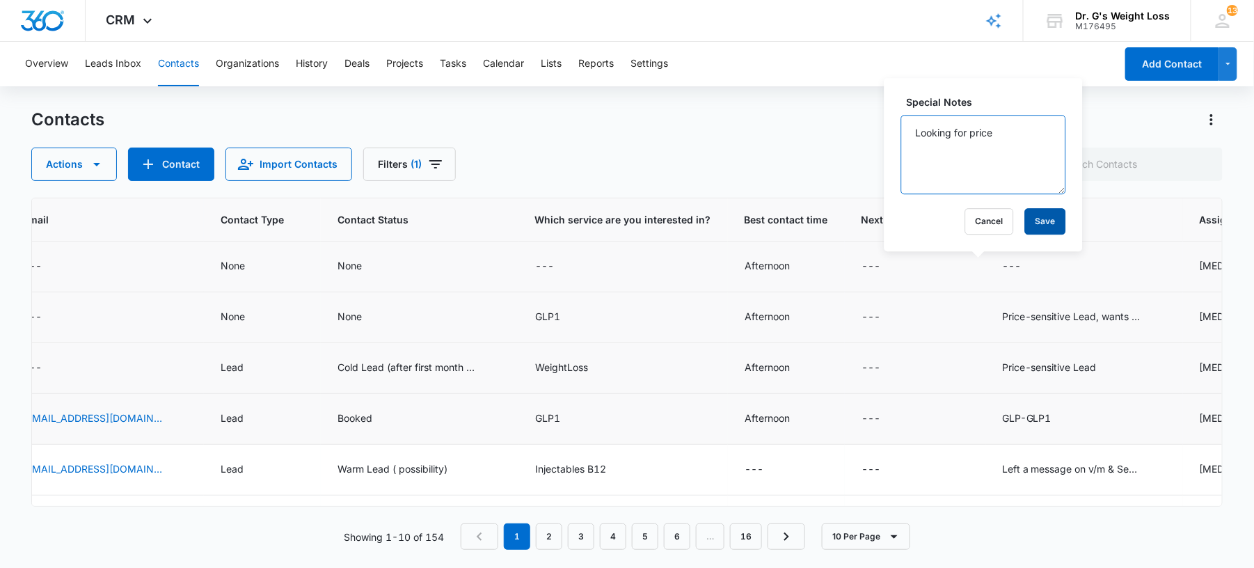
type textarea "Looking for price"
click at [1025, 220] on button "Save" at bounding box center [1045, 221] width 41 height 26
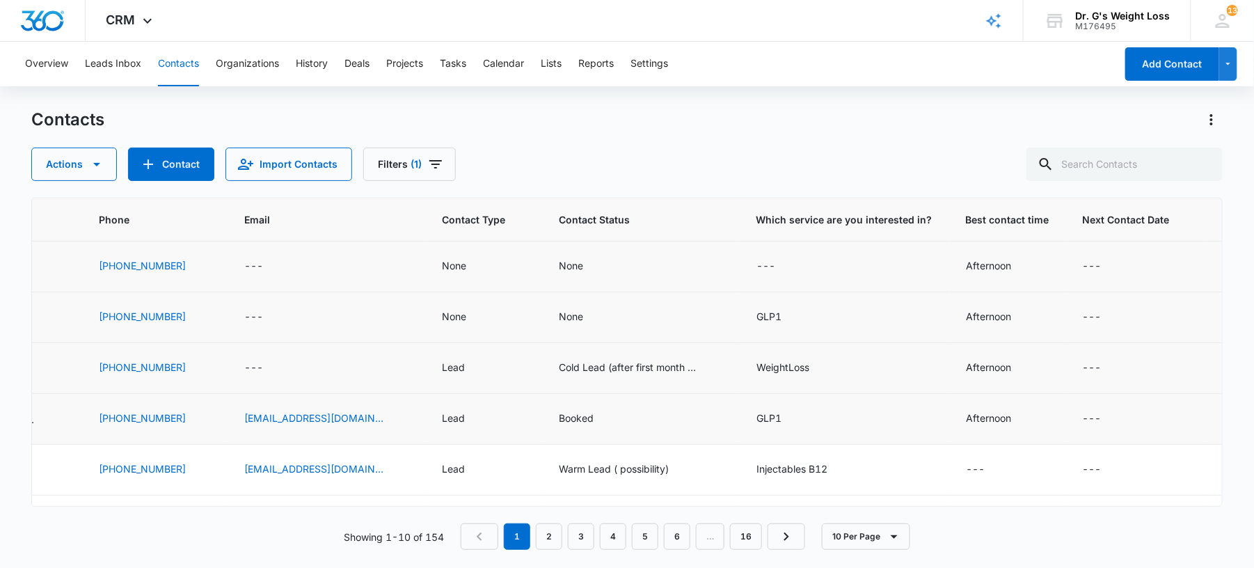
scroll to position [0, 396]
click at [760, 274] on div "---" at bounding box center [769, 266] width 19 height 17
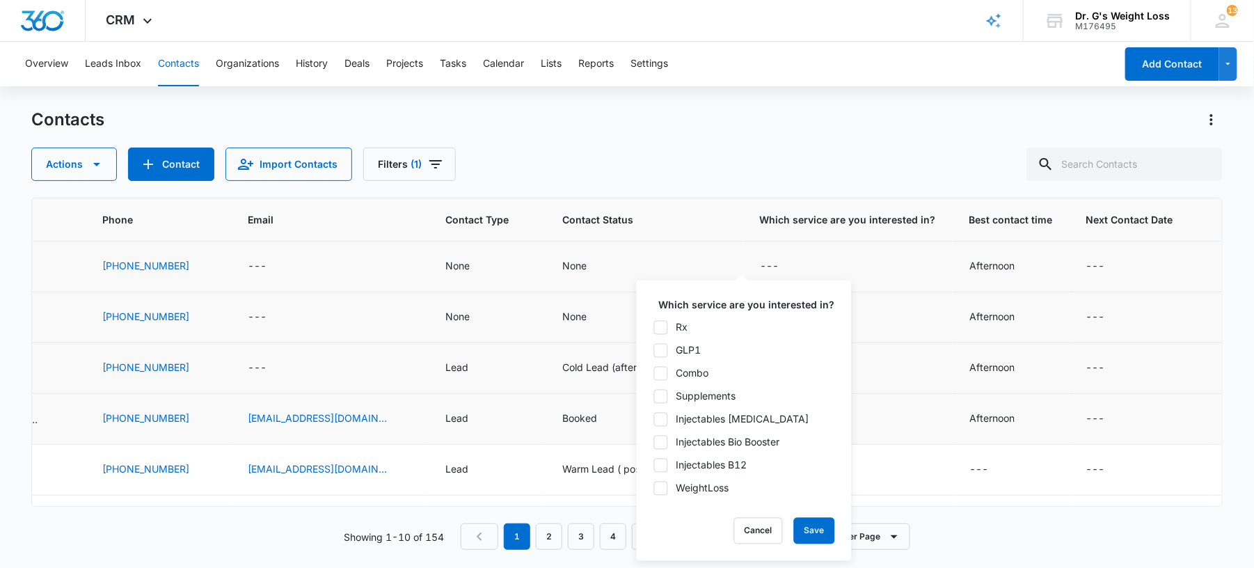
click at [659, 349] on icon at bounding box center [661, 350] width 13 height 13
click at [654, 350] on input "GLP1" at bounding box center [654, 350] width 1 height 1
checkbox input "true"
click at [812, 536] on button "Save" at bounding box center [814, 531] width 41 height 26
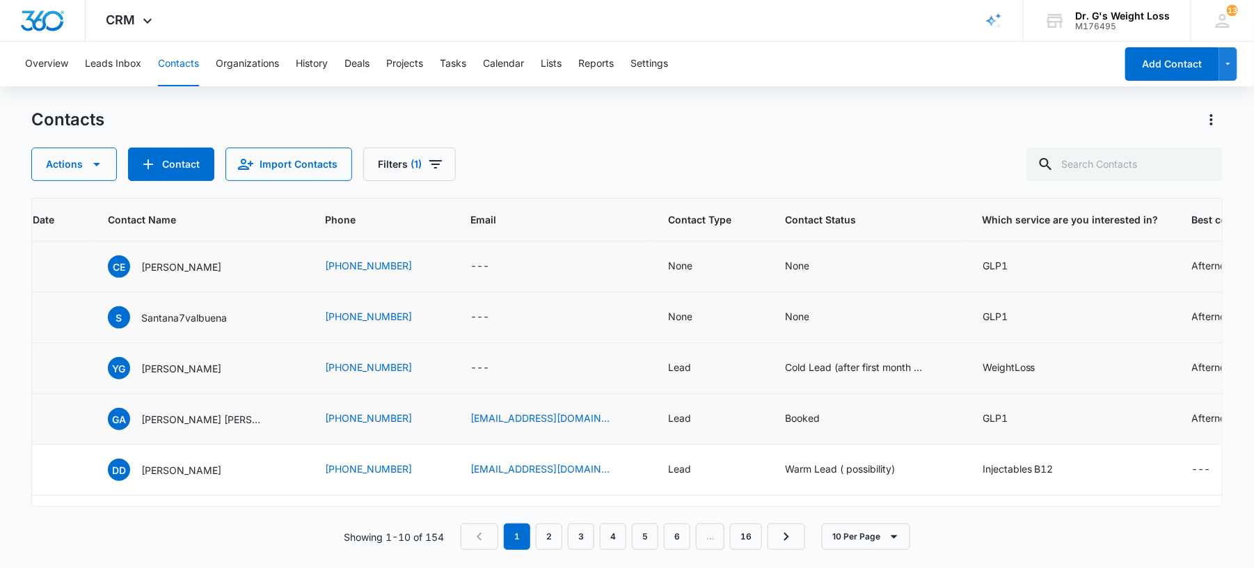
scroll to position [0, 171]
click at [671, 318] on div "None" at bounding box center [683, 316] width 24 height 15
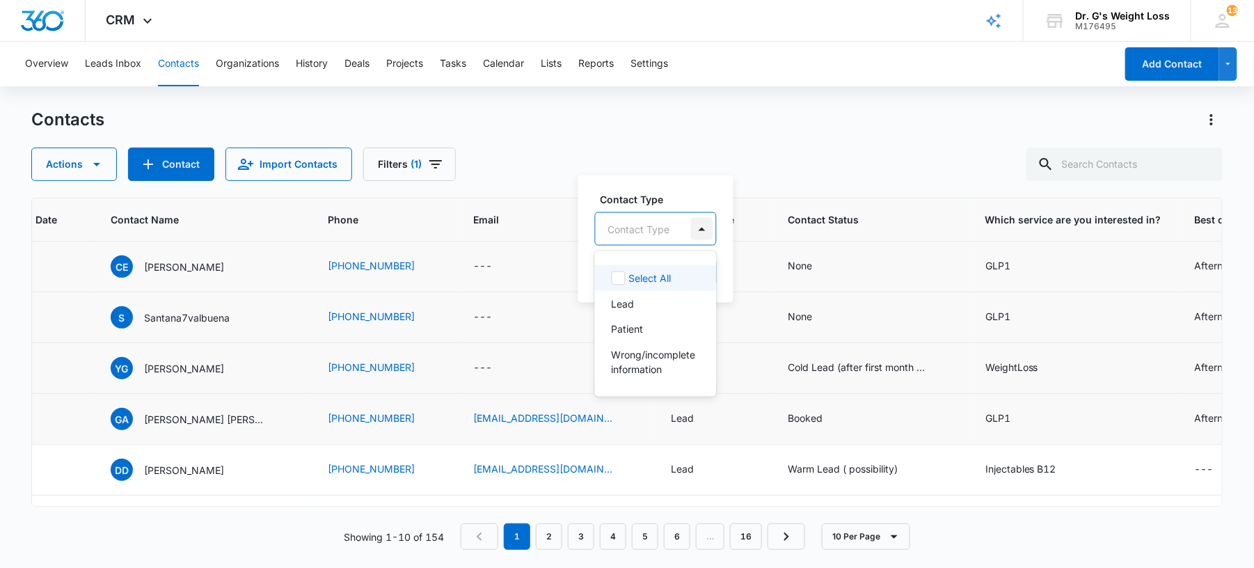
click at [694, 237] on div at bounding box center [702, 229] width 22 height 22
click at [647, 301] on div "Lead" at bounding box center [655, 304] width 86 height 15
click at [680, 182] on div "Contact Type option Lead, selected. 4 results available. Use Up and Down to cho…" at bounding box center [649, 238] width 140 height 129
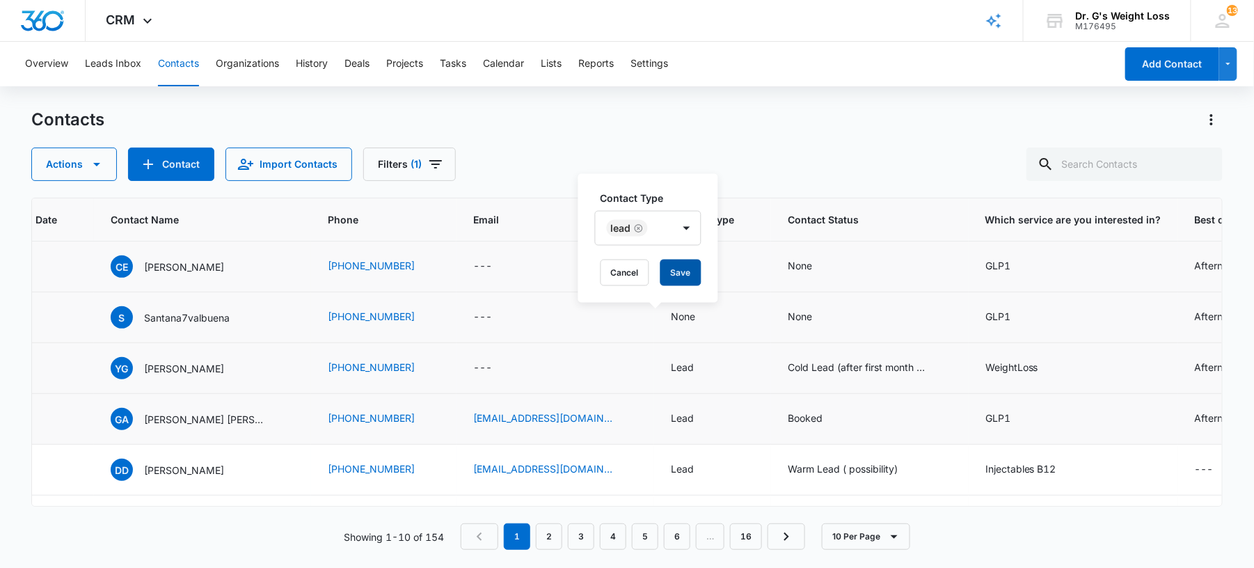
click at [688, 273] on button "Save" at bounding box center [681, 273] width 41 height 26
click at [671, 263] on div "None" at bounding box center [683, 265] width 24 height 15
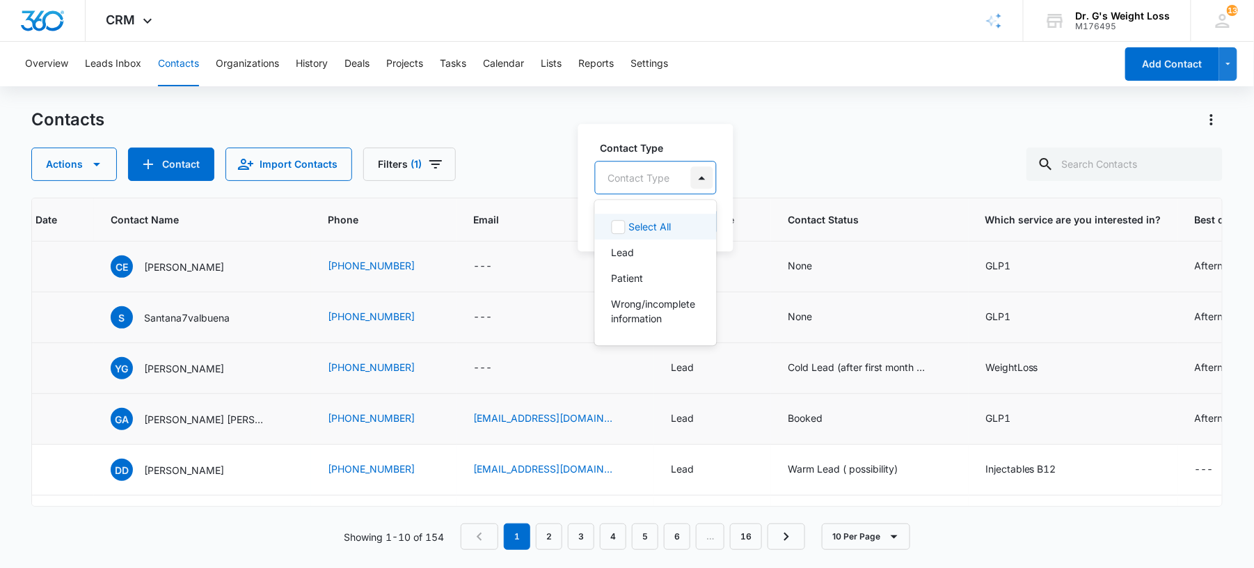
click at [705, 179] on div at bounding box center [702, 177] width 22 height 22
click at [656, 252] on div "Lead" at bounding box center [655, 252] width 86 height 15
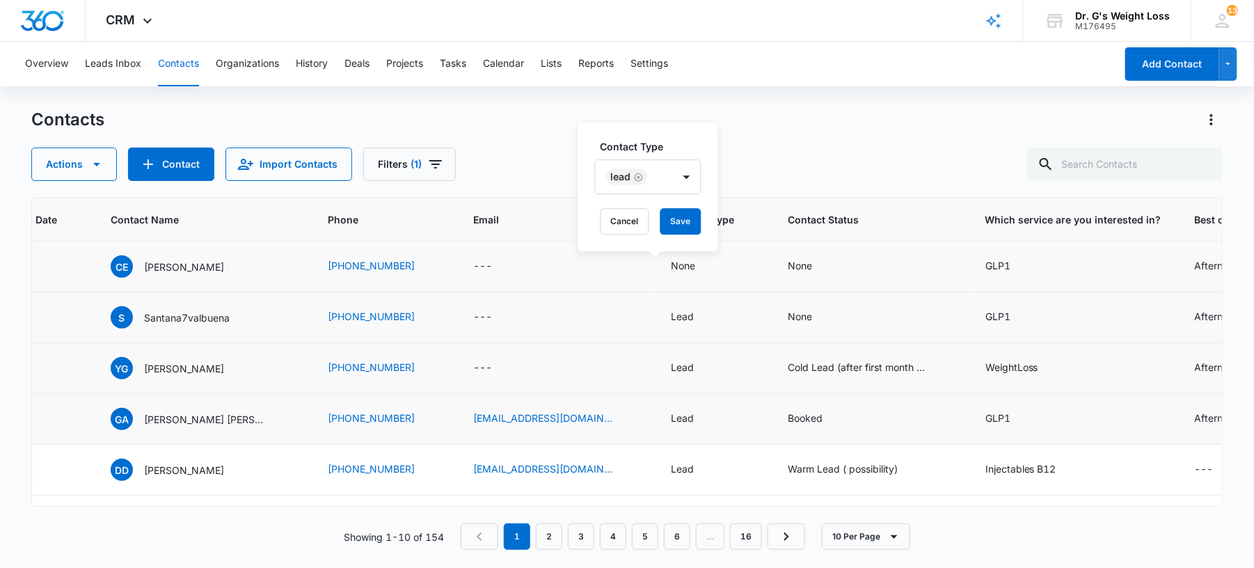
click at [672, 148] on label "Contact Type" at bounding box center [654, 146] width 107 height 15
click at [675, 218] on button "Save" at bounding box center [681, 221] width 41 height 26
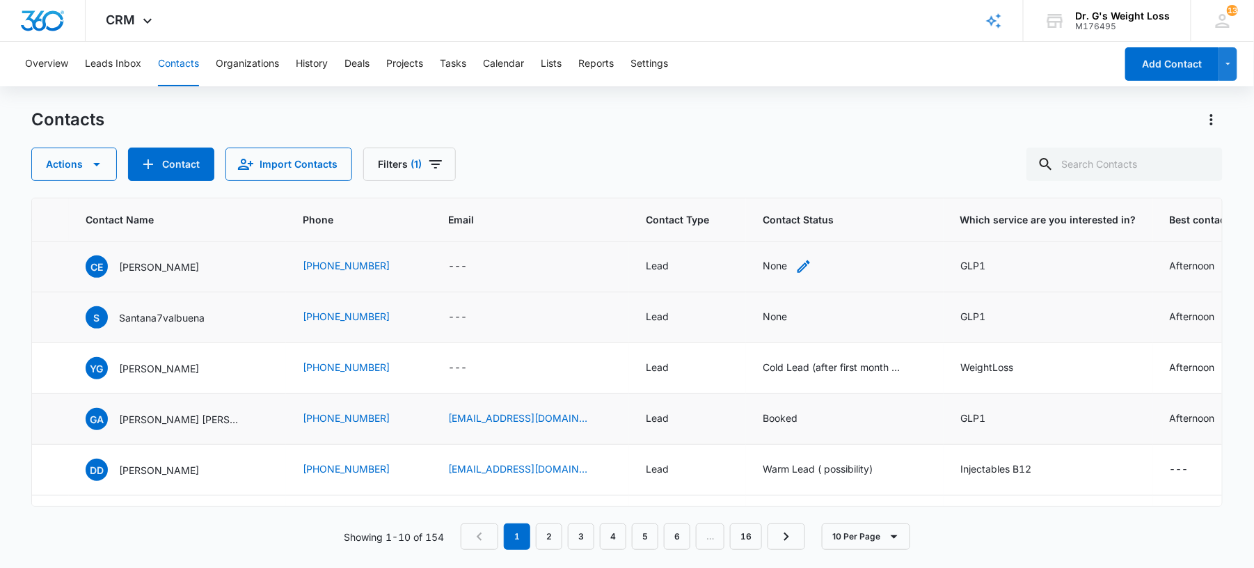
click at [763, 263] on div "None" at bounding box center [775, 265] width 24 height 15
click at [761, 180] on div at bounding box center [730, 177] width 68 height 17
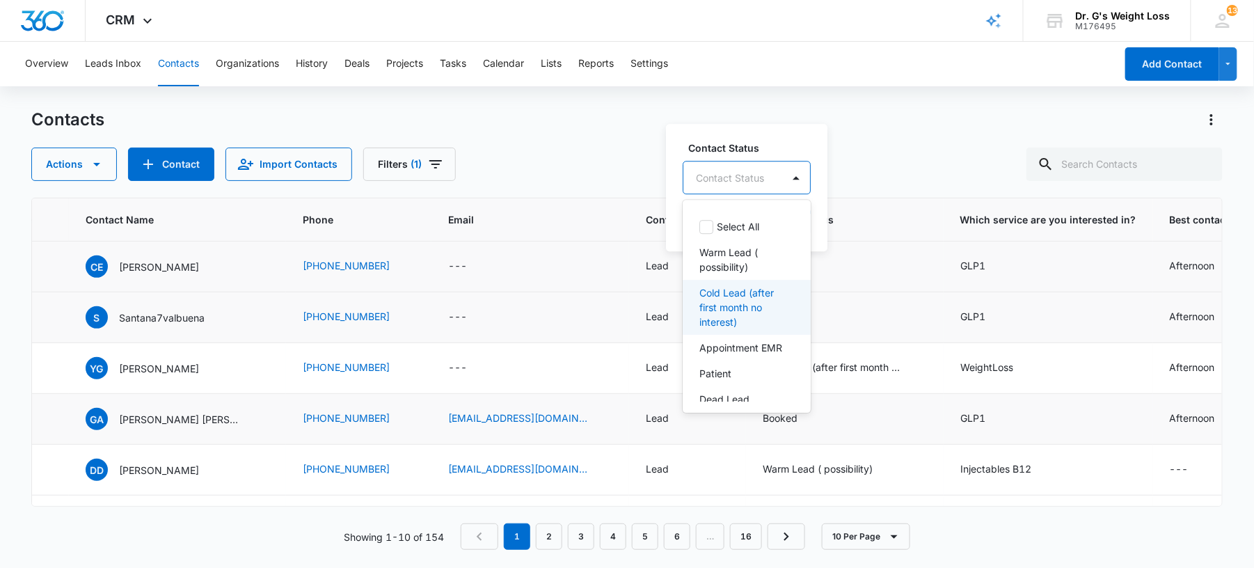
click at [719, 313] on p "Cold Lead (after first month no interest)" at bounding box center [746, 307] width 92 height 44
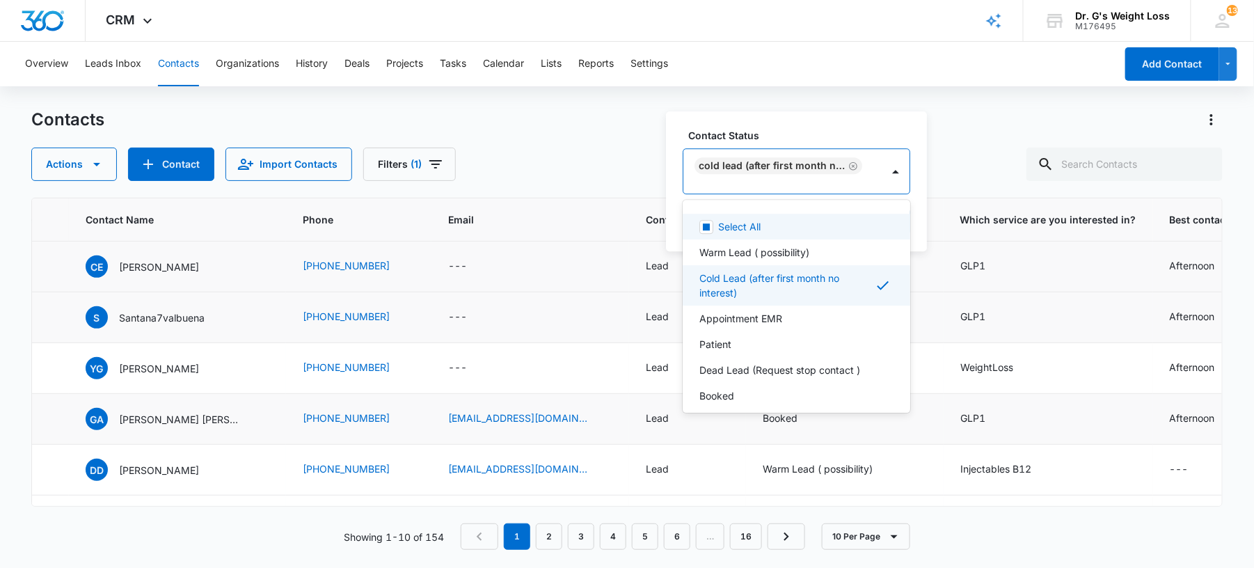
click at [844, 128] on label "Contact Status" at bounding box center [802, 135] width 228 height 15
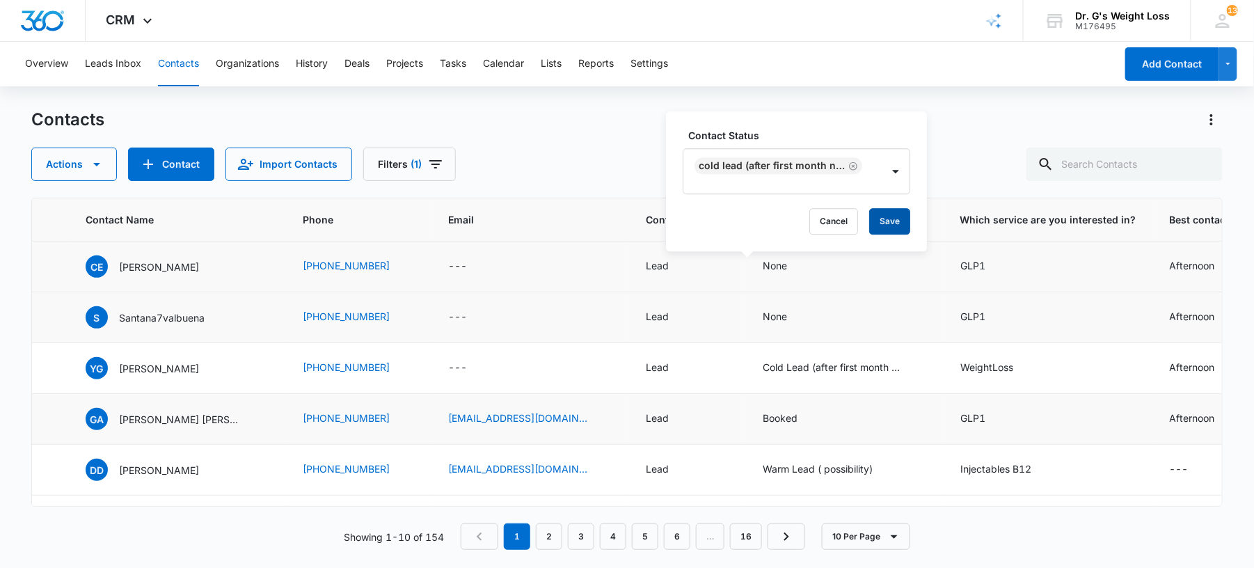
click at [878, 217] on button "Save" at bounding box center [890, 221] width 41 height 26
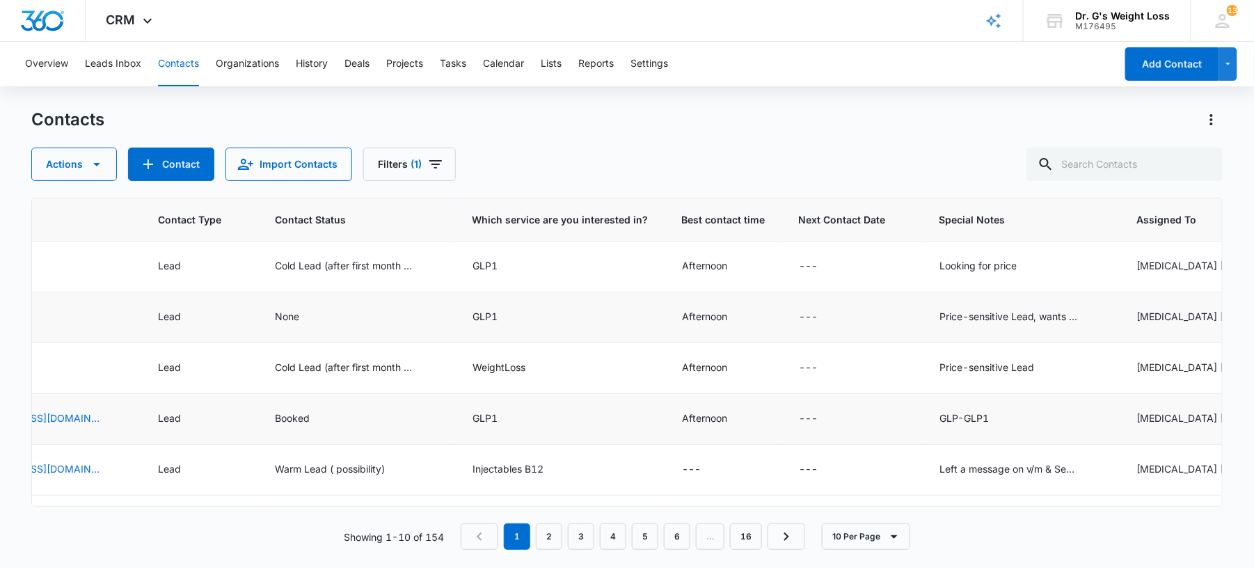
scroll to position [0, 753]
